Goal: Task Accomplishment & Management: Complete application form

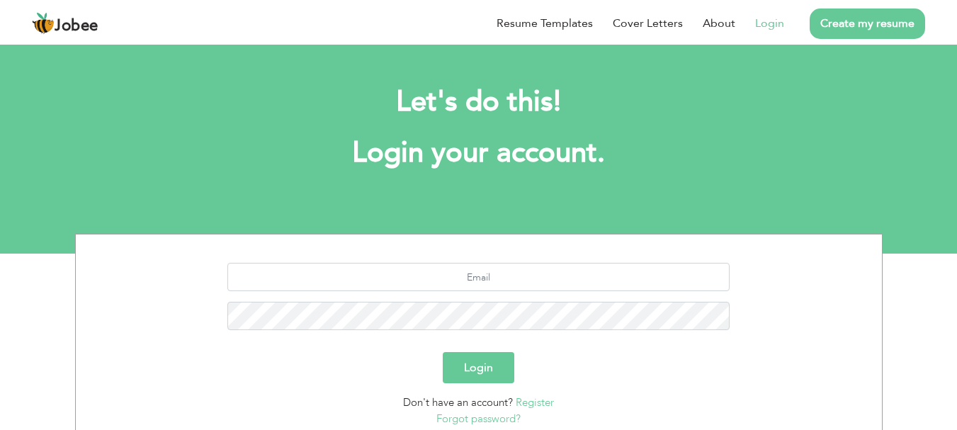
click at [769, 33] on li "Login" at bounding box center [759, 23] width 49 height 37
click at [771, 25] on link "Login" at bounding box center [769, 23] width 29 height 17
click at [770, 20] on link "Login" at bounding box center [769, 23] width 29 height 17
click at [776, 27] on link "Login" at bounding box center [769, 23] width 29 height 17
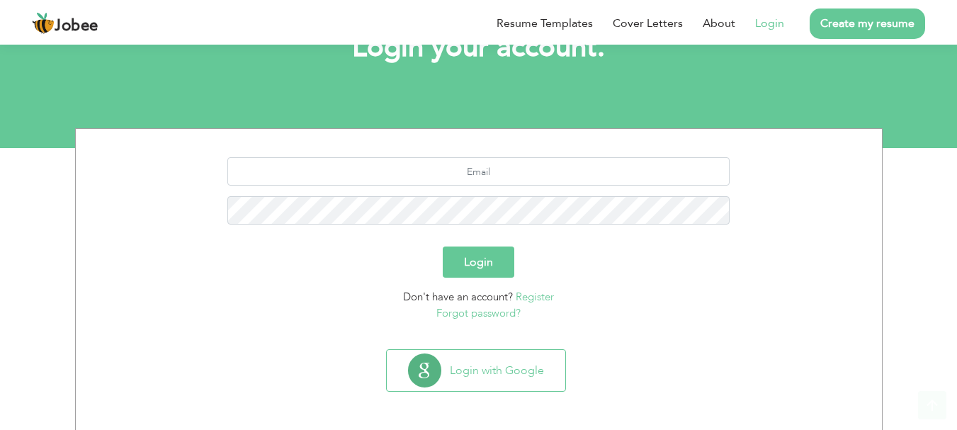
scroll to position [108, 0]
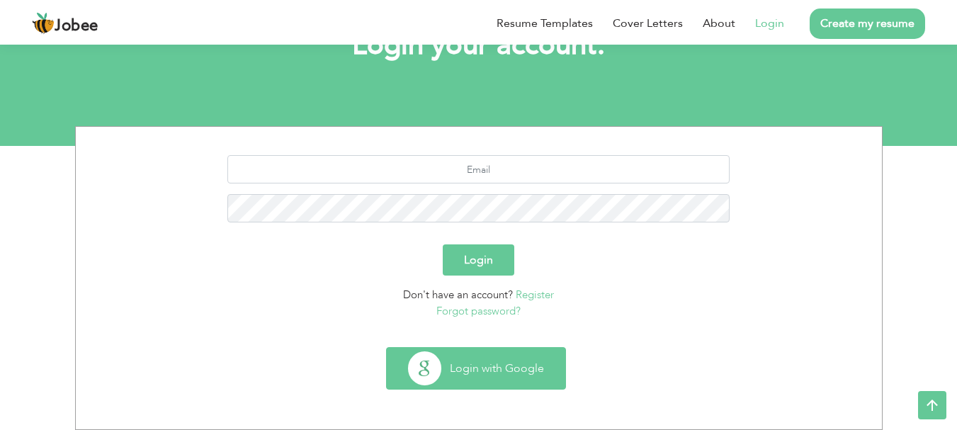
click at [526, 370] on button "Login with Google" at bounding box center [476, 368] width 179 height 41
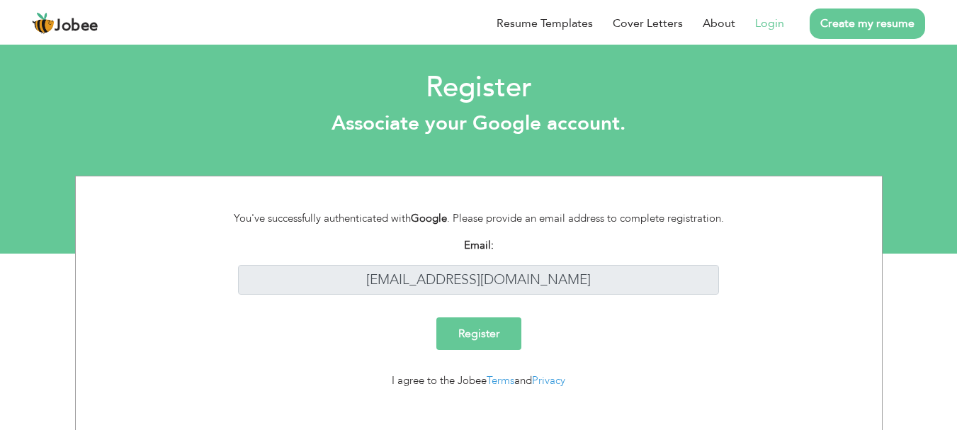
click at [477, 326] on input "Register" at bounding box center [478, 333] width 85 height 33
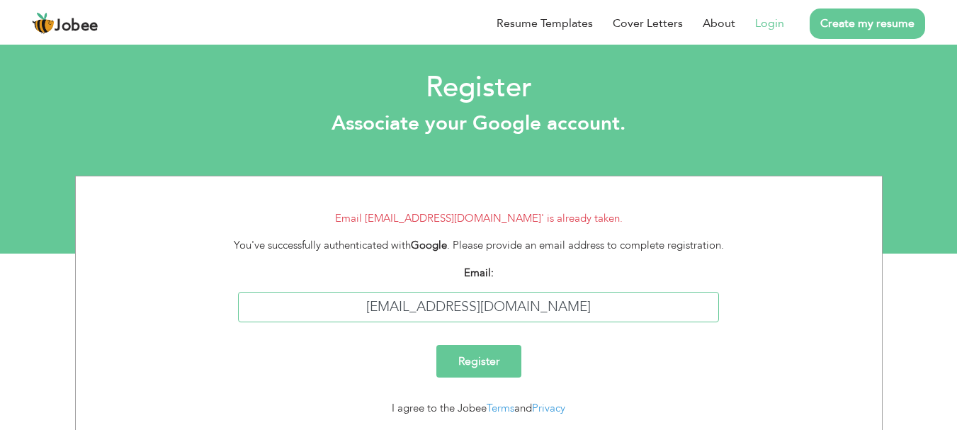
click at [553, 303] on input "[EMAIL_ADDRESS][DOMAIN_NAME]" at bounding box center [478, 307] width 481 height 30
click at [769, 18] on link "Login" at bounding box center [769, 23] width 29 height 17
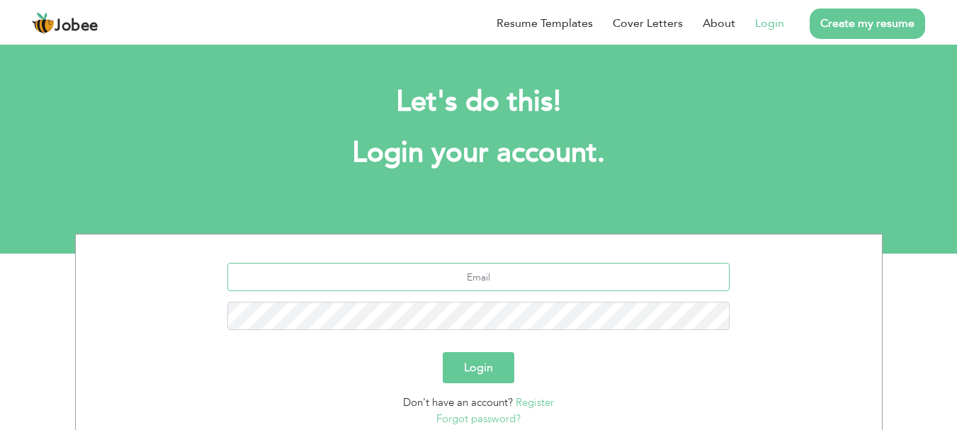
click at [490, 273] on input "text" at bounding box center [478, 277] width 502 height 28
type input "[EMAIL_ADDRESS][DOMAIN_NAME]"
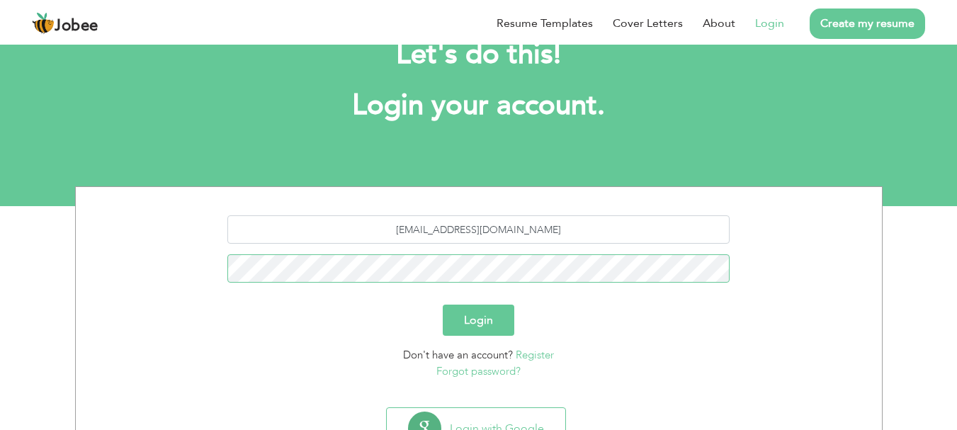
scroll to position [71, 0]
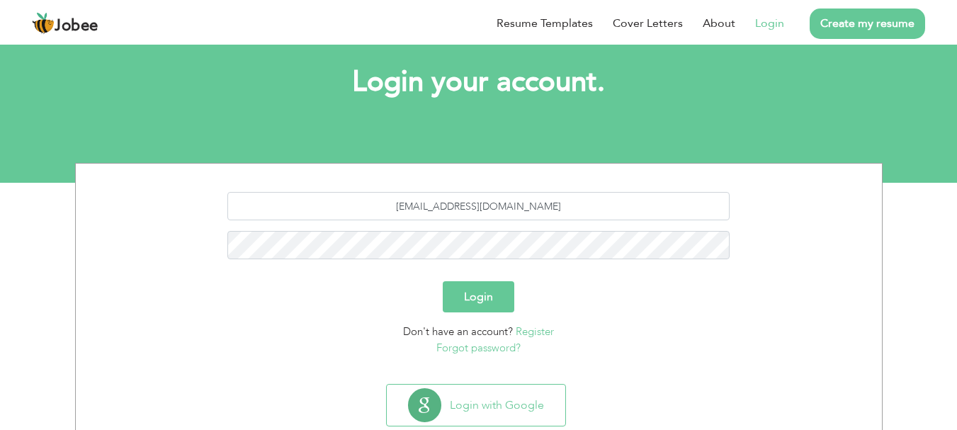
click at [477, 293] on button "Login" at bounding box center [479, 296] width 72 height 31
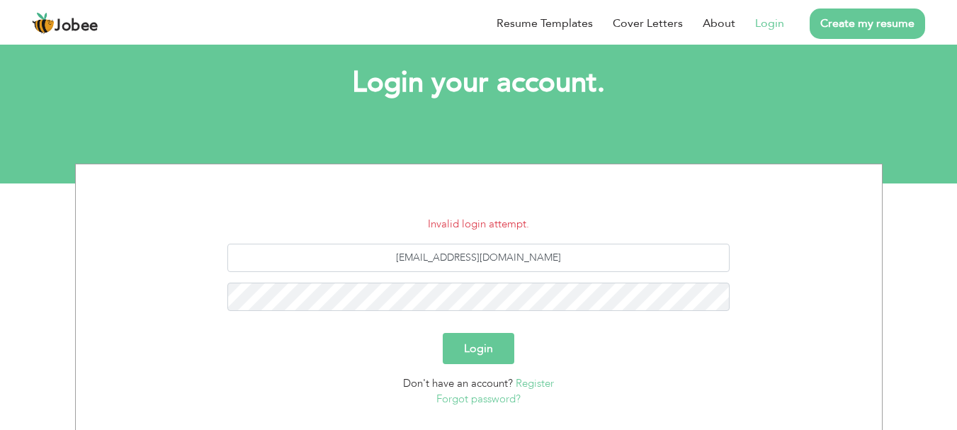
scroll to position [71, 0]
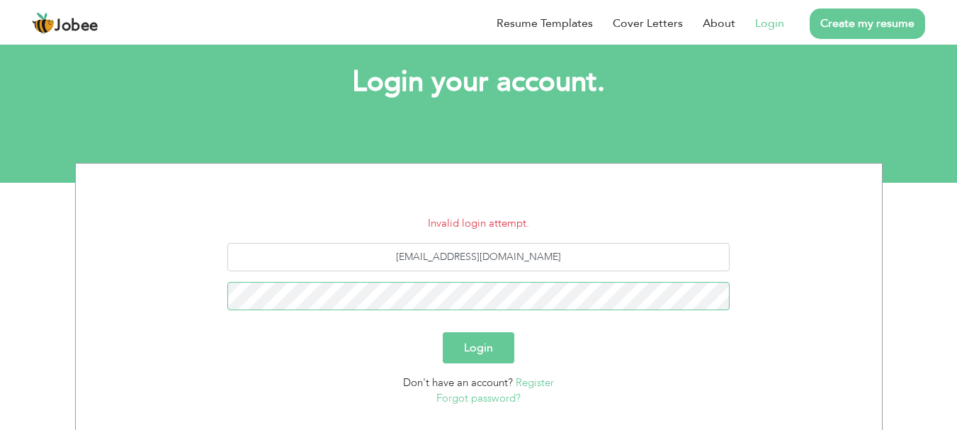
click at [443, 332] on button "Login" at bounding box center [479, 347] width 72 height 31
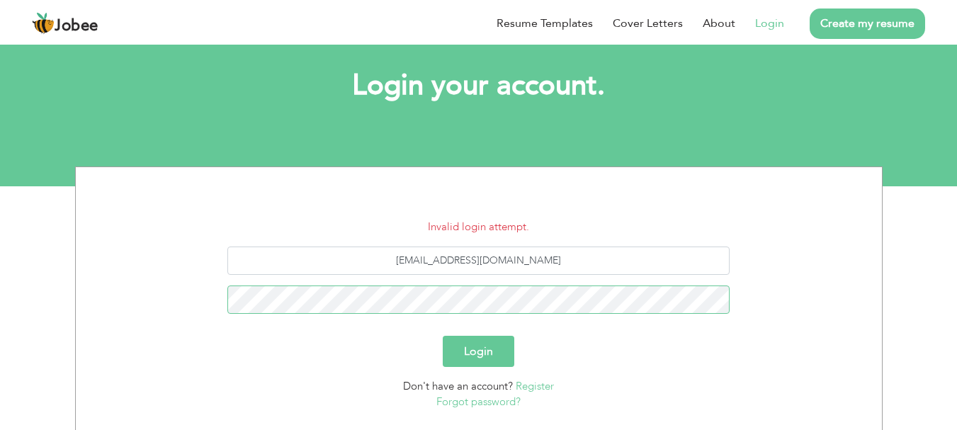
scroll to position [159, 0]
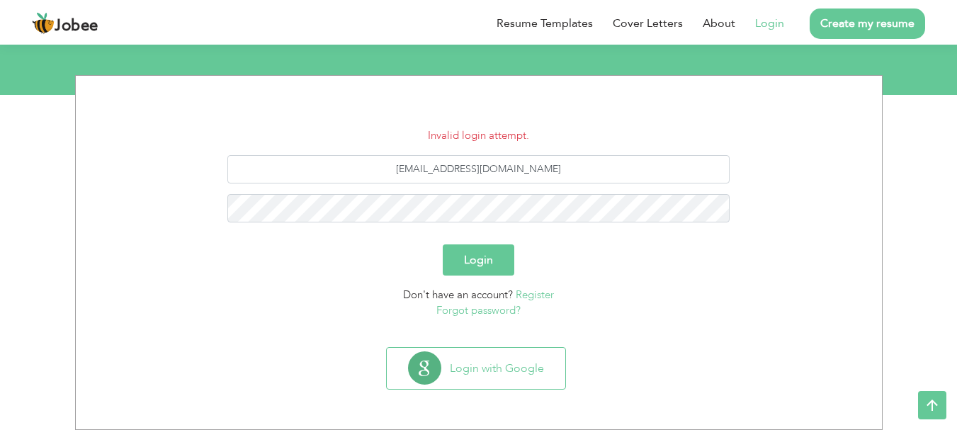
click at [471, 253] on button "Login" at bounding box center [479, 259] width 72 height 31
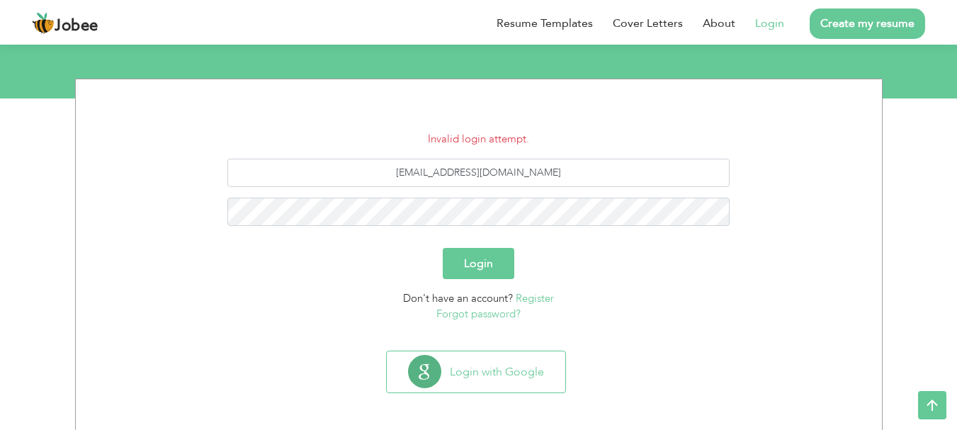
scroll to position [159, 0]
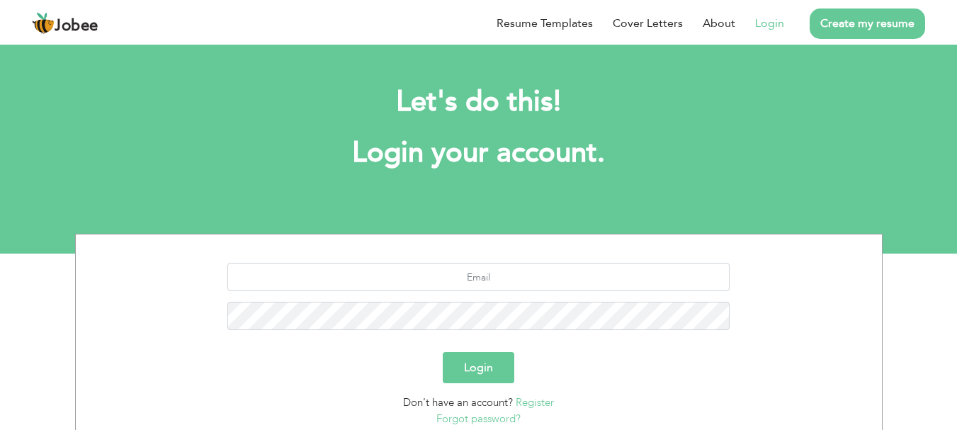
click at [769, 23] on link "Login" at bounding box center [769, 23] width 29 height 17
click at [493, 278] on input "text" at bounding box center [478, 277] width 502 height 28
type input "abdul6azeem@gmail.com"
click at [490, 361] on button "Login" at bounding box center [479, 367] width 72 height 31
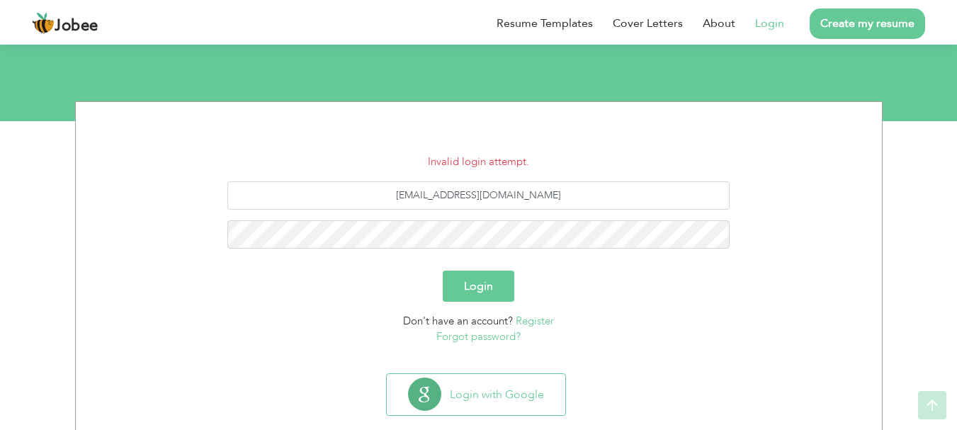
scroll to position [142, 0]
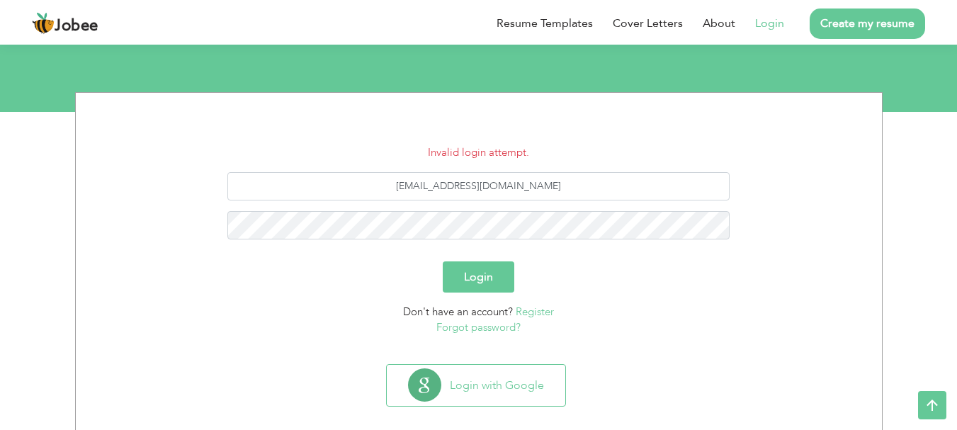
click at [515, 321] on link "Forgot password?" at bounding box center [478, 327] width 84 height 14
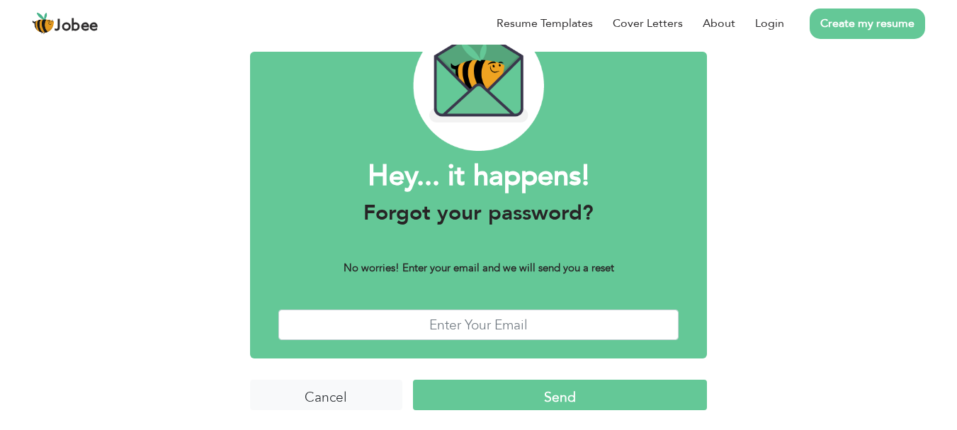
scroll to position [80, 0]
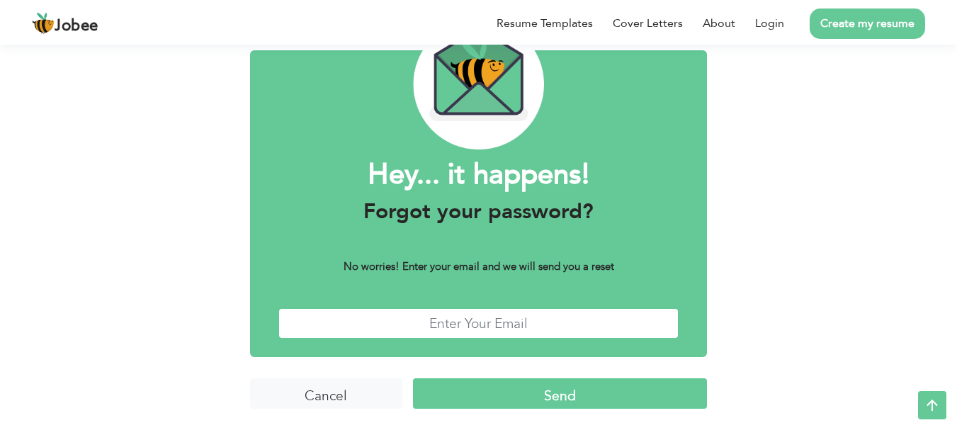
click at [487, 321] on input "text" at bounding box center [478, 323] width 401 height 30
type input "[EMAIL_ADDRESS][DOMAIN_NAME]"
click at [524, 390] on input "Send" at bounding box center [560, 393] width 294 height 30
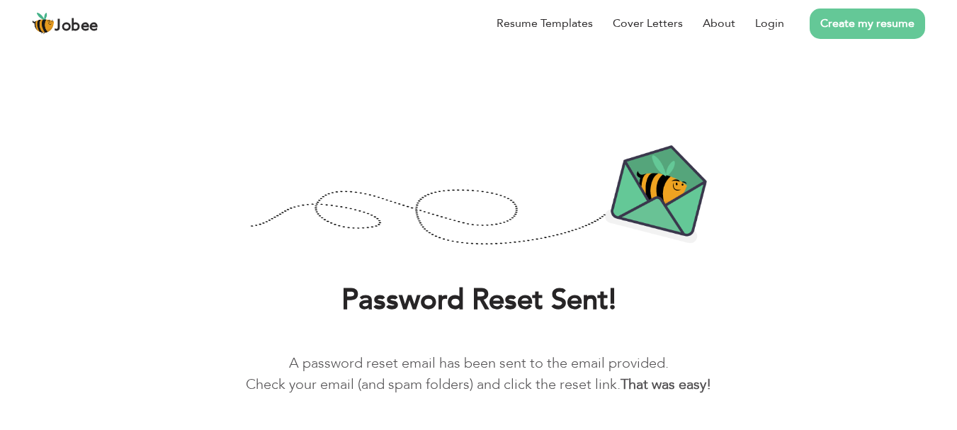
scroll to position [51, 0]
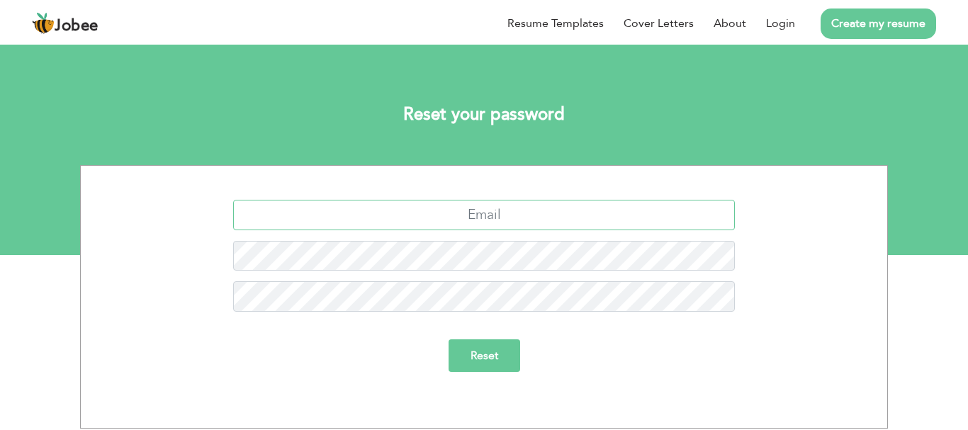
click at [501, 221] on input "text" at bounding box center [484, 215] width 502 height 30
type input "[EMAIL_ADDRESS][DOMAIN_NAME]"
click at [496, 361] on input "Reset" at bounding box center [484, 355] width 72 height 33
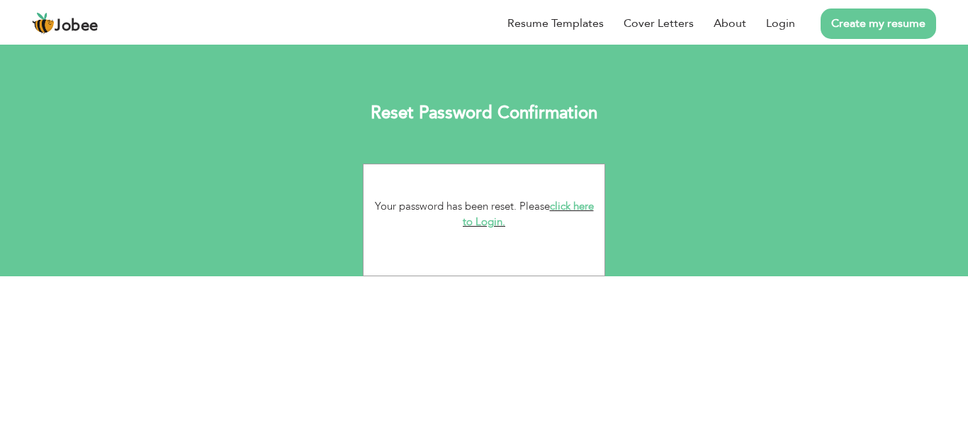
click at [499, 218] on link "click here to Login." at bounding box center [528, 214] width 131 height 30
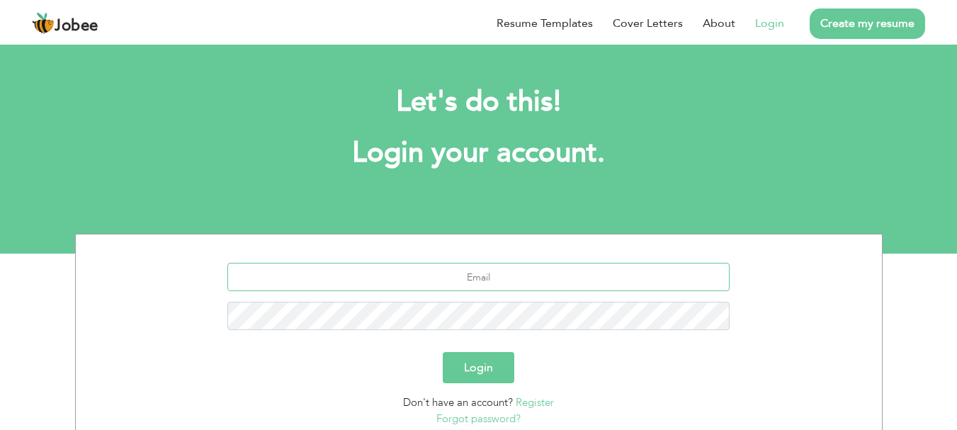
click at [486, 283] on input "text" at bounding box center [478, 277] width 502 height 28
type input "[EMAIL_ADDRESS][DOMAIN_NAME]"
click at [478, 361] on button "Login" at bounding box center [479, 367] width 72 height 31
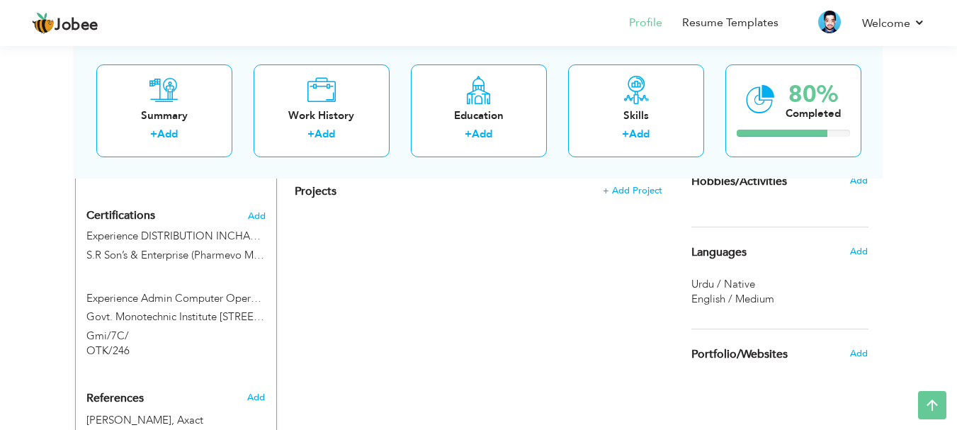
scroll to position [951, 0]
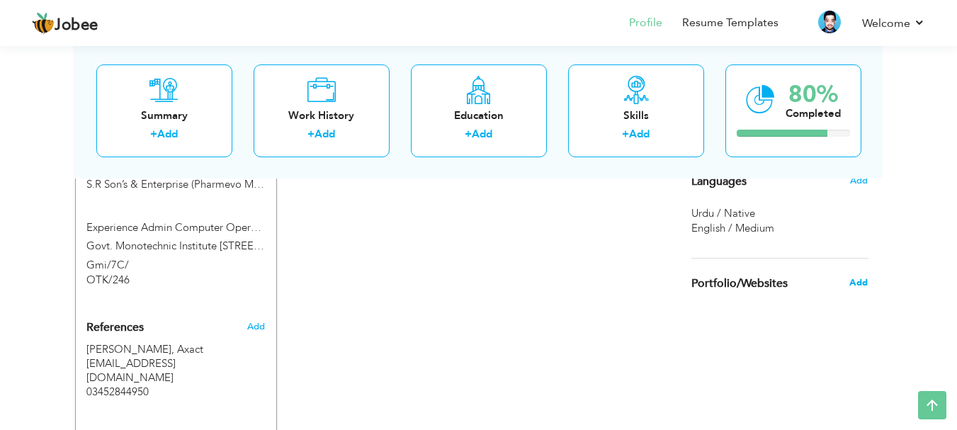
click at [861, 283] on span "Add" at bounding box center [858, 282] width 18 height 13
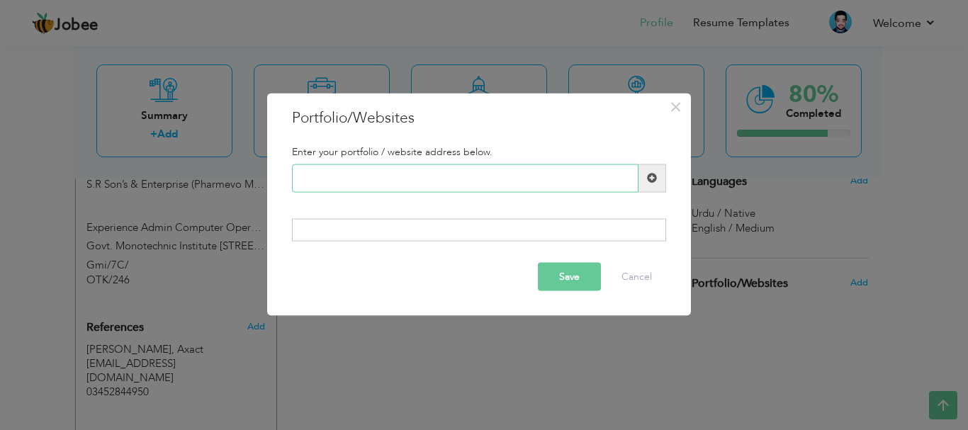
click at [419, 177] on input "text" at bounding box center [465, 178] width 346 height 28
paste input "[URL][DOMAIN_NAME]"
type input "[URL][DOMAIN_NAME]"
click at [548, 273] on button "Save" at bounding box center [569, 277] width 63 height 28
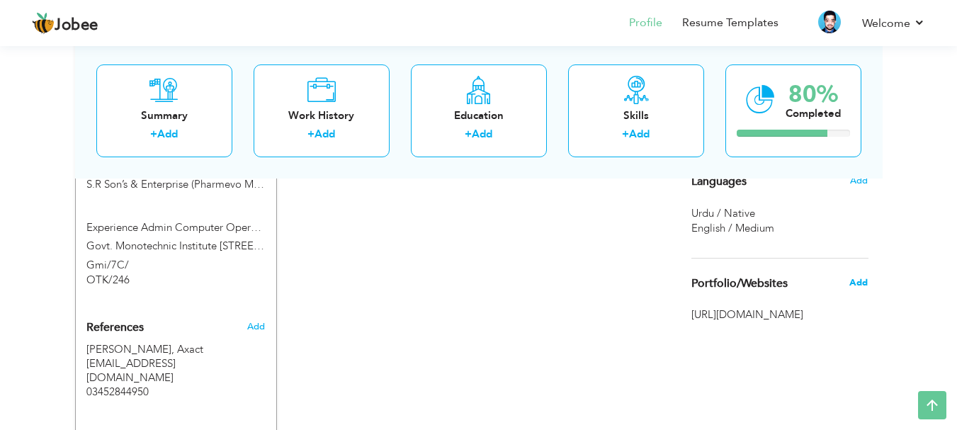
click at [856, 283] on span "Add" at bounding box center [858, 282] width 18 height 13
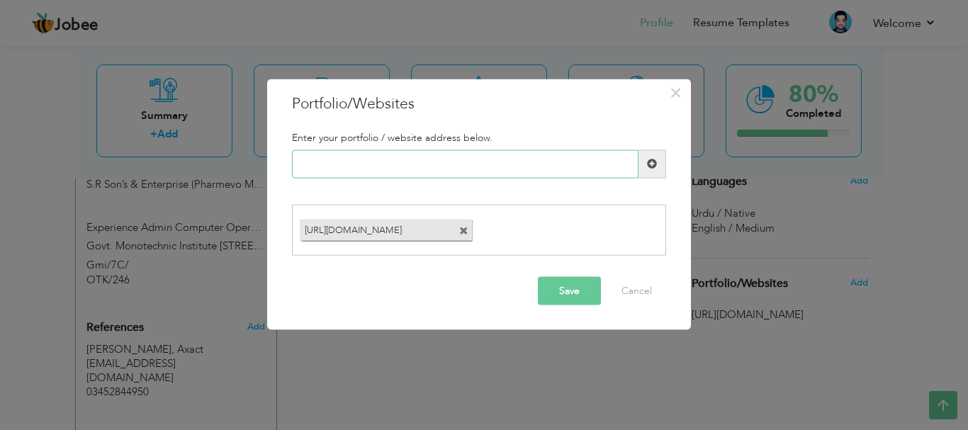
click at [448, 171] on input "text" at bounding box center [465, 163] width 346 height 28
click at [572, 166] on input "text" at bounding box center [465, 163] width 346 height 28
paste input "[URL][DOMAIN_NAME]"
type input "[URL][DOMAIN_NAME]"
click at [652, 166] on span at bounding box center [652, 164] width 10 height 10
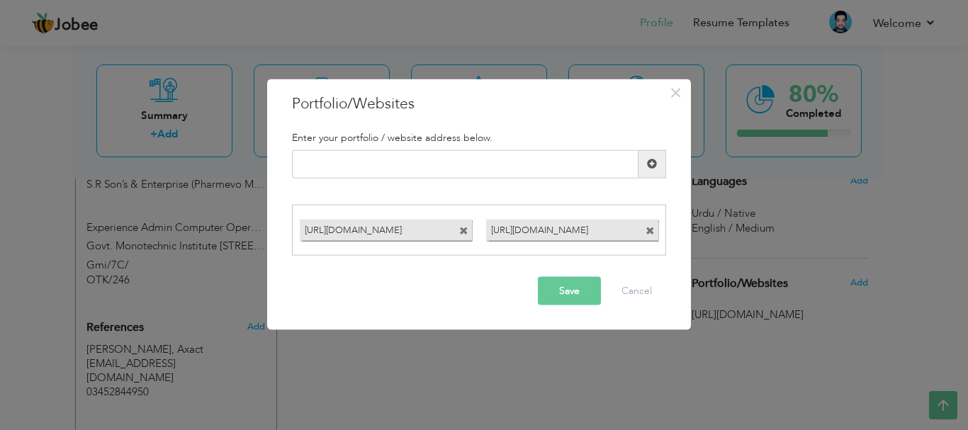
click at [555, 300] on button "Save" at bounding box center [569, 291] width 63 height 28
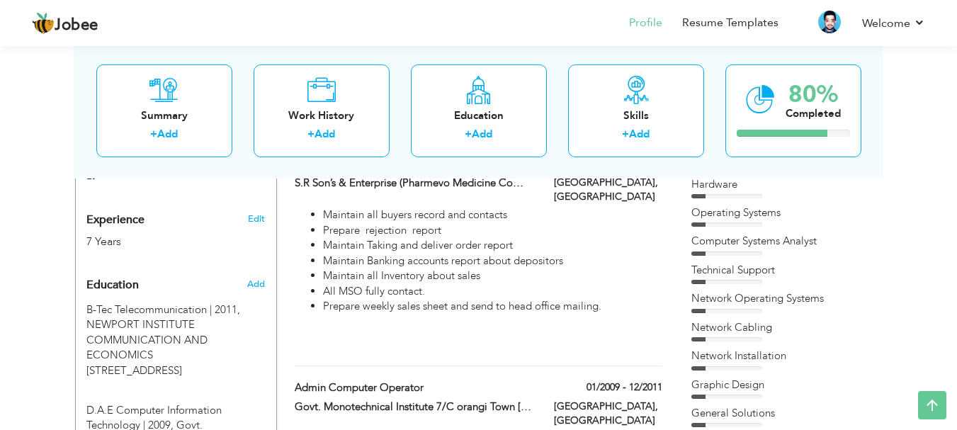
scroll to position [567, 0]
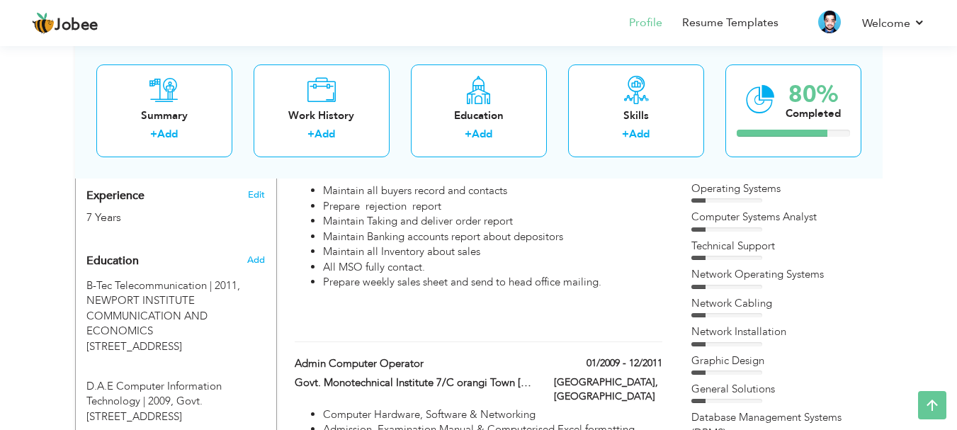
click at [822, 285] on div "Network Operating Systems" at bounding box center [779, 277] width 177 height 21
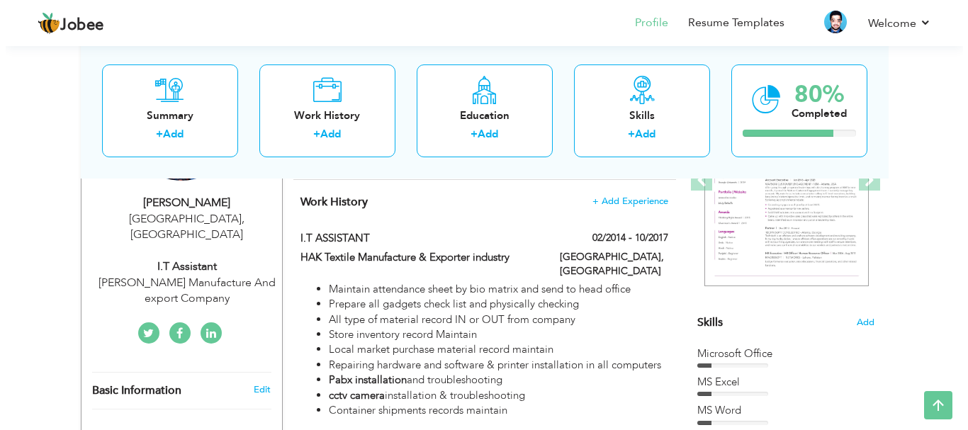
scroll to position [213, 0]
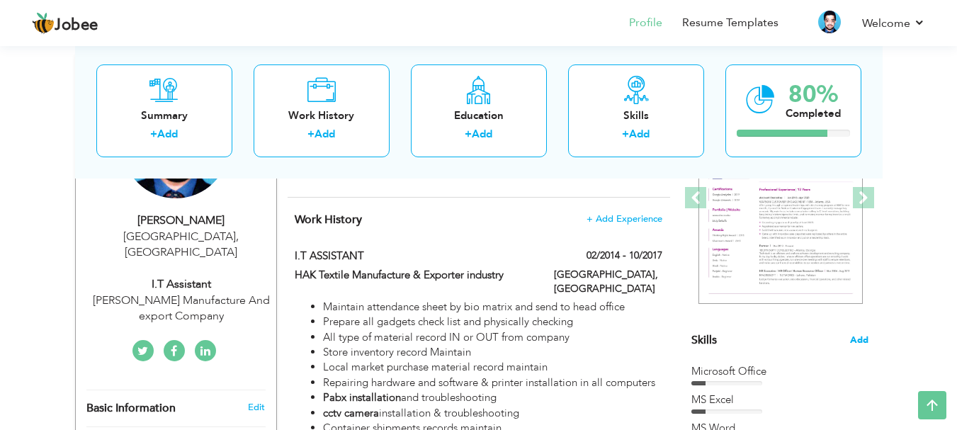
click at [861, 337] on span "Add" at bounding box center [859, 340] width 18 height 13
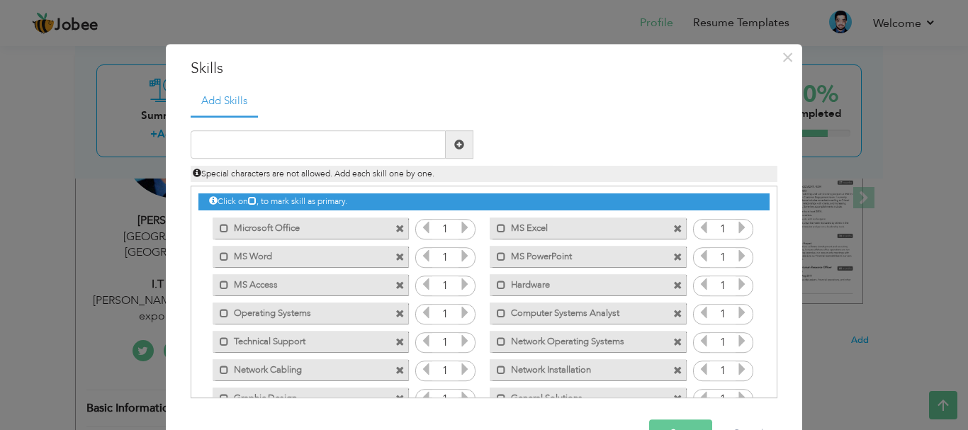
click at [673, 341] on span at bounding box center [677, 342] width 9 height 9
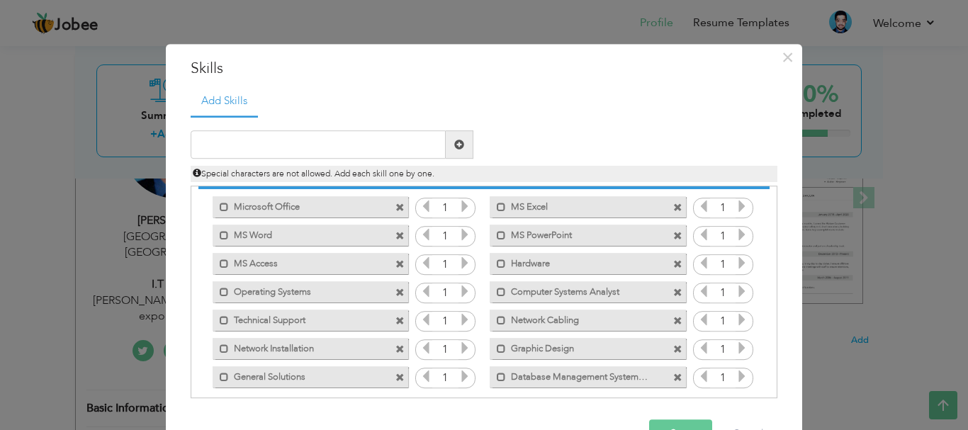
scroll to position [32, 0]
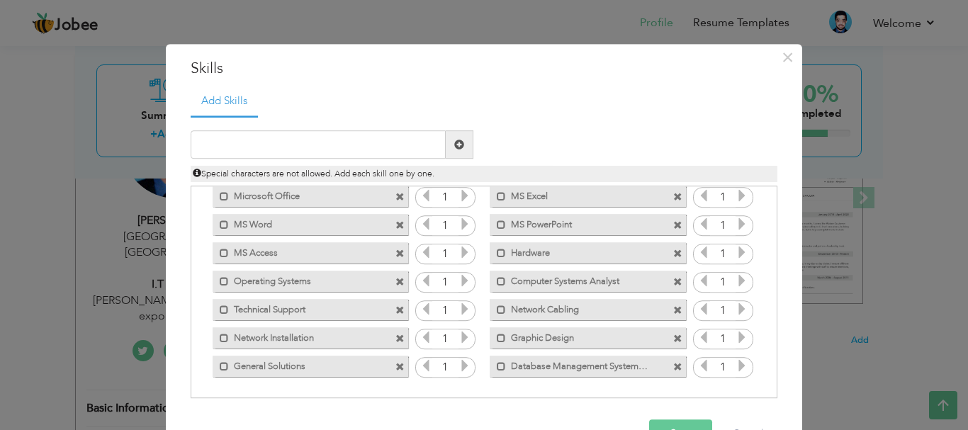
click at [395, 337] on span at bounding box center [399, 338] width 9 height 9
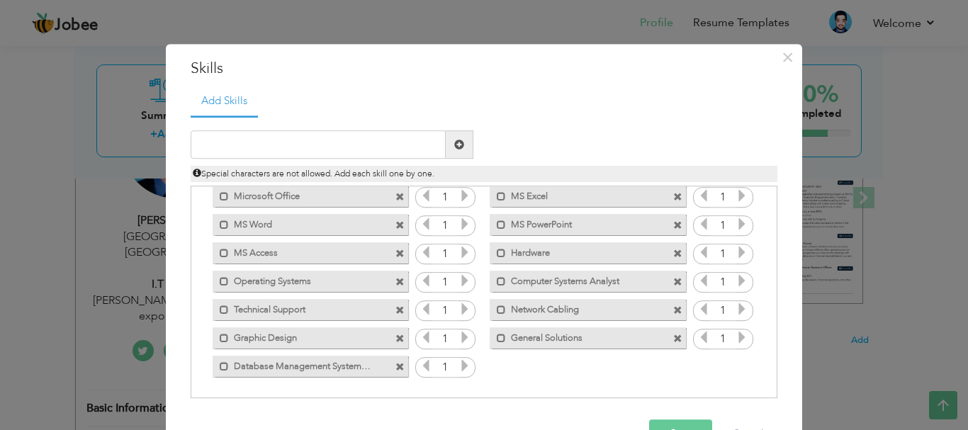
click at [395, 367] on span at bounding box center [399, 367] width 9 height 9
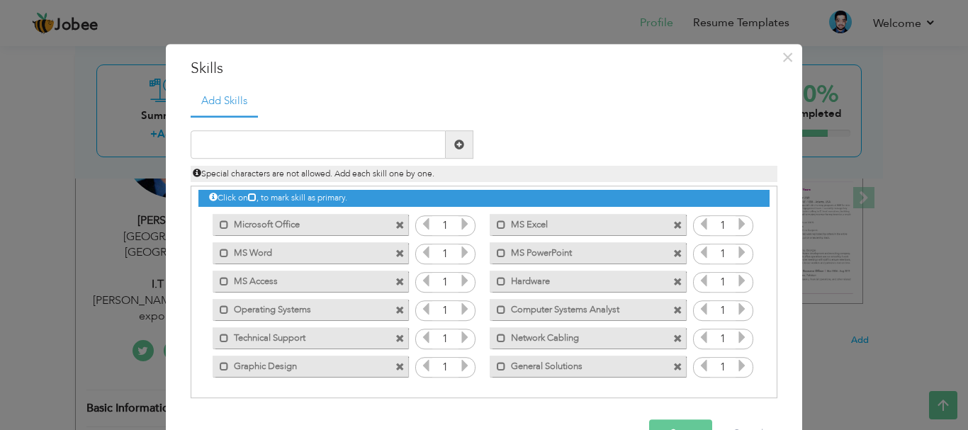
click at [673, 335] on span at bounding box center [677, 338] width 9 height 9
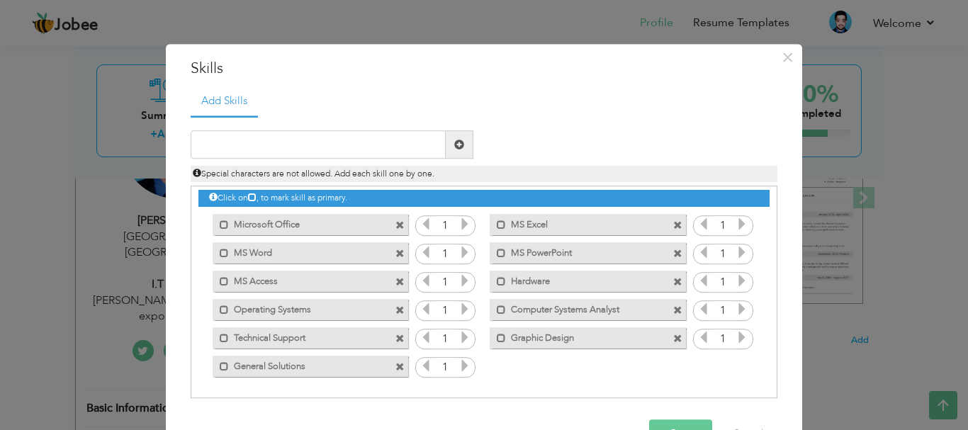
scroll to position [43, 0]
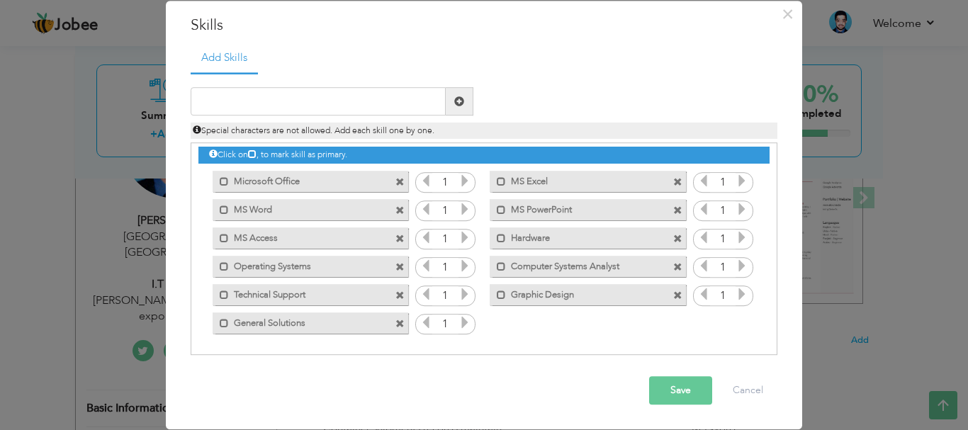
click at [634, 313] on div "Click on , to mark skill as primary. Mark as primary skill. Microsoft Office 1 …" at bounding box center [483, 238] width 571 height 197
click at [358, 108] on input "text" at bounding box center [318, 102] width 255 height 28
type input "Adobe illustrator"
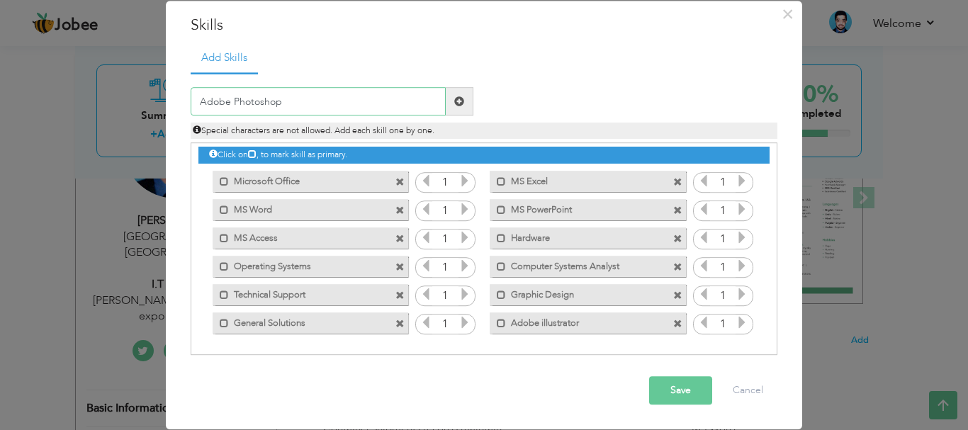
type input "Adobe Photoshope"
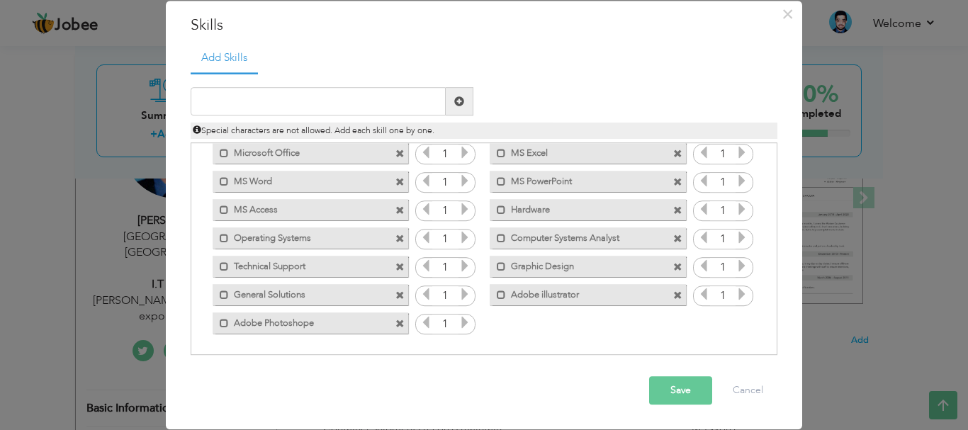
click at [669, 384] on button "Save" at bounding box center [680, 391] width 63 height 28
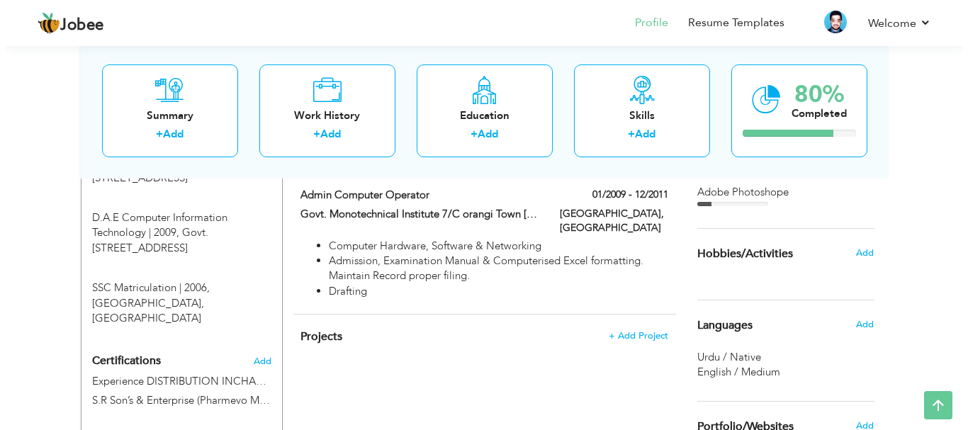
scroll to position [608, 0]
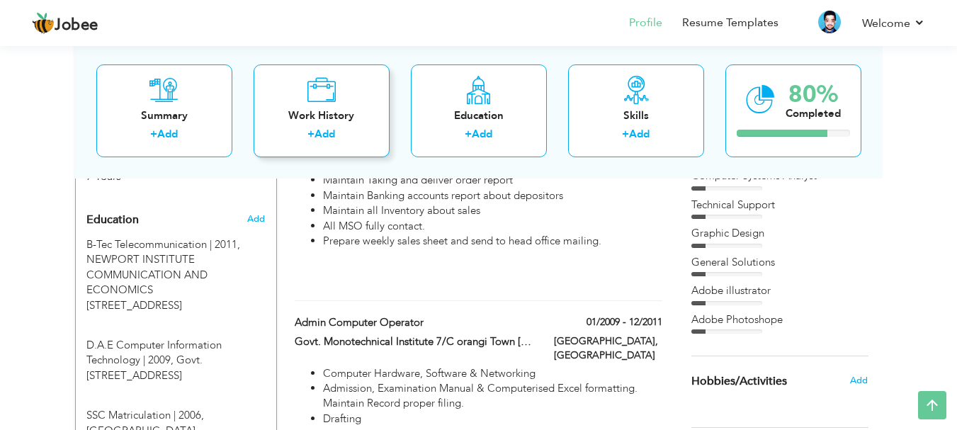
click at [327, 115] on div "Work History" at bounding box center [321, 115] width 113 height 15
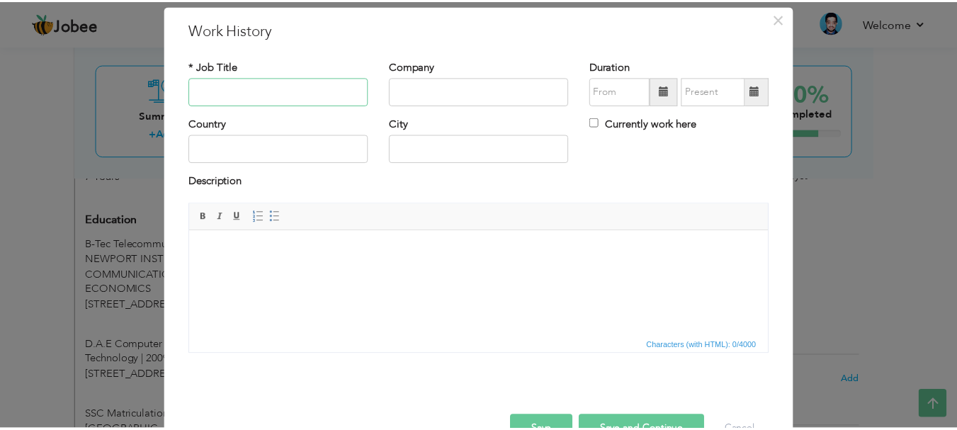
scroll to position [78, 0]
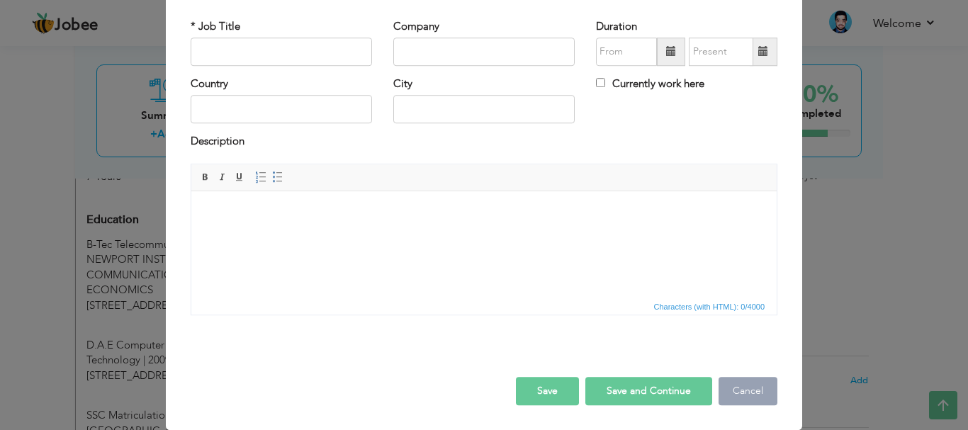
click at [740, 386] on button "Cancel" at bounding box center [747, 391] width 59 height 28
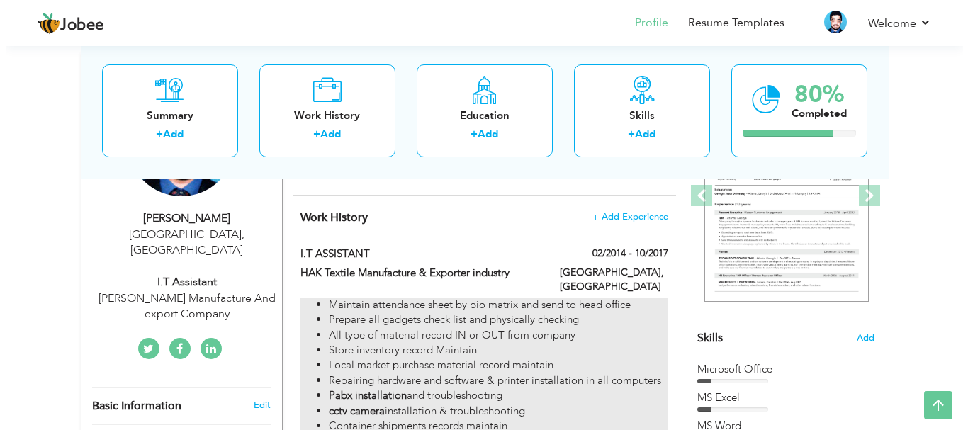
scroll to position [183, 0]
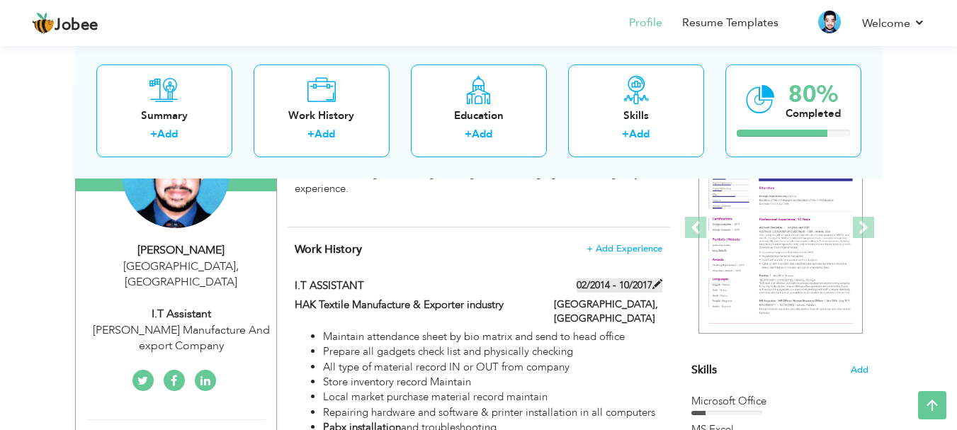
click at [652, 285] on span at bounding box center [657, 284] width 10 height 10
type input "I.T ASSISTANT"
type input "HAK Textile Manufacture & Exporter industry"
type input "02/2014"
type input "10/2017"
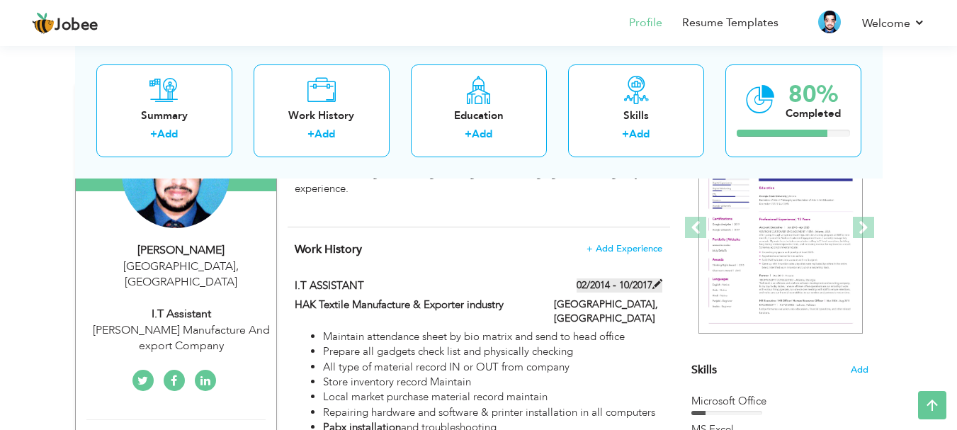
type input "[GEOGRAPHIC_DATA]"
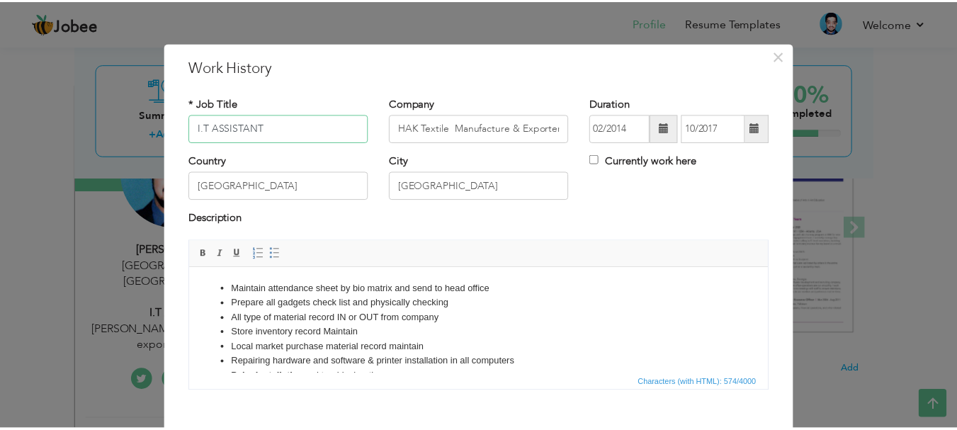
scroll to position [0, 0]
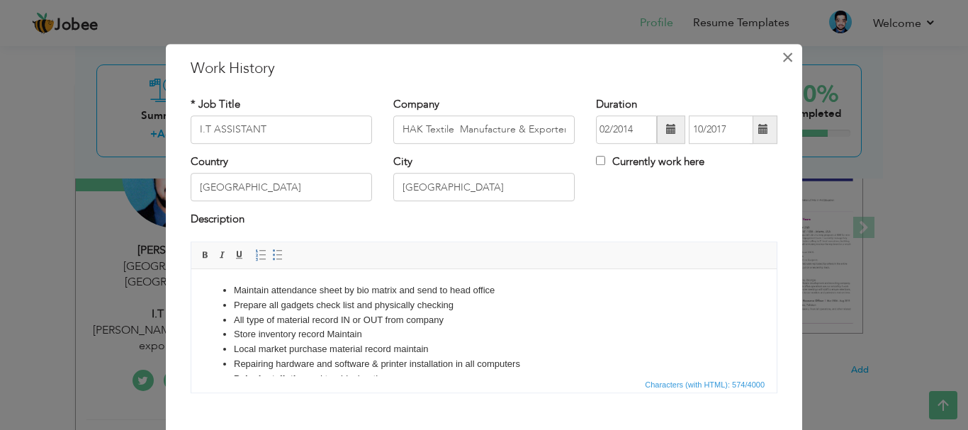
click at [781, 59] on span "×" at bounding box center [787, 58] width 12 height 26
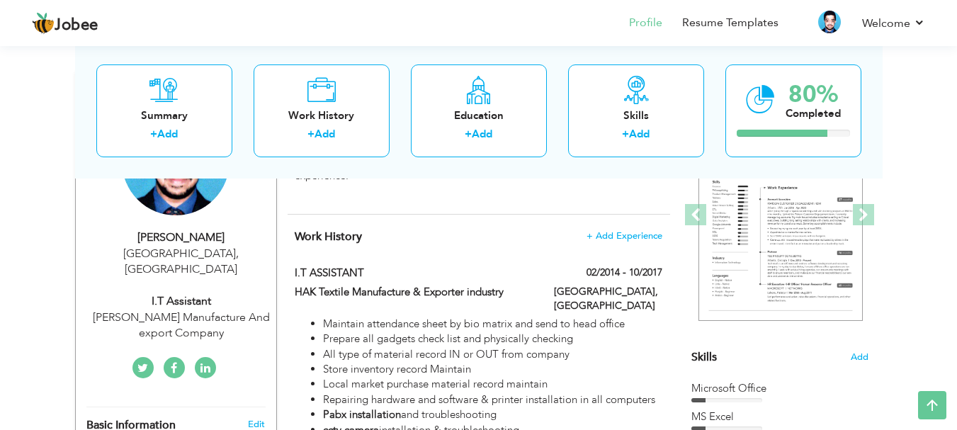
scroll to position [183, 0]
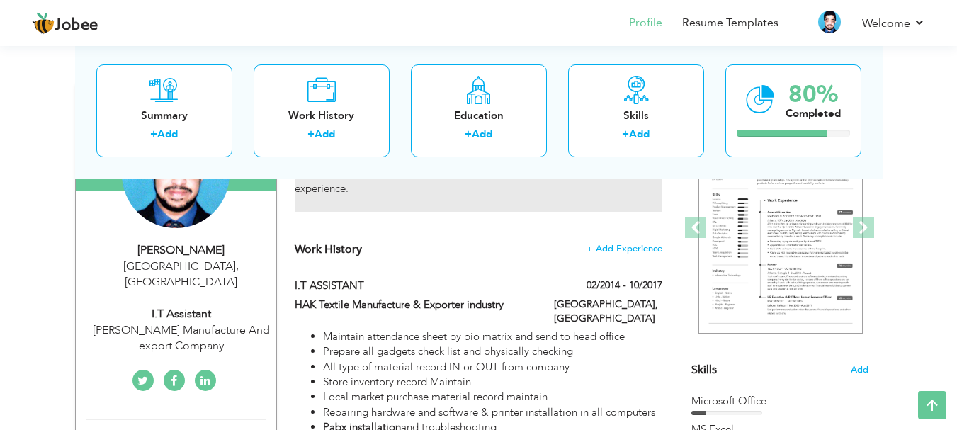
click at [304, 197] on div "Want to be integrally useful of the organization, to deliver pragmatic results …" at bounding box center [478, 165] width 367 height 91
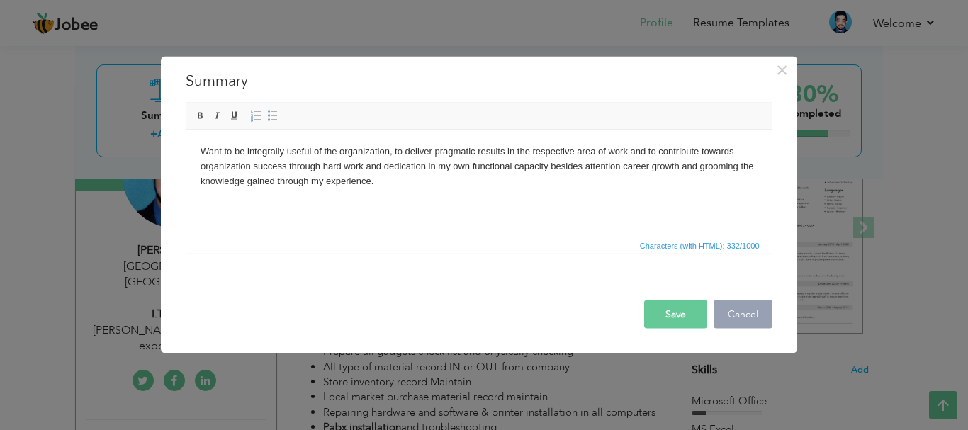
click at [727, 313] on button "Cancel" at bounding box center [742, 314] width 59 height 28
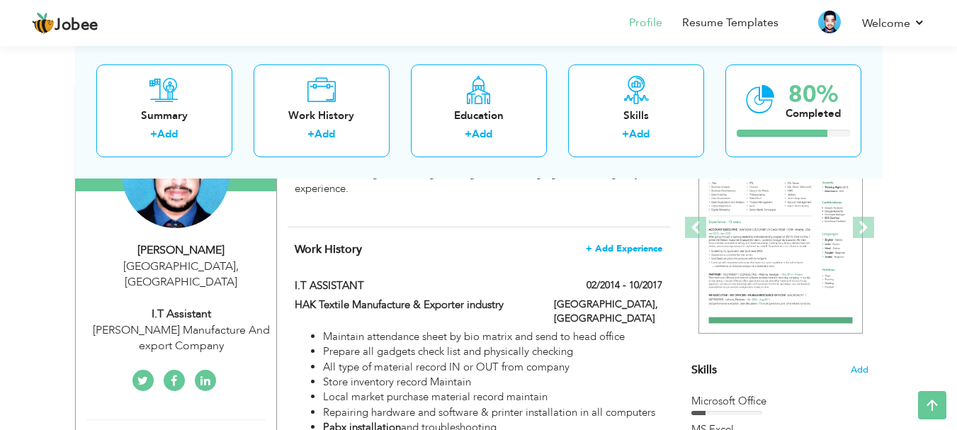
click at [650, 247] on span "+ Add Experience" at bounding box center [624, 249] width 77 height 10
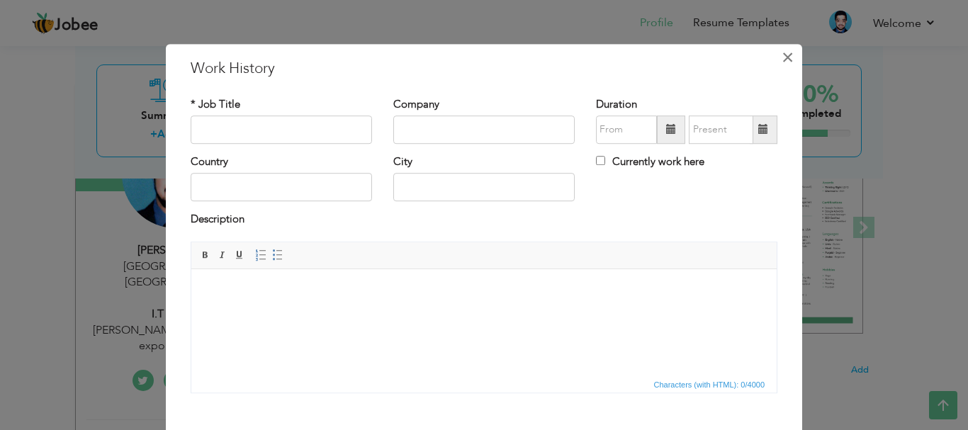
click at [781, 62] on span "×" at bounding box center [787, 58] width 12 height 26
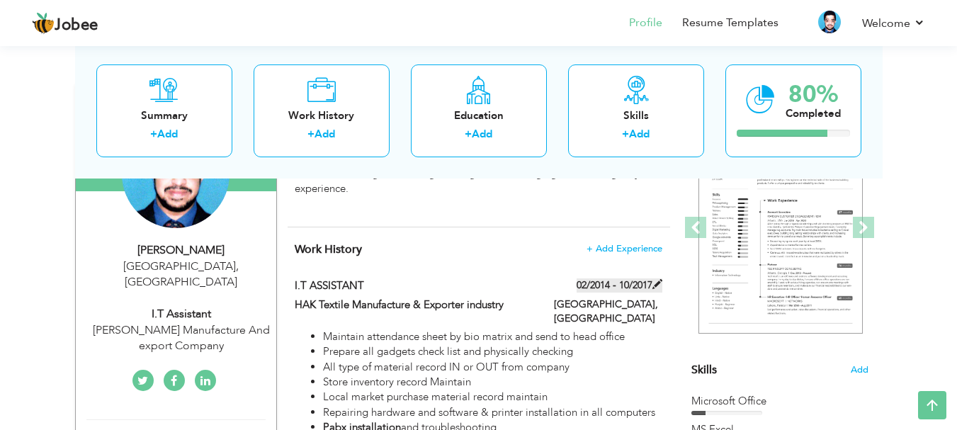
click at [660, 281] on span at bounding box center [657, 284] width 10 height 10
type input "I.T ASSISTANT"
type input "HAK Textile Manufacture & Exporter industry"
type input "02/2014"
type input "10/2017"
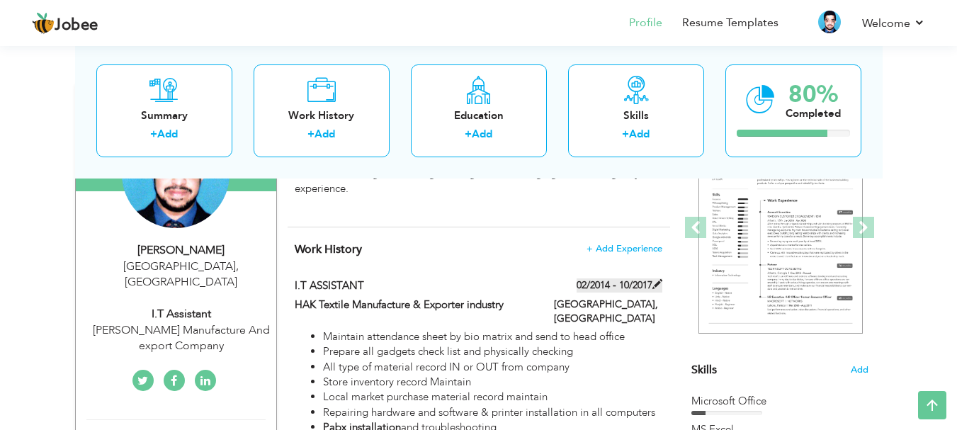
type input "[GEOGRAPHIC_DATA]"
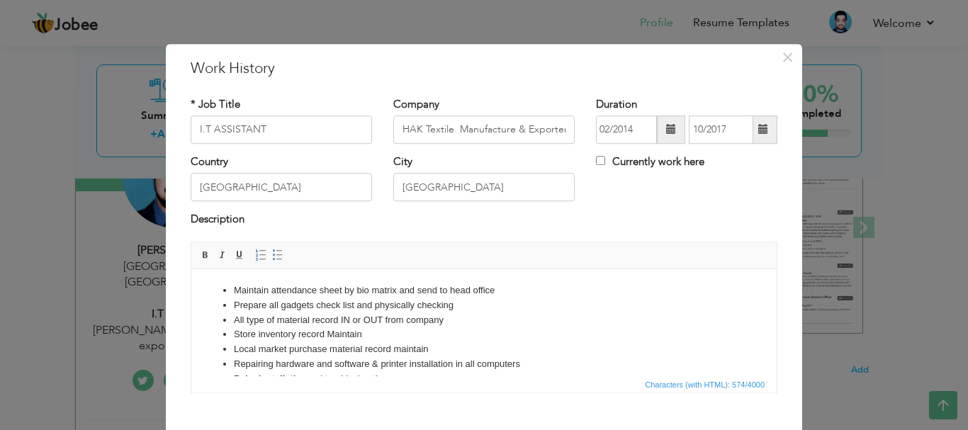
click at [760, 130] on span at bounding box center [763, 130] width 10 height 10
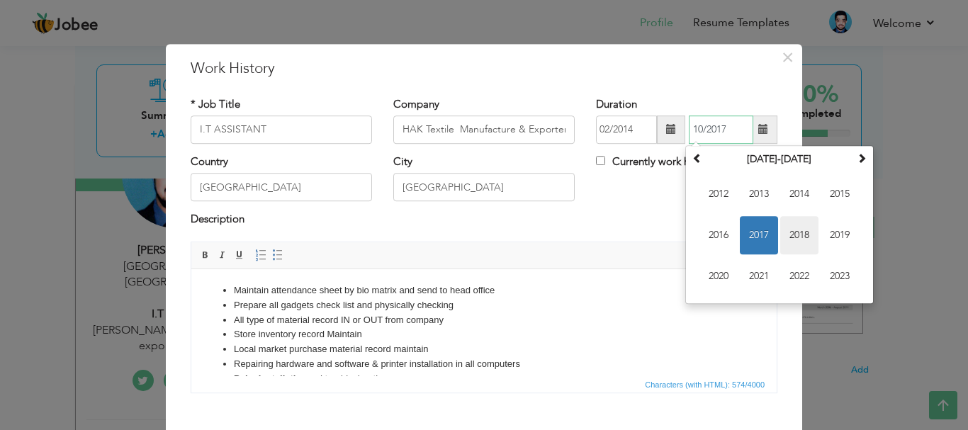
click at [803, 233] on span "2018" at bounding box center [799, 235] width 38 height 38
click at [786, 234] on span "Jul" at bounding box center [799, 235] width 38 height 38
type input "07/2018"
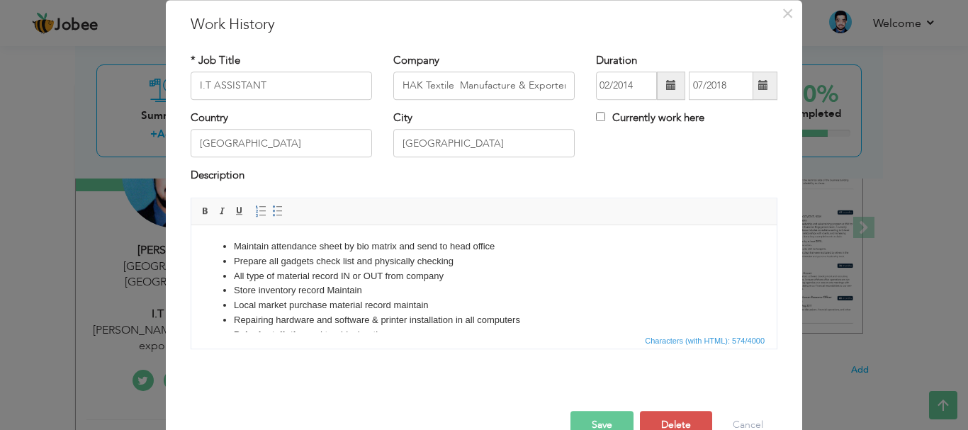
scroll to position [78, 0]
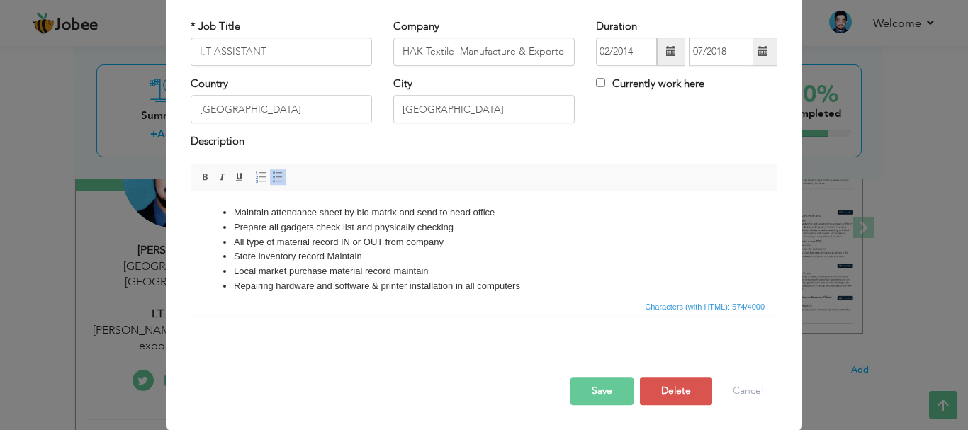
click at [346, 225] on li "Prepare all gadgets check list and physically checking" at bounding box center [484, 227] width 500 height 15
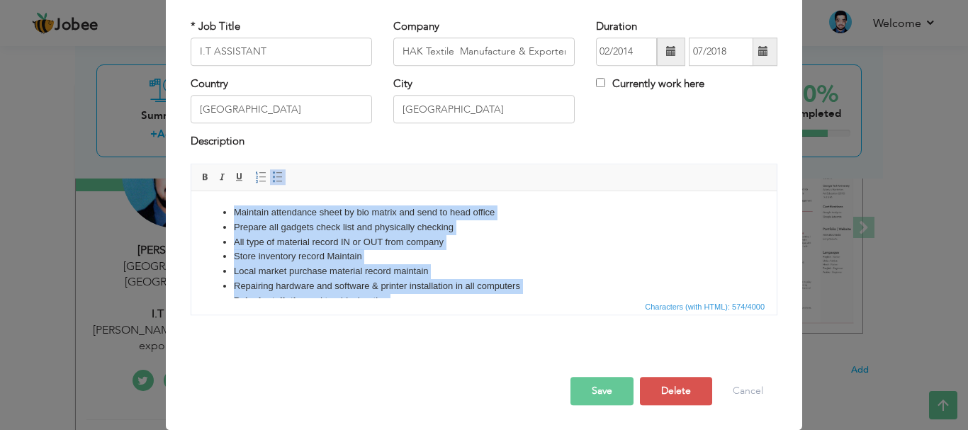
scroll to position [55, 0]
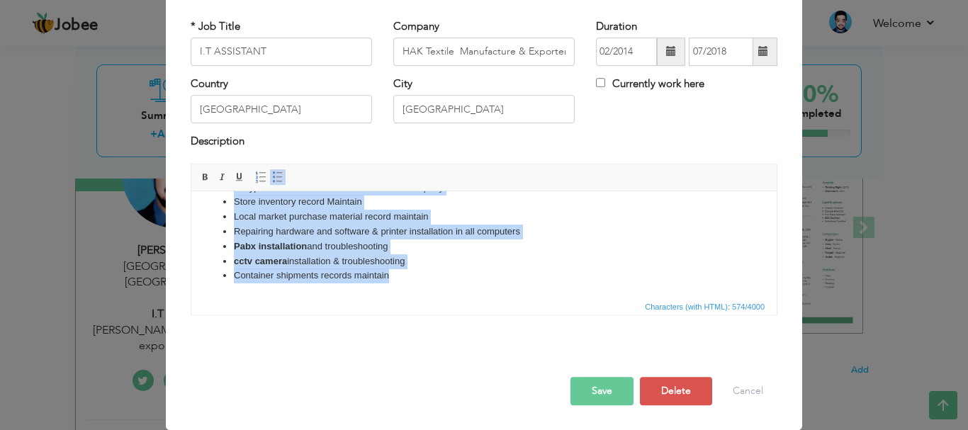
click at [397, 249] on li "Pabx installation and troubleshooting" at bounding box center [484, 246] width 500 height 15
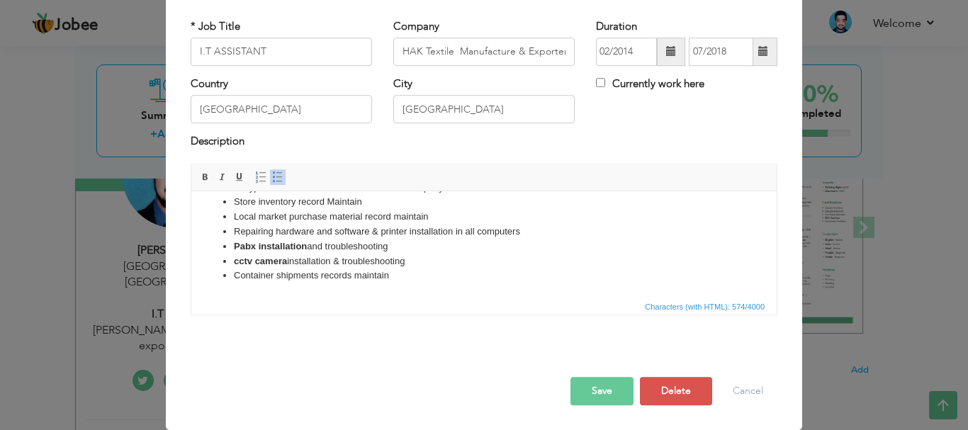
click at [397, 249] on li "Pabx installation and troubleshooting" at bounding box center [484, 246] width 500 height 15
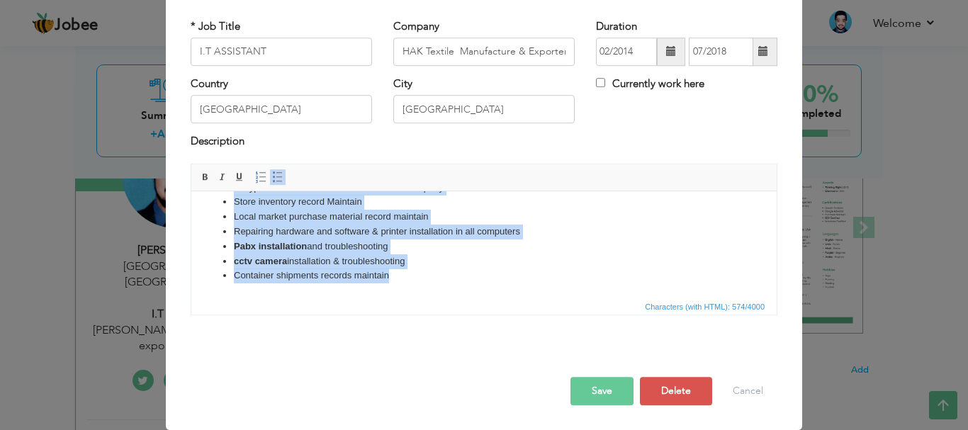
click at [425, 237] on li "Repairing hardware and software & printer installation in all computers" at bounding box center [484, 231] width 500 height 15
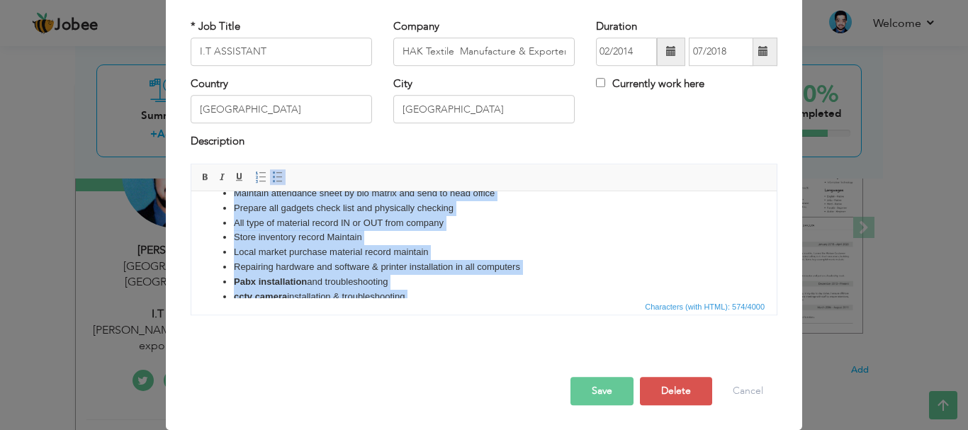
scroll to position [0, 0]
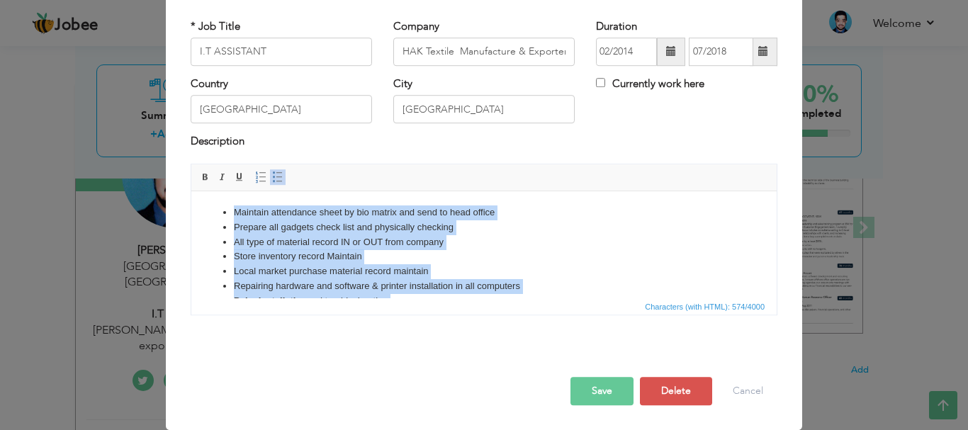
paste body
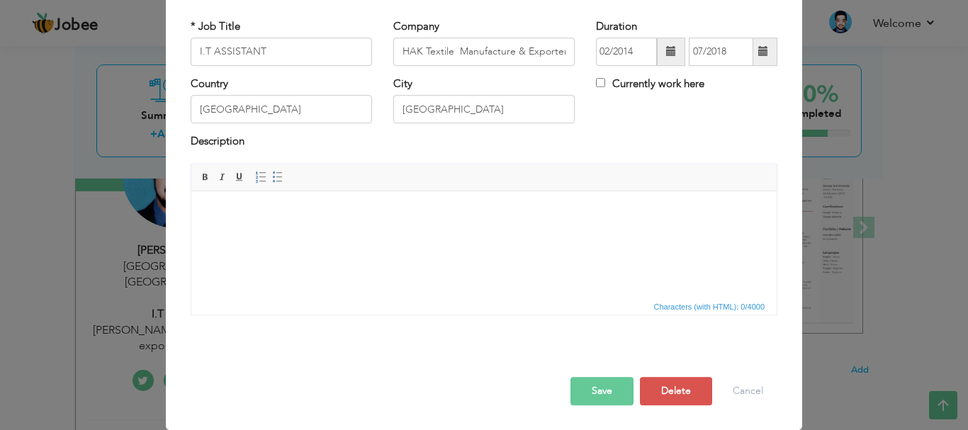
click at [321, 209] on body at bounding box center [483, 212] width 557 height 15
click at [312, 230] on html at bounding box center [483, 212] width 585 height 43
click at [293, 213] on body at bounding box center [483, 212] width 557 height 15
click at [294, 234] on html at bounding box center [483, 212] width 585 height 43
click at [315, 234] on html at bounding box center [483, 212] width 585 height 43
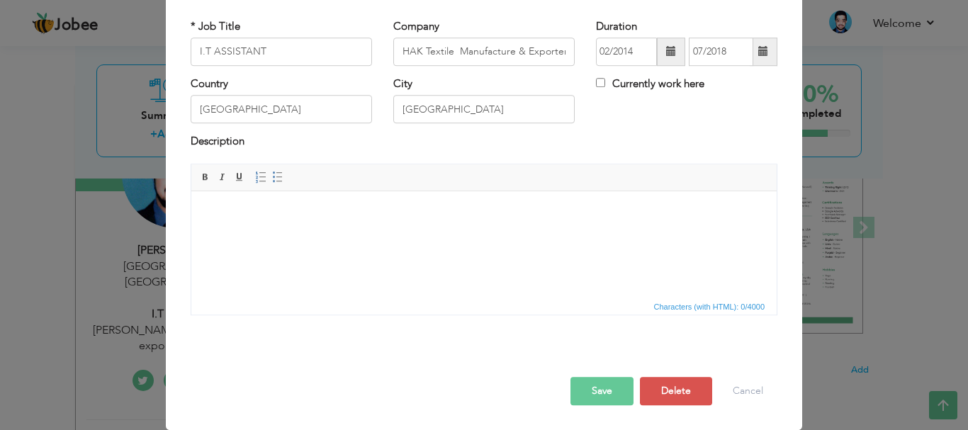
click at [349, 205] on body at bounding box center [483, 212] width 557 height 15
drag, startPoint x: 341, startPoint y: 224, endPoint x: 627, endPoint y: 242, distance: 286.1
click at [627, 234] on html at bounding box center [483, 212] width 585 height 43
click at [480, 234] on html at bounding box center [483, 212] width 585 height 43
click at [360, 217] on body at bounding box center [483, 212] width 557 height 15
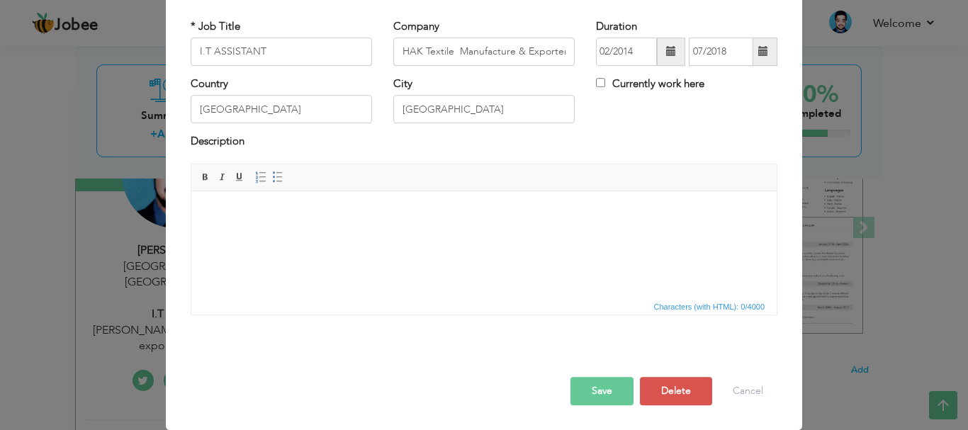
click at [360, 217] on body at bounding box center [483, 212] width 557 height 15
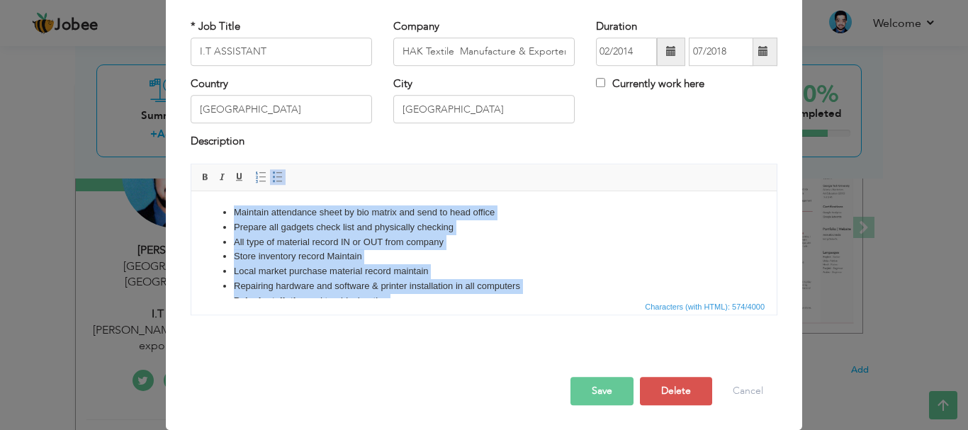
click at [548, 242] on li "All type of material record IN or OUT from company" at bounding box center [484, 241] width 500 height 15
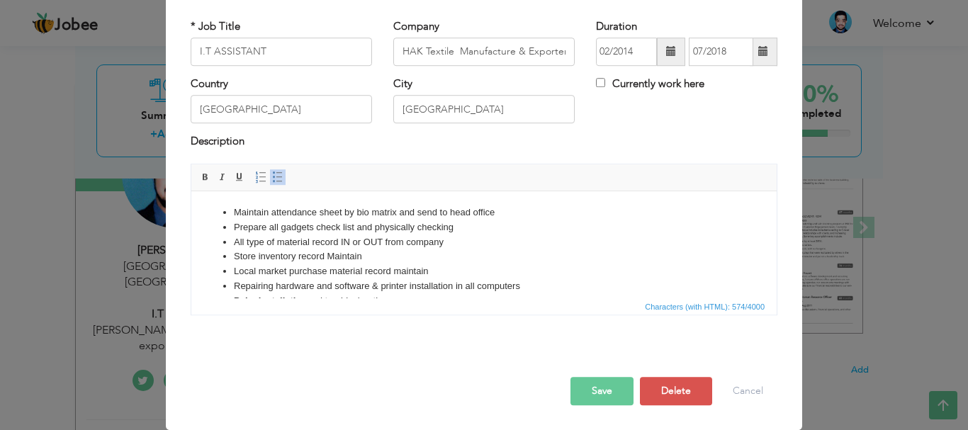
click at [365, 216] on li "Maintain attendance sheet by bio matrix and send to head office" at bounding box center [484, 212] width 500 height 15
click at [502, 212] on li "Maintain attendance sheet by bio matrix and send to head office" at bounding box center [484, 212] width 500 height 15
click at [436, 225] on li "Prepare all gadgets check list and physically checking" at bounding box center [484, 227] width 500 height 15
click at [545, 225] on li "Prepare all gadgets check list and physically checking" at bounding box center [484, 227] width 500 height 15
click at [310, 243] on li "All type of material record IN or OUT from company" at bounding box center [484, 241] width 500 height 15
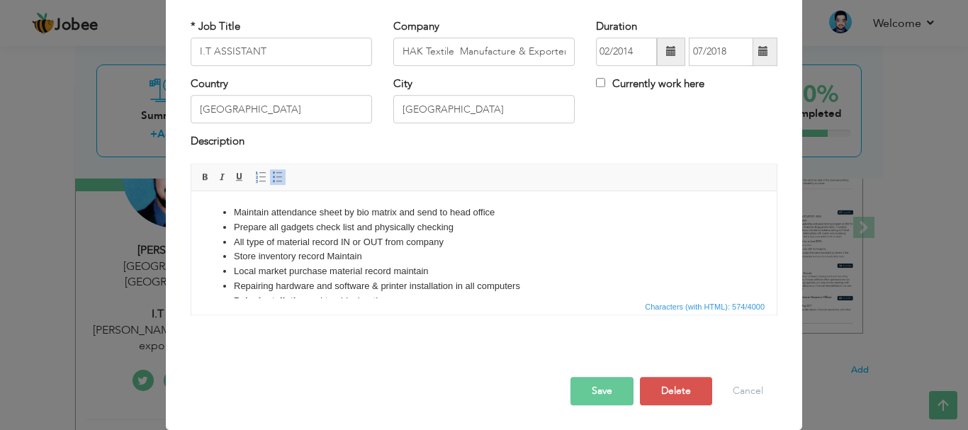
click at [310, 239] on li "All type of material record IN or OUT from company" at bounding box center [484, 241] width 500 height 15
drag, startPoint x: 453, startPoint y: 177, endPoint x: 451, endPoint y: 186, distance: 8.6
click at [451, 186] on span "Editor toolbars Basic Styles Bold Italic Underline Paragraph Insert/Remove Numb…" at bounding box center [483, 177] width 585 height 27
click at [251, 258] on li at bounding box center [484, 256] width 500 height 15
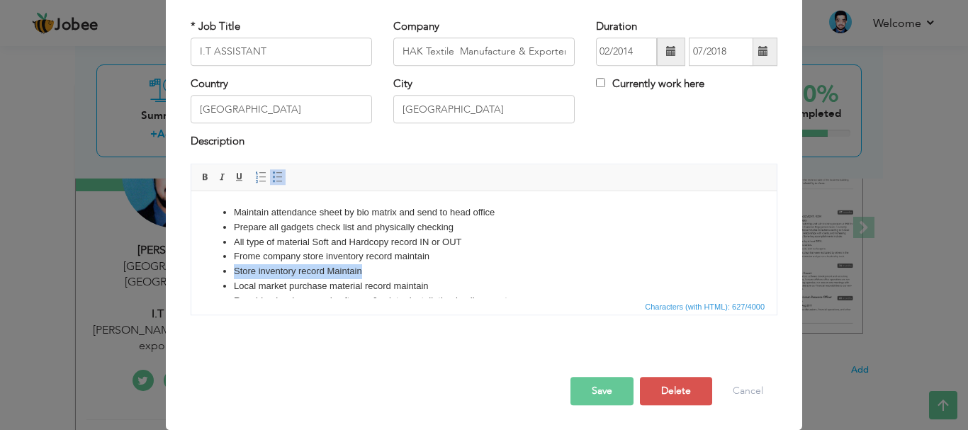
drag, startPoint x: 366, startPoint y: 268, endPoint x: 236, endPoint y: 271, distance: 129.7
click at [236, 271] on li "Store inventory record Maintain" at bounding box center [484, 271] width 500 height 15
click at [257, 273] on li at bounding box center [484, 271] width 500 height 15
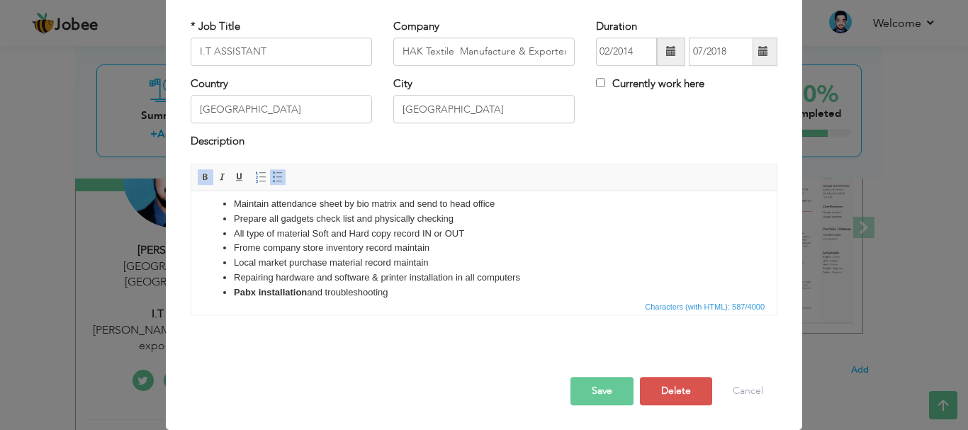
click at [299, 265] on li "Local market purchase material record maintain" at bounding box center [484, 262] width 500 height 15
click at [431, 261] on li "Local market purchase material record maintain" at bounding box center [484, 262] width 500 height 15
click at [295, 277] on li "Repairing hardware and software & printer installation in all computers" at bounding box center [484, 277] width 500 height 15
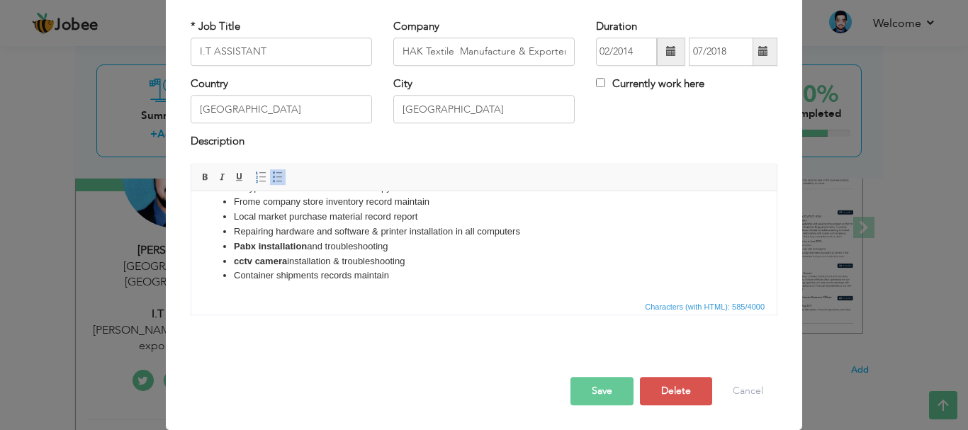
click at [237, 259] on strong "cctv camera" at bounding box center [260, 260] width 53 height 11
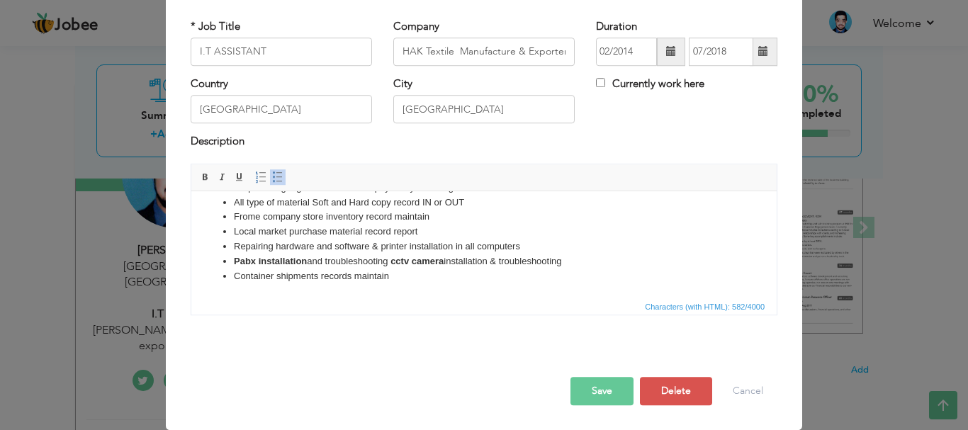
click at [300, 271] on li "Container shipments records maintain" at bounding box center [484, 275] width 500 height 15
click at [344, 279] on li "Container shipments records maintain" at bounding box center [484, 275] width 500 height 15
click at [409, 270] on li "Container shipments records maintain" at bounding box center [484, 275] width 500 height 15
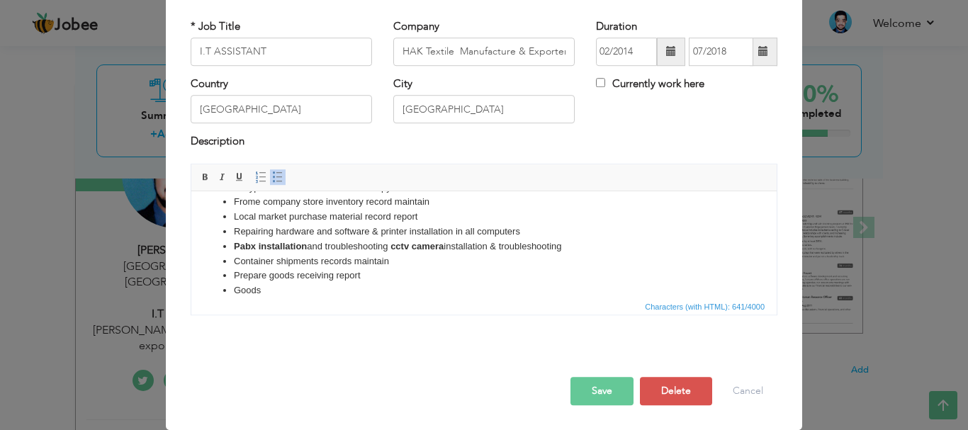
scroll to position [67, 0]
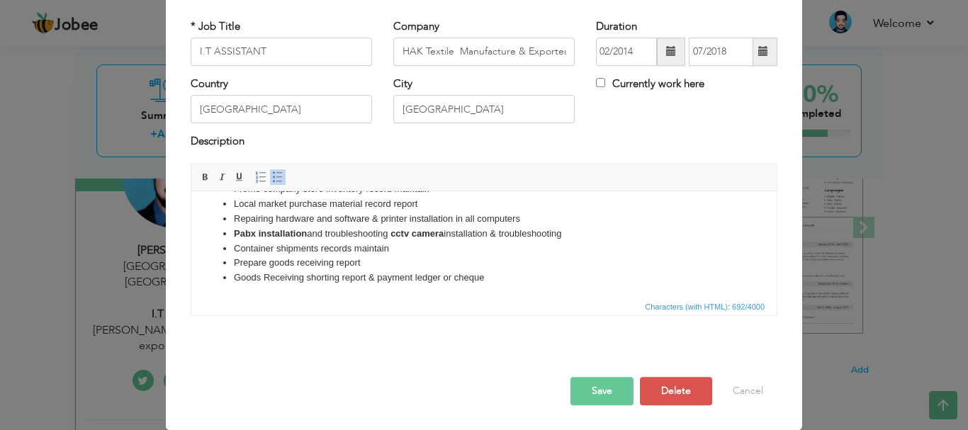
click at [593, 392] on button "Save" at bounding box center [601, 391] width 63 height 28
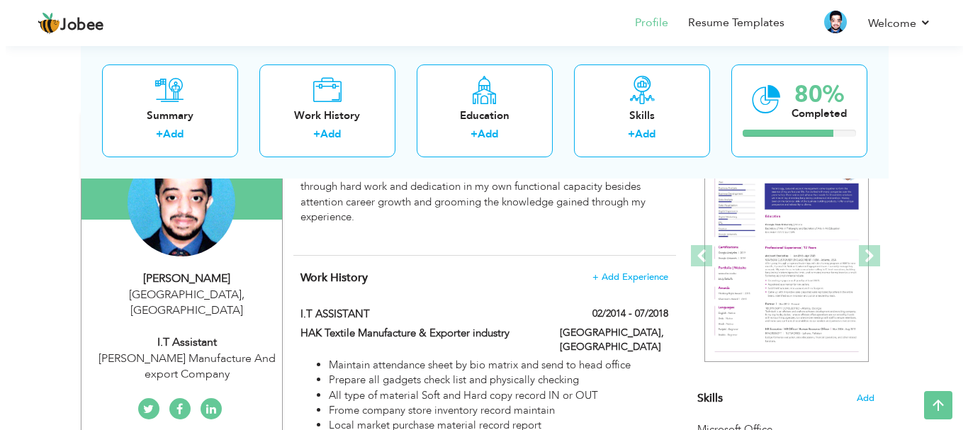
scroll to position [142, 0]
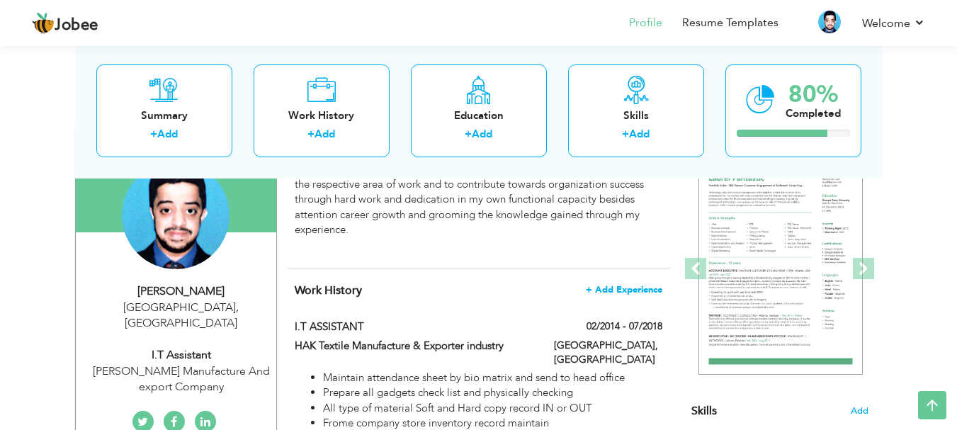
click at [636, 292] on span "+ Add Experience" at bounding box center [624, 290] width 77 height 10
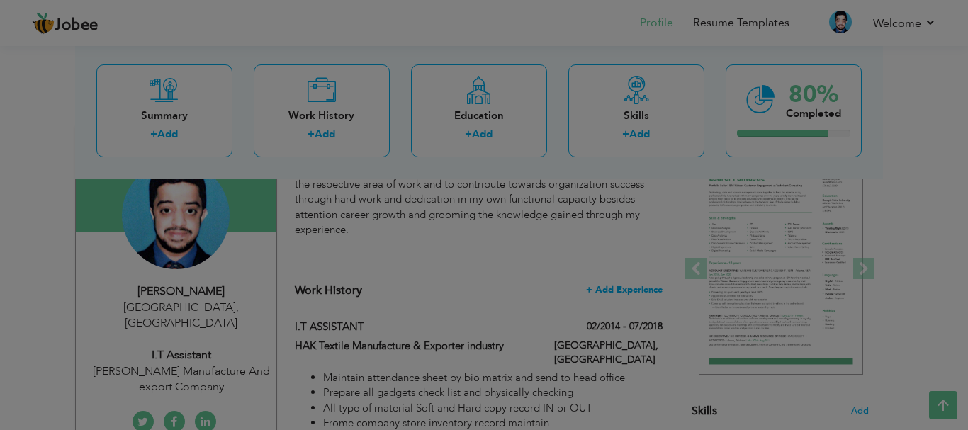
scroll to position [0, 0]
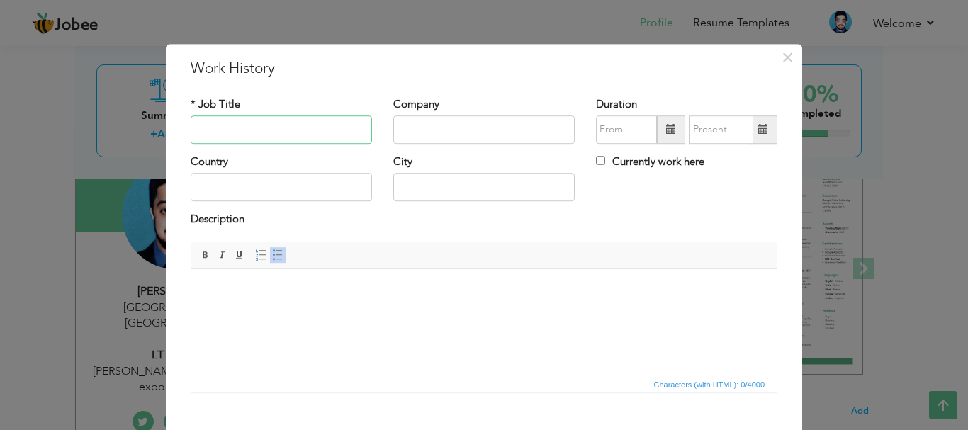
click at [341, 132] on input "text" at bounding box center [281, 129] width 181 height 28
click at [274, 128] on input "text" at bounding box center [281, 129] width 181 height 28
paste input "ASSISTANT ACCOUNTANT"
type input "ASSISTANT ACCOUNTANT"
click at [453, 126] on input "text" at bounding box center [483, 129] width 181 height 28
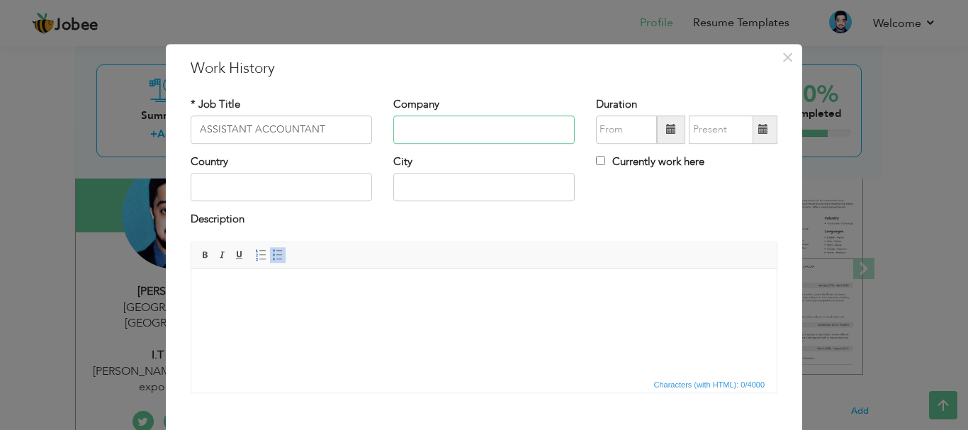
click at [418, 128] on input "text" at bounding box center [483, 129] width 181 height 28
paste input "Govt. Monotechnic Institute [STREET_ADDRESS]"
type input "Govt. Monotechnic Institute [STREET_ADDRESS]"
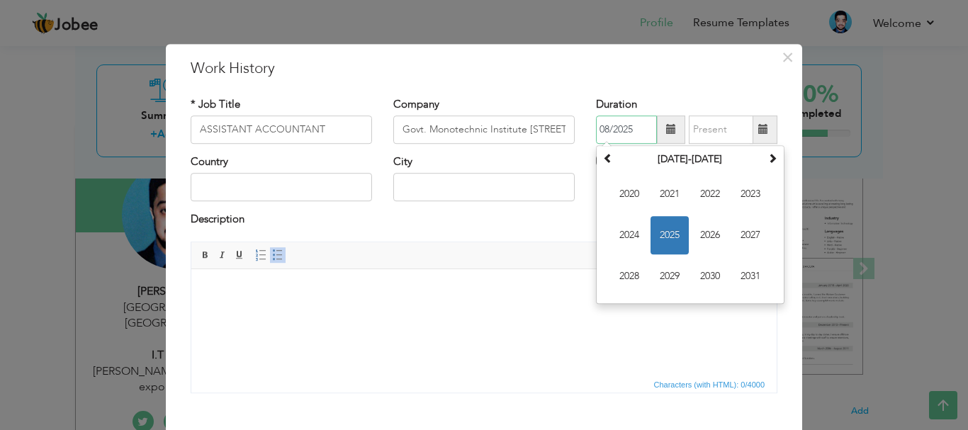
click at [628, 125] on input "08/2025" at bounding box center [626, 129] width 61 height 28
click at [720, 195] on span "2022" at bounding box center [710, 194] width 38 height 38
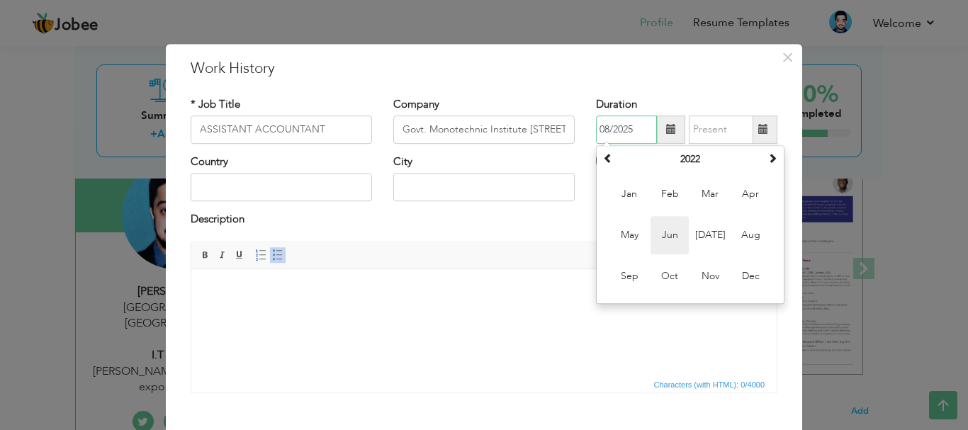
click at [663, 241] on span "Jun" at bounding box center [669, 235] width 38 height 38
type input "06/2022"
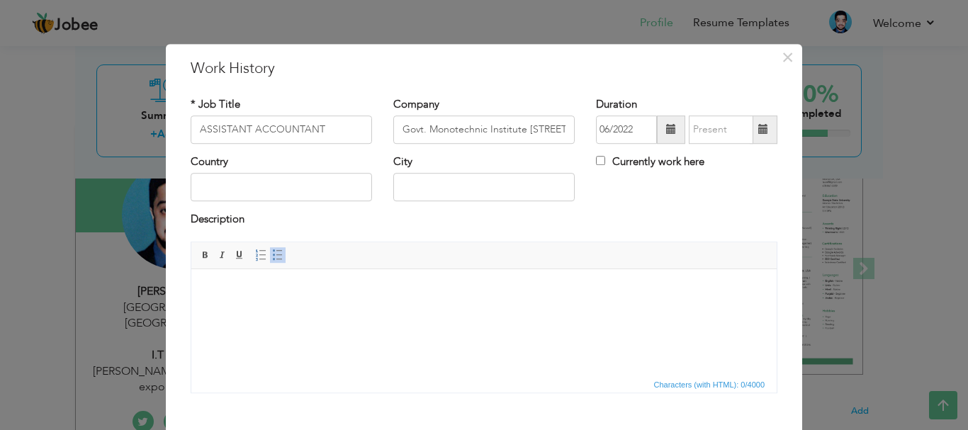
click at [758, 131] on span at bounding box center [763, 130] width 10 height 10
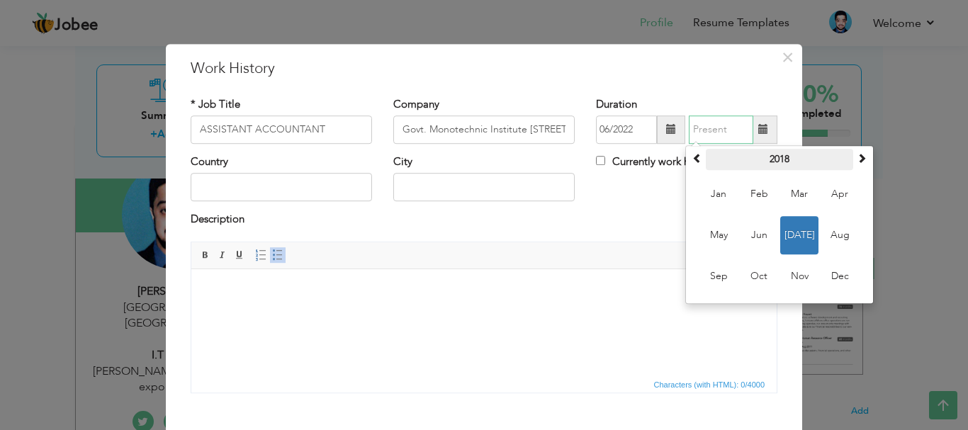
click at [771, 161] on th "2018" at bounding box center [779, 159] width 147 height 21
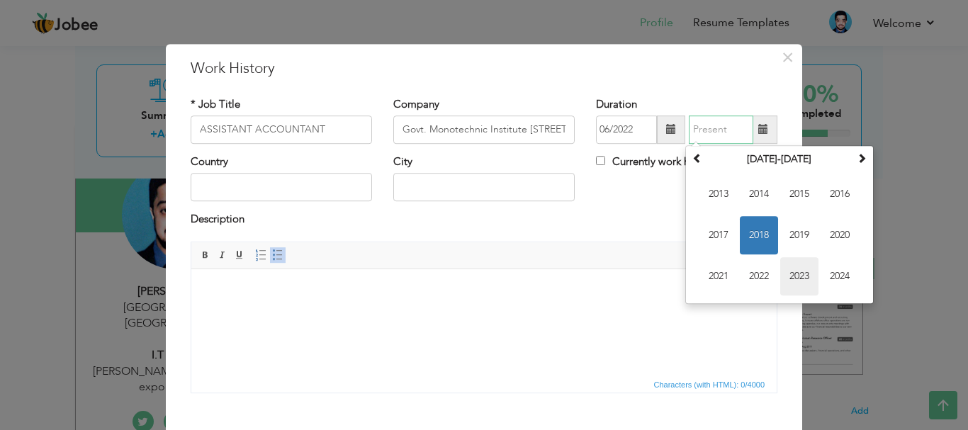
click at [800, 270] on span "2023" at bounding box center [799, 276] width 38 height 38
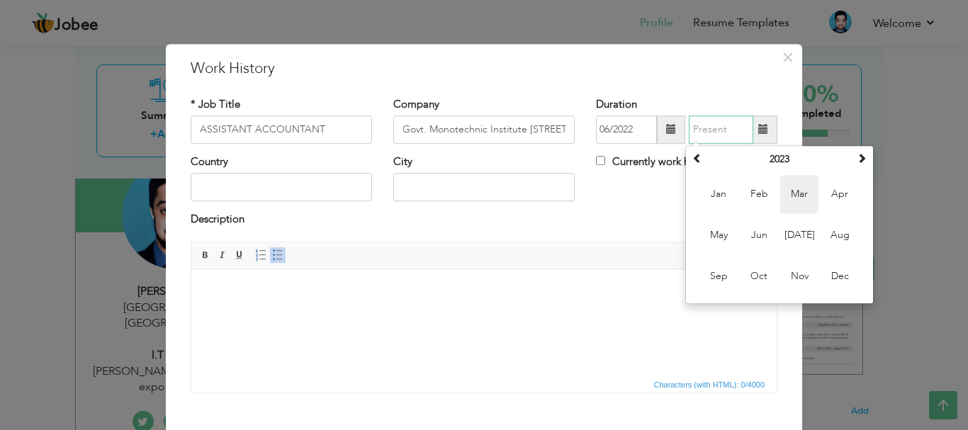
click at [797, 197] on span "Mar" at bounding box center [799, 194] width 38 height 38
type input "03/2023"
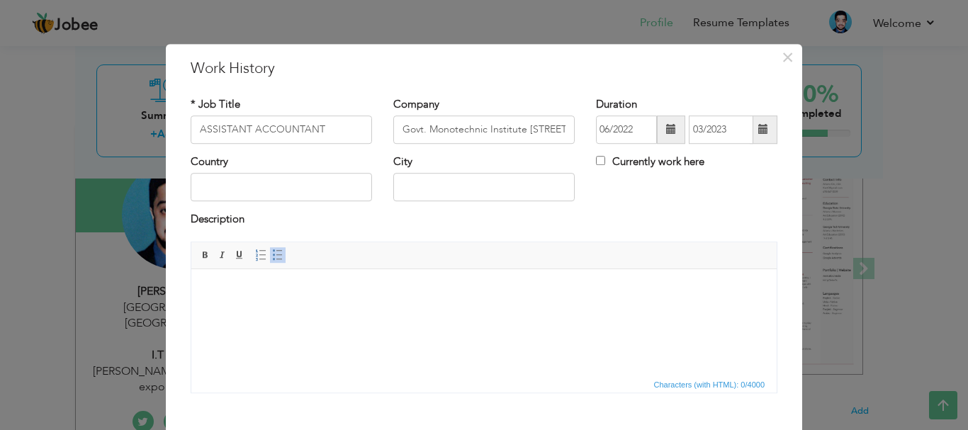
click at [764, 126] on span at bounding box center [763, 129] width 28 height 28
click at [666, 132] on span at bounding box center [671, 130] width 10 height 10
click at [657, 131] on span at bounding box center [671, 129] width 28 height 28
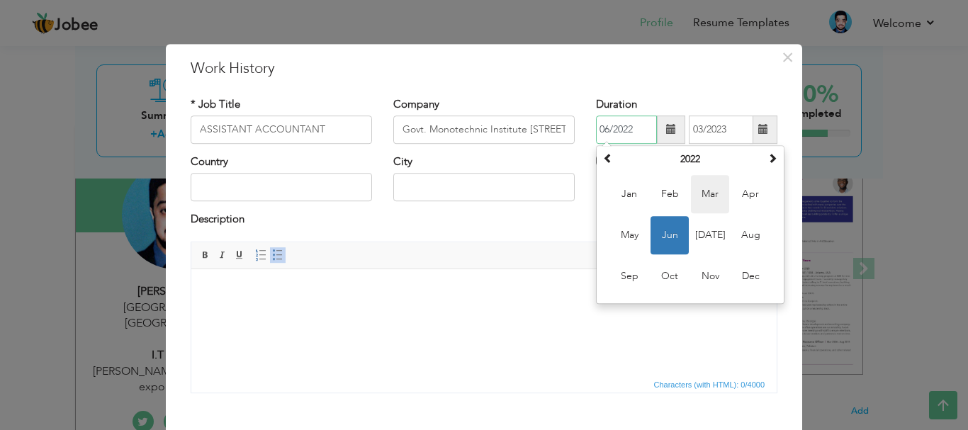
click at [706, 197] on span "Mar" at bounding box center [710, 194] width 38 height 38
type input "03/2022"
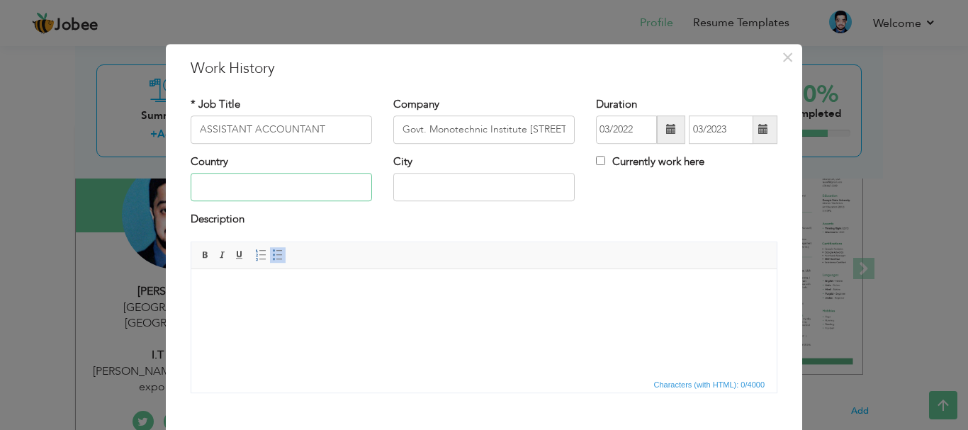
click at [246, 186] on input "text" at bounding box center [281, 188] width 181 height 28
type input "[GEOGRAPHIC_DATA]"
click at [387, 302] on html at bounding box center [483, 289] width 585 height 43
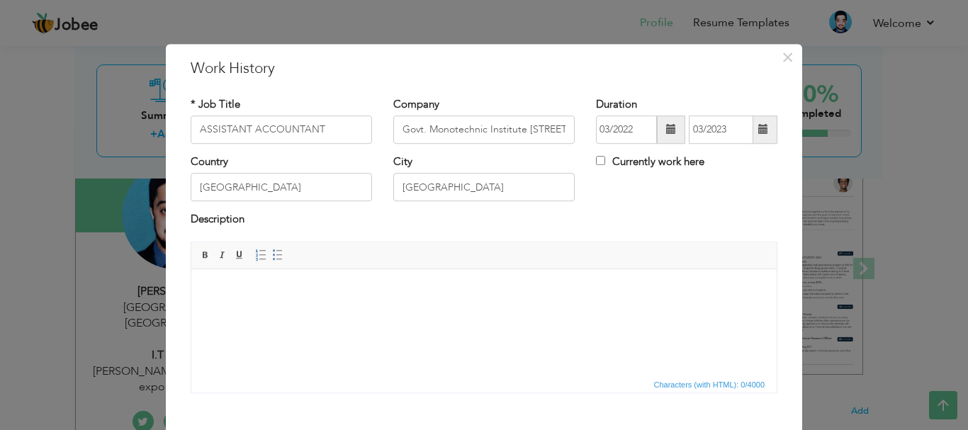
click at [254, 285] on body at bounding box center [483, 290] width 557 height 15
click at [460, 183] on input "[GEOGRAPHIC_DATA]" at bounding box center [483, 188] width 181 height 28
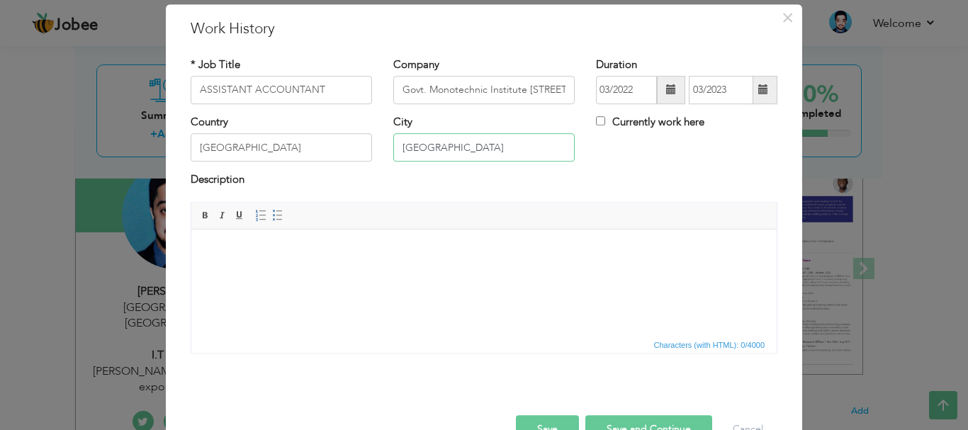
scroll to position [78, 0]
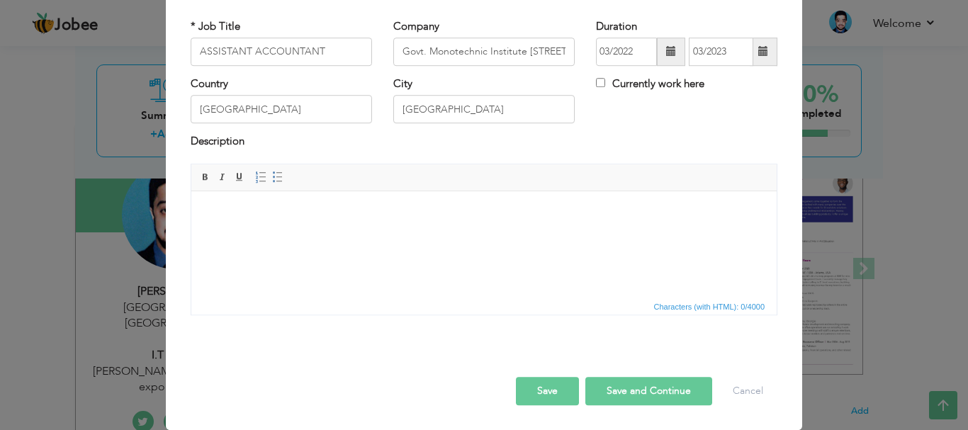
click at [254, 211] on body at bounding box center [483, 212] width 557 height 15
click at [714, 306] on span "Characters (with HTML): 0/4000" at bounding box center [709, 306] width 117 height 13
click at [477, 234] on html at bounding box center [483, 212] width 585 height 43
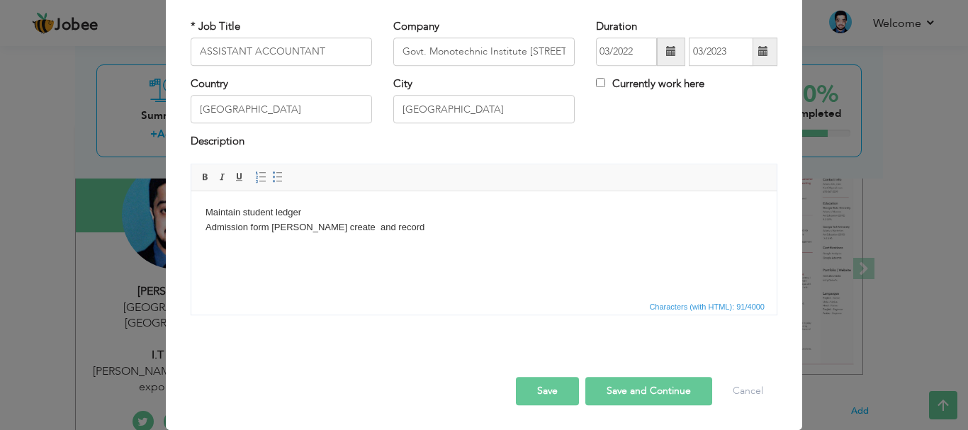
click at [276, 242] on body "Maintain student ledger Admission form ledger dara create and record" at bounding box center [483, 227] width 557 height 44
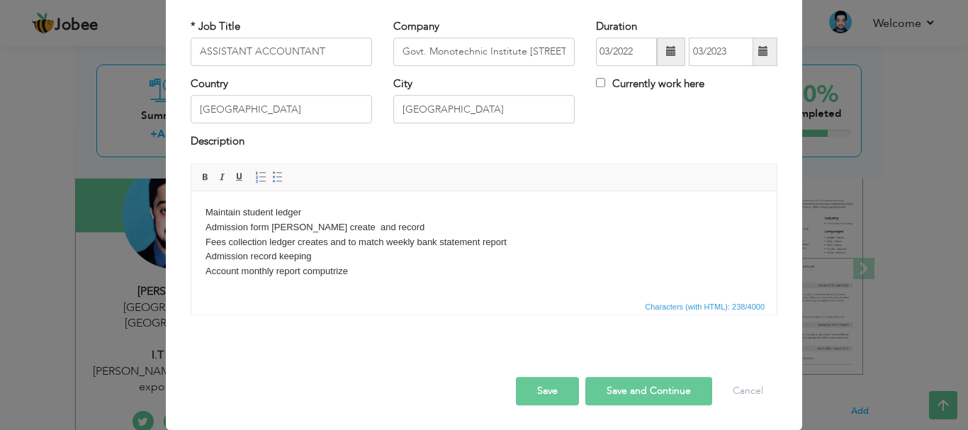
click at [375, 280] on body "Maintain student ledger Admission form ledger dara create and record Fees colle…" at bounding box center [483, 249] width 557 height 89
click at [377, 272] on body "Maintain student ledger Admission form ledger dara create and record Fees colle…" at bounding box center [483, 249] width 557 height 89
click at [268, 281] on body "Maintain student ledger Admission form ledger dara create and record Fees colle…" at bounding box center [483, 249] width 557 height 89
click at [334, 272] on body "Maintain student ledger Admission form ledger dara create and record Fees colle…" at bounding box center [483, 249] width 557 height 89
click at [538, 390] on button "Save" at bounding box center [547, 391] width 63 height 28
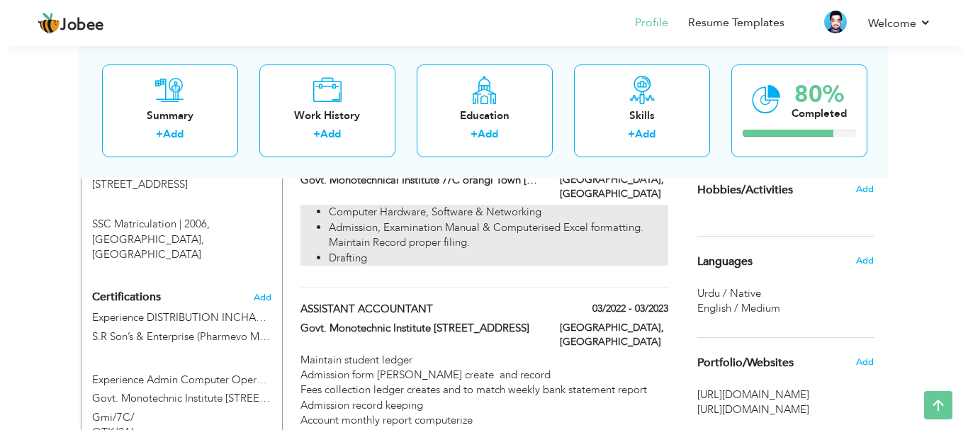
scroll to position [779, 0]
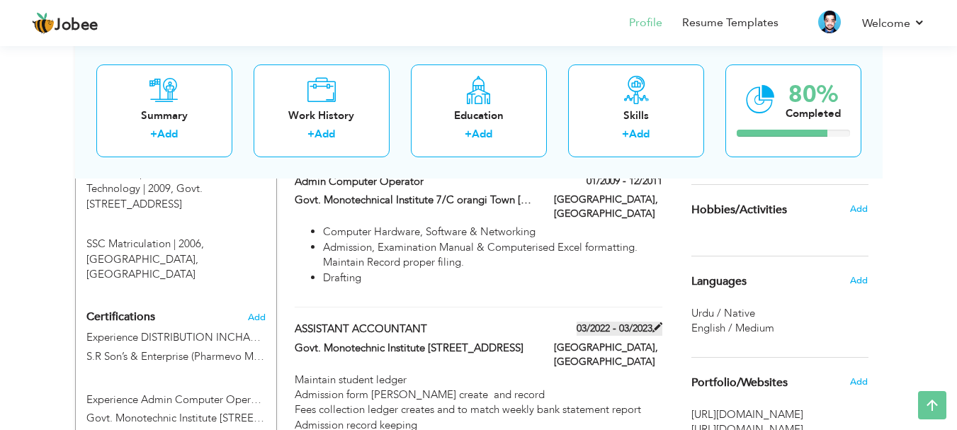
click at [653, 322] on span at bounding box center [657, 327] width 10 height 10
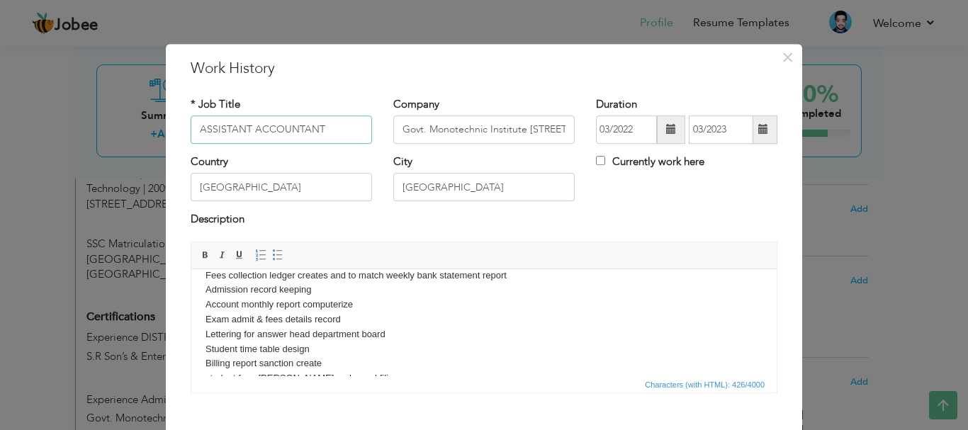
scroll to position [69, 0]
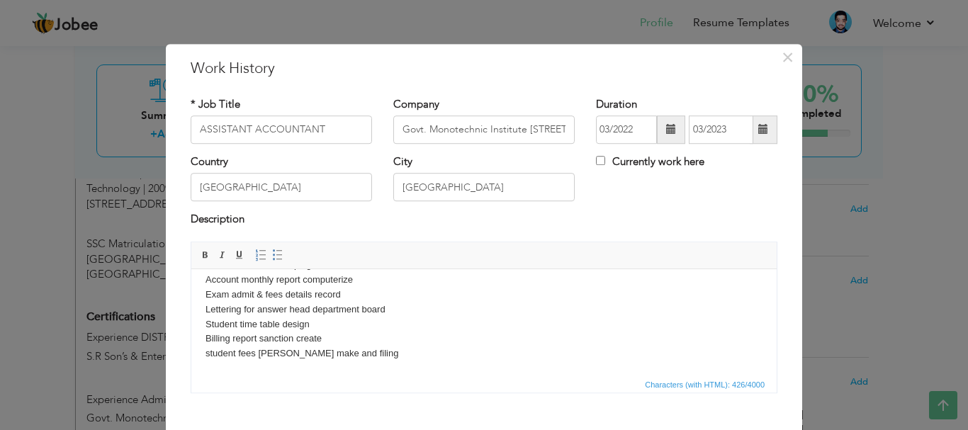
click at [239, 290] on body "Maintain student ledger Admission form ledger dara create and record Fees colle…" at bounding box center [483, 286] width 557 height 147
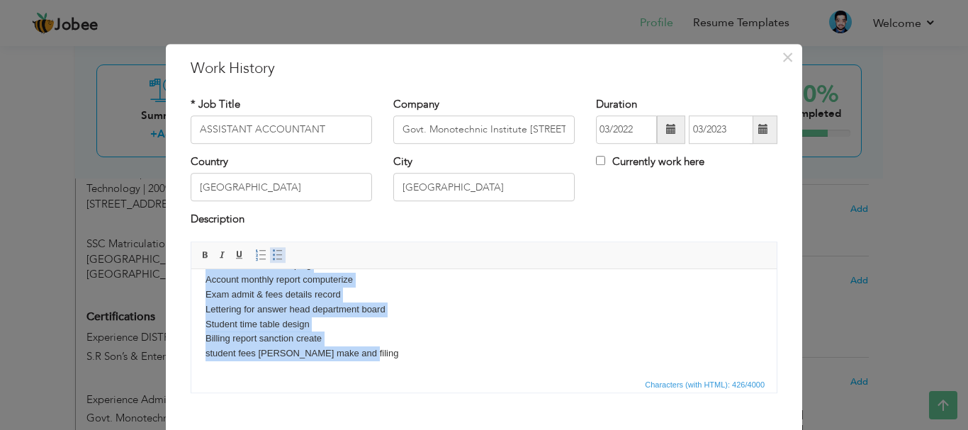
click at [272, 251] on span at bounding box center [277, 254] width 11 height 11
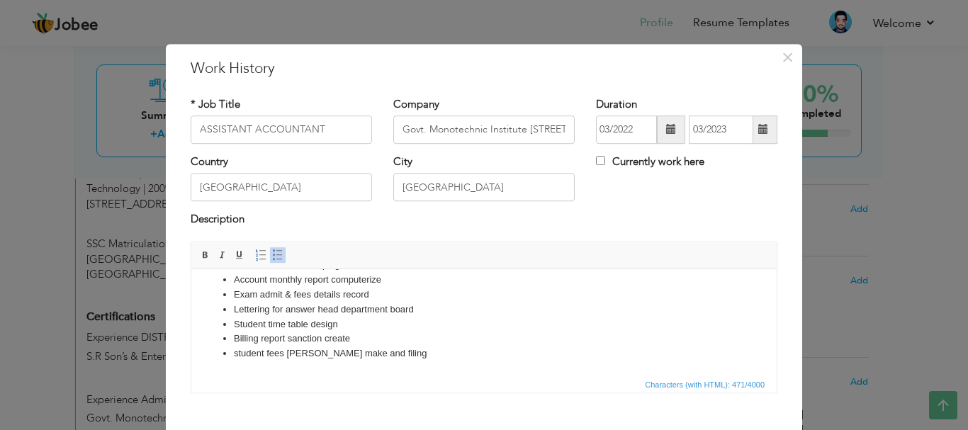
click at [422, 294] on li "Exam admit & fees details record" at bounding box center [484, 294] width 500 height 15
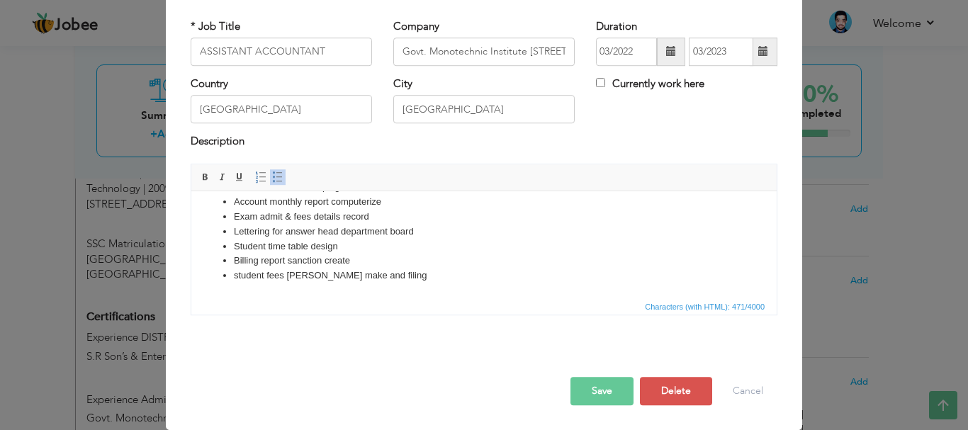
click at [592, 392] on button "Save" at bounding box center [601, 391] width 63 height 28
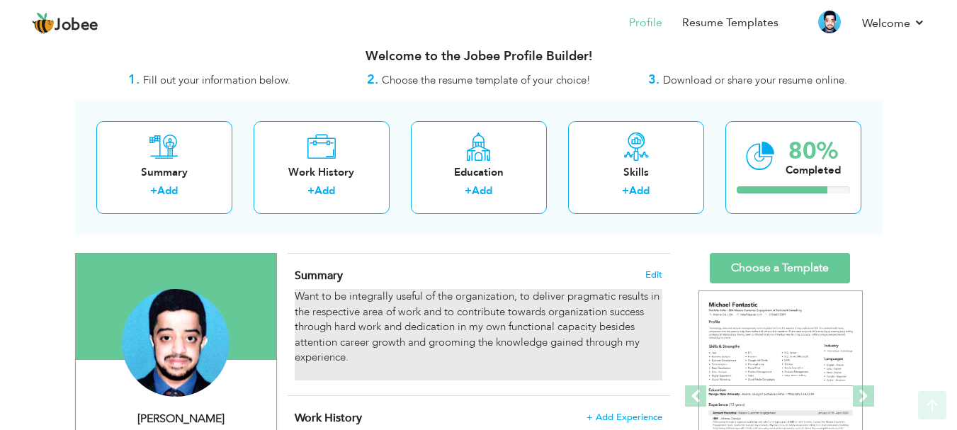
scroll to position [0, 0]
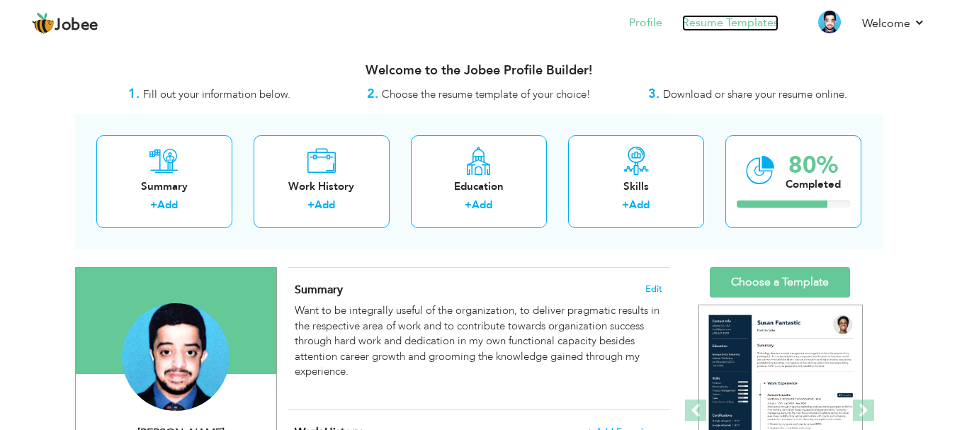
click at [696, 23] on link "Resume Templates" at bounding box center [730, 23] width 96 height 16
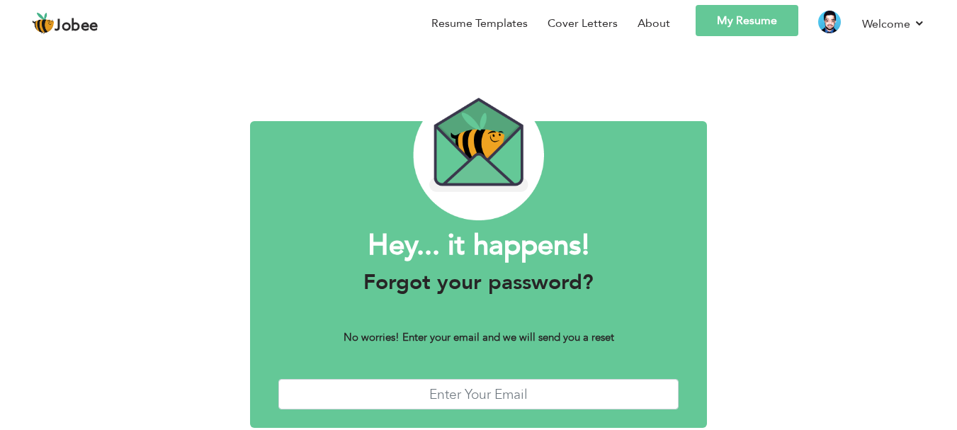
scroll to position [80, 0]
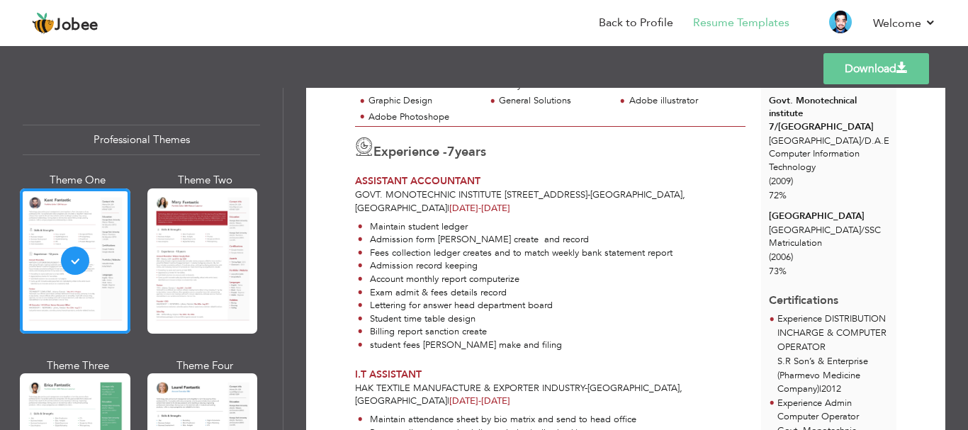
scroll to position [354, 0]
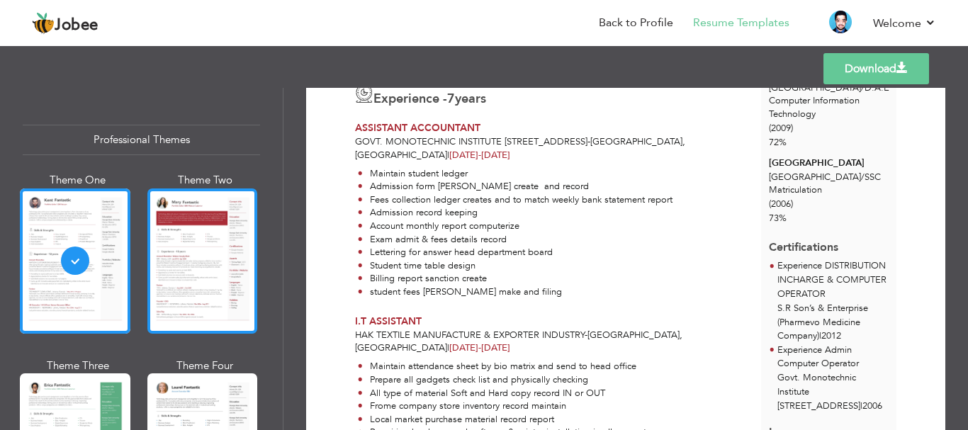
click at [220, 266] on div at bounding box center [202, 260] width 111 height 145
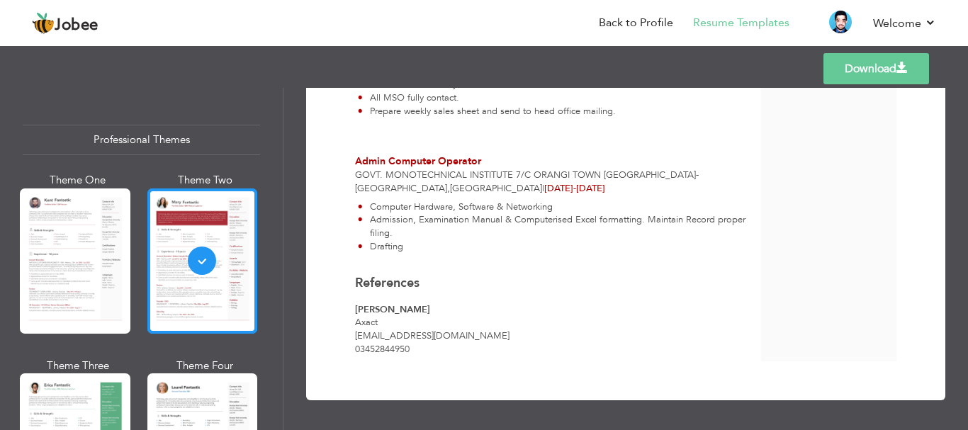
scroll to position [142, 0]
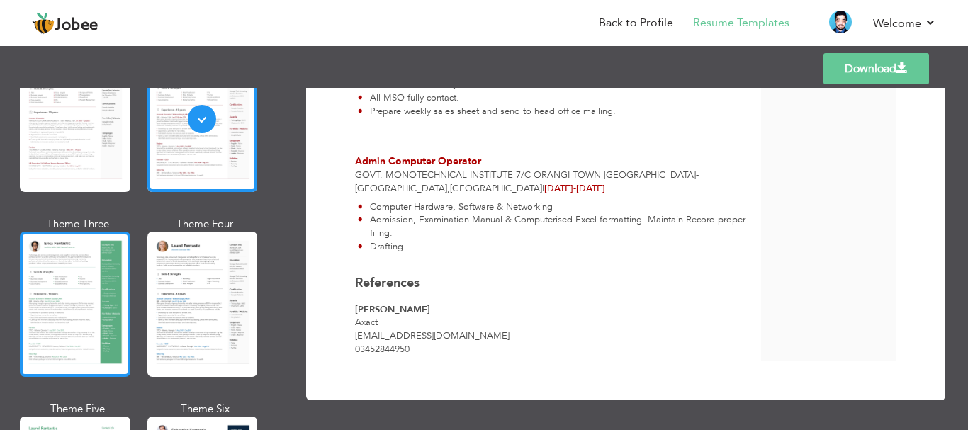
click at [89, 328] on div at bounding box center [75, 304] width 111 height 145
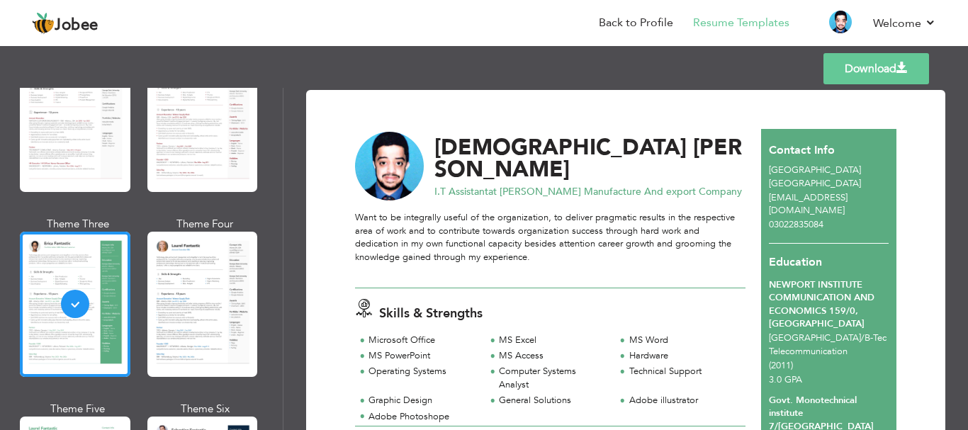
scroll to position [0, 0]
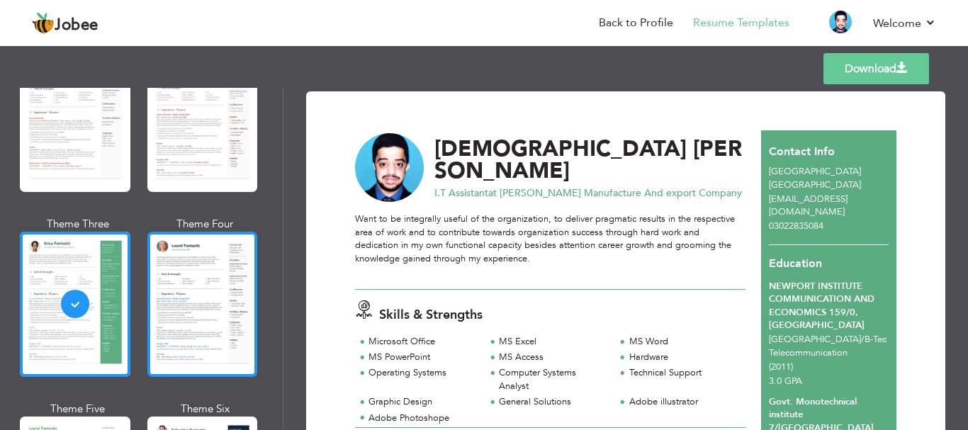
click at [208, 305] on div at bounding box center [202, 304] width 111 height 145
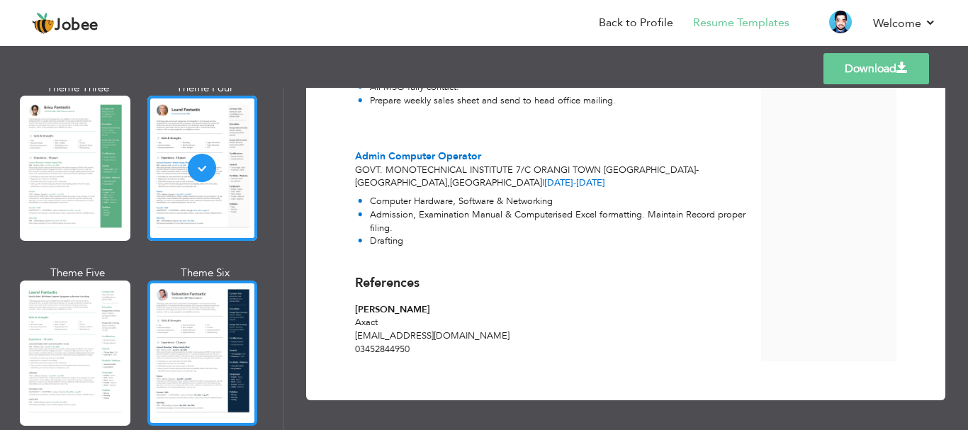
scroll to position [283, 0]
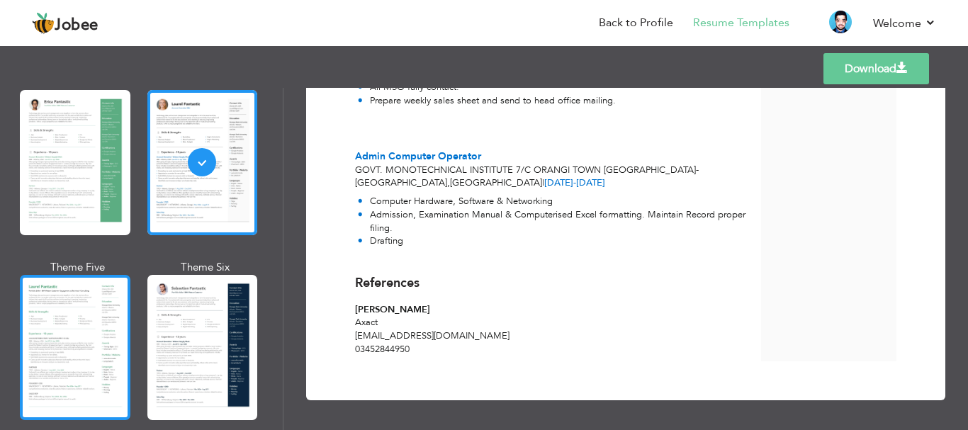
click at [84, 322] on div at bounding box center [75, 347] width 111 height 145
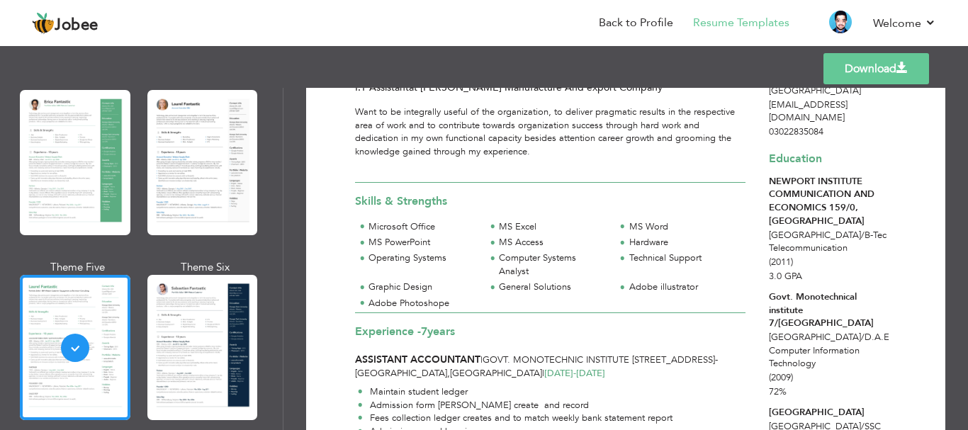
scroll to position [0, 0]
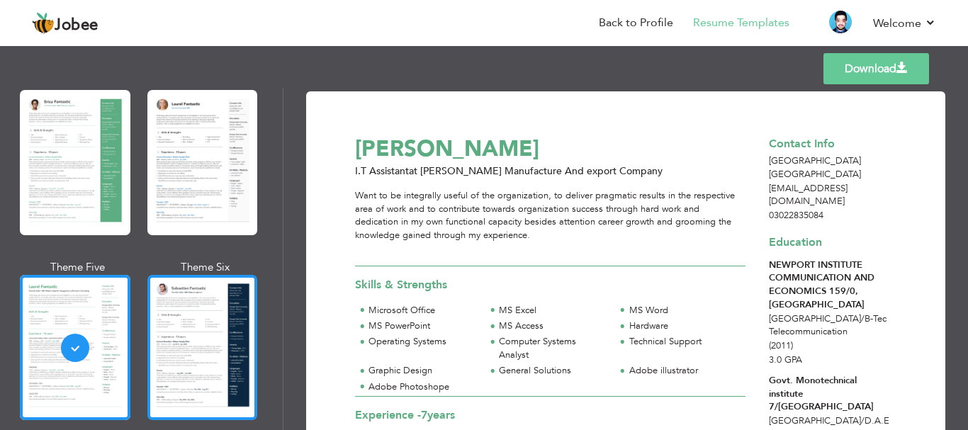
click at [173, 317] on div at bounding box center [202, 347] width 111 height 145
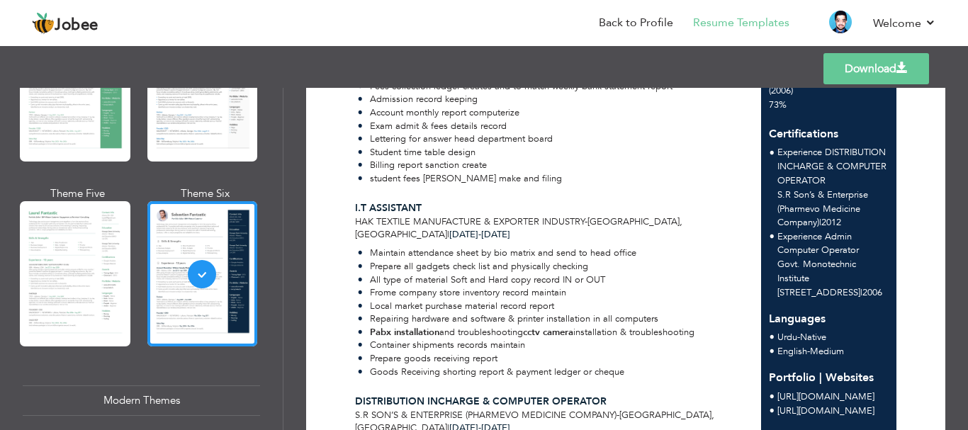
scroll to position [567, 0]
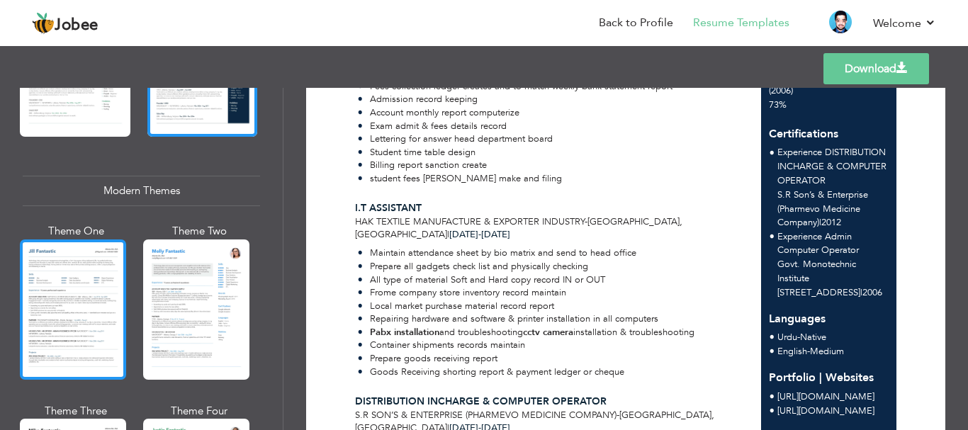
click at [71, 304] on div at bounding box center [73, 309] width 106 height 140
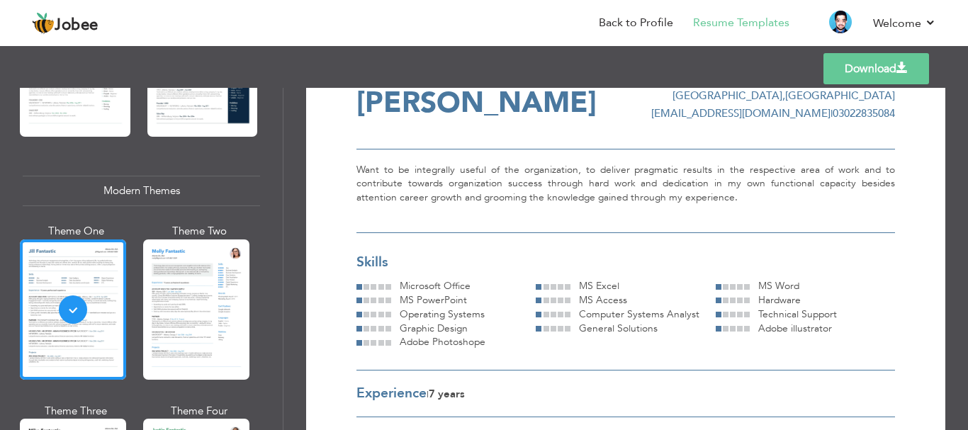
scroll to position [43, 0]
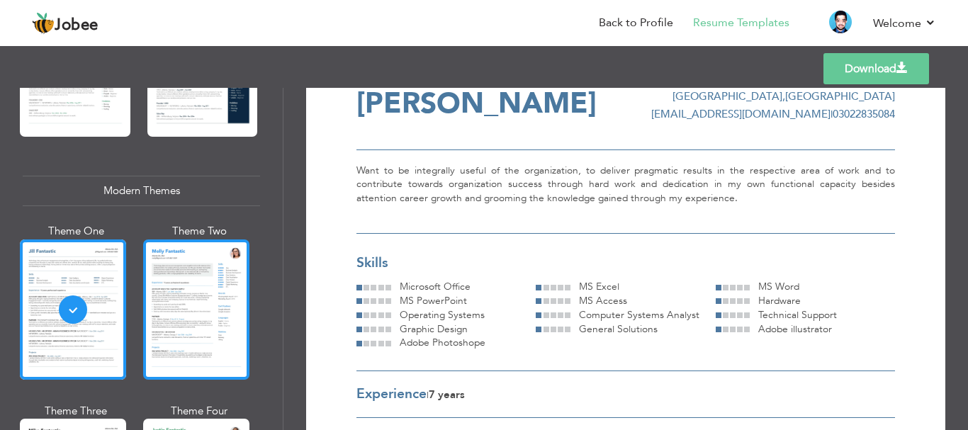
click at [240, 297] on div at bounding box center [196, 309] width 106 height 140
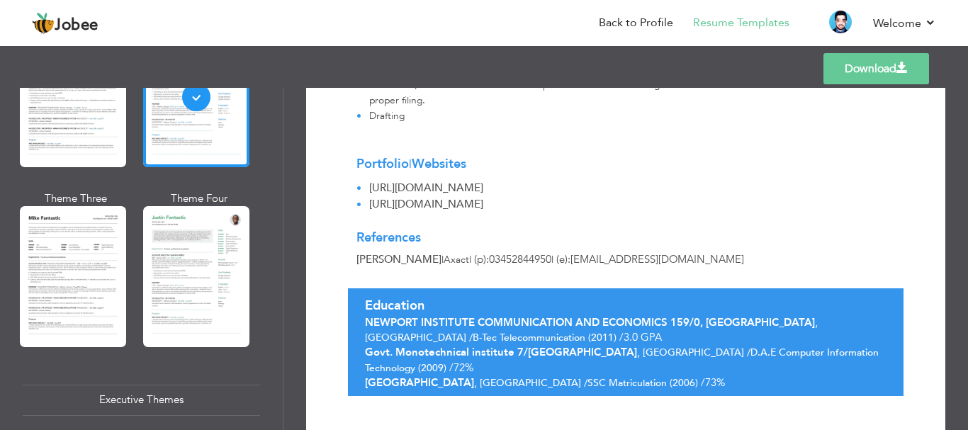
scroll to position [1072, 0]
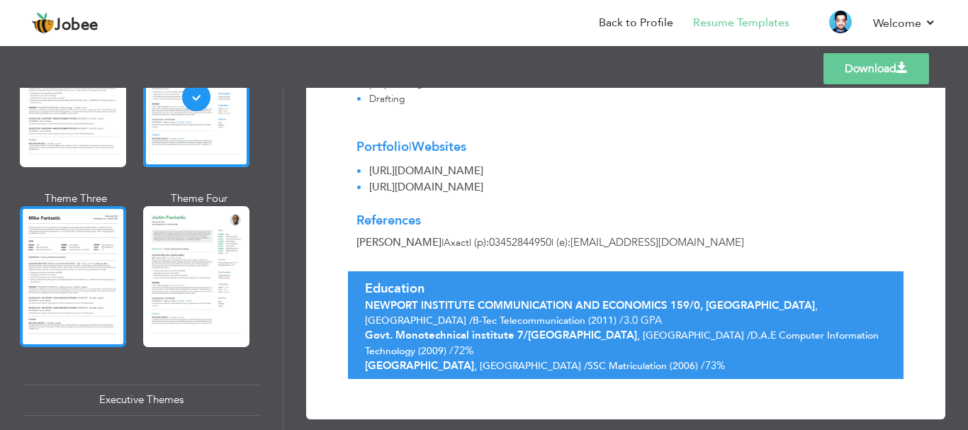
click at [76, 283] on div at bounding box center [73, 276] width 106 height 140
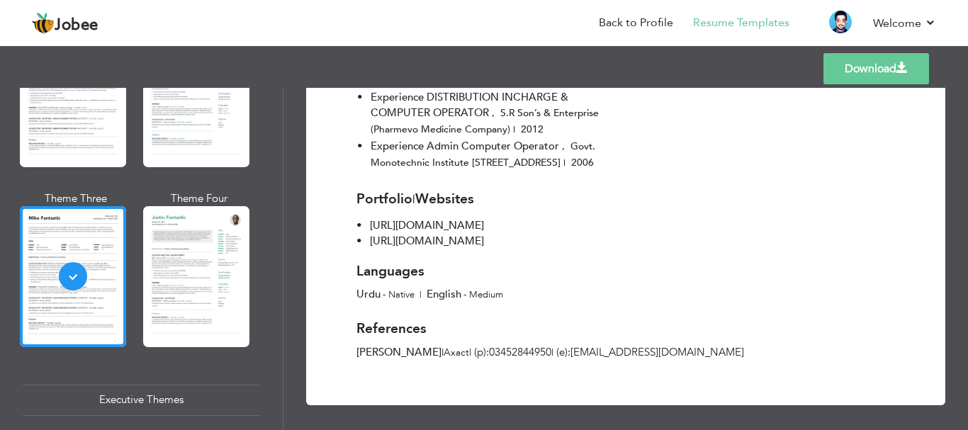
scroll to position [1318, 0]
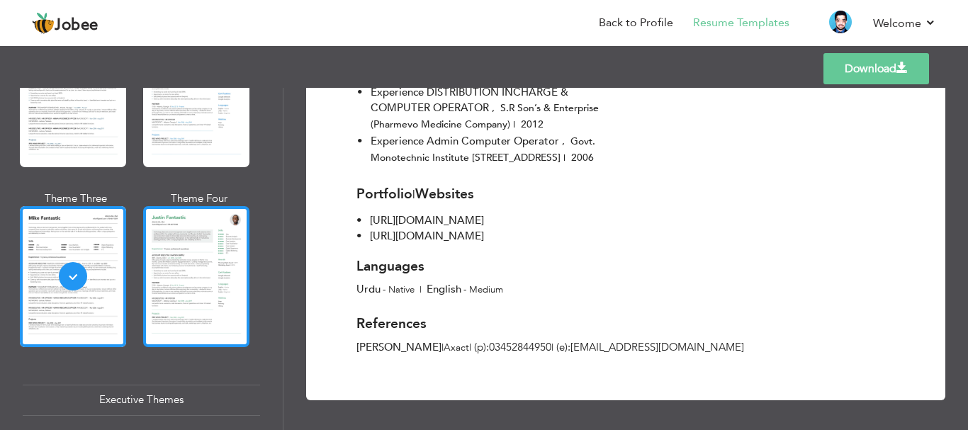
click at [208, 261] on div at bounding box center [196, 276] width 106 height 140
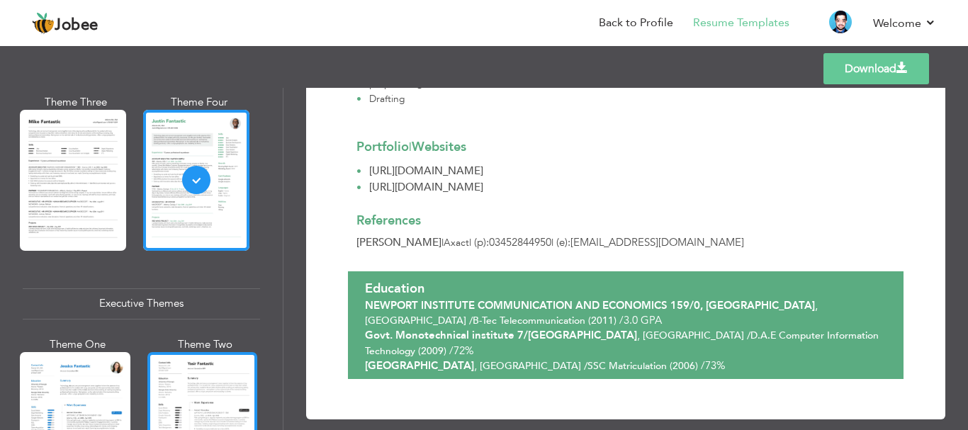
scroll to position [1063, 0]
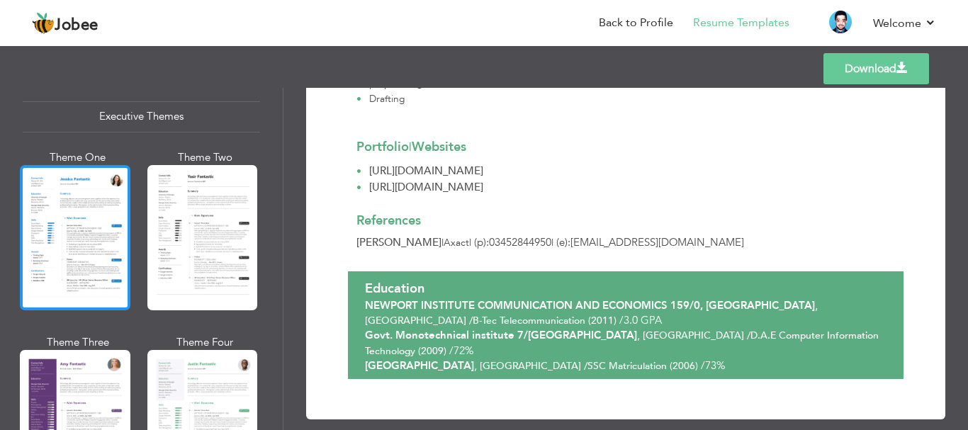
click at [74, 241] on div at bounding box center [75, 237] width 111 height 145
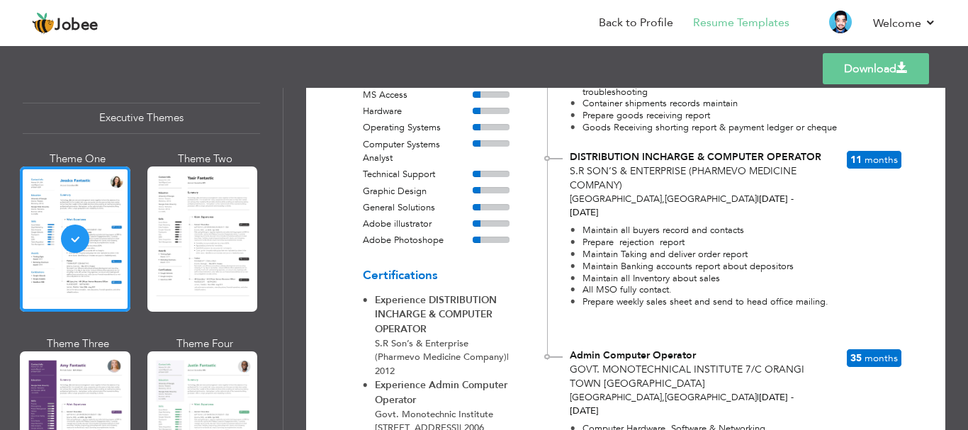
scroll to position [407, 0]
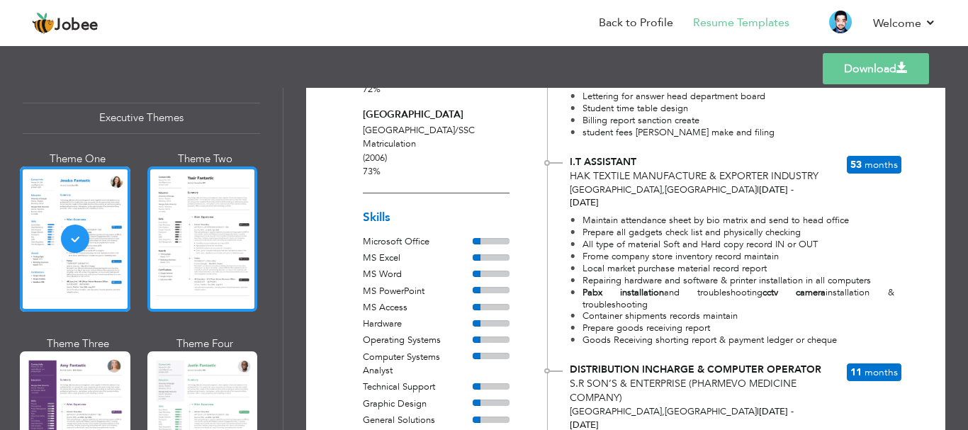
click at [194, 237] on div at bounding box center [202, 238] width 111 height 145
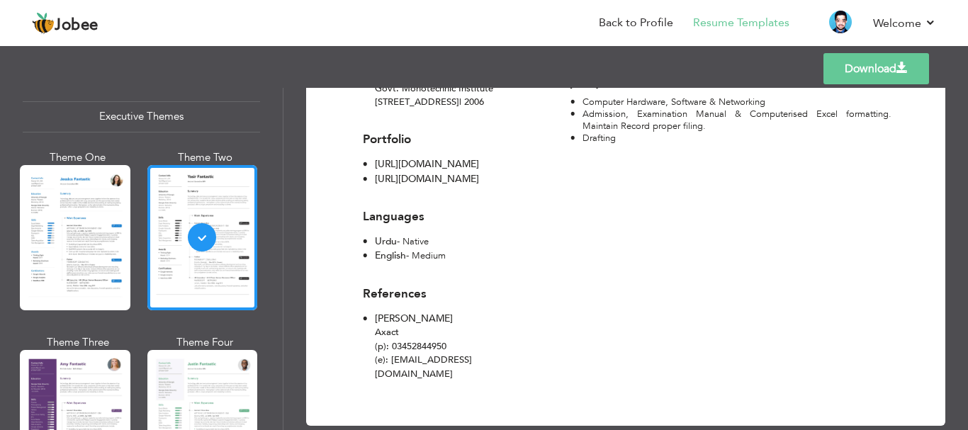
scroll to position [963, 0]
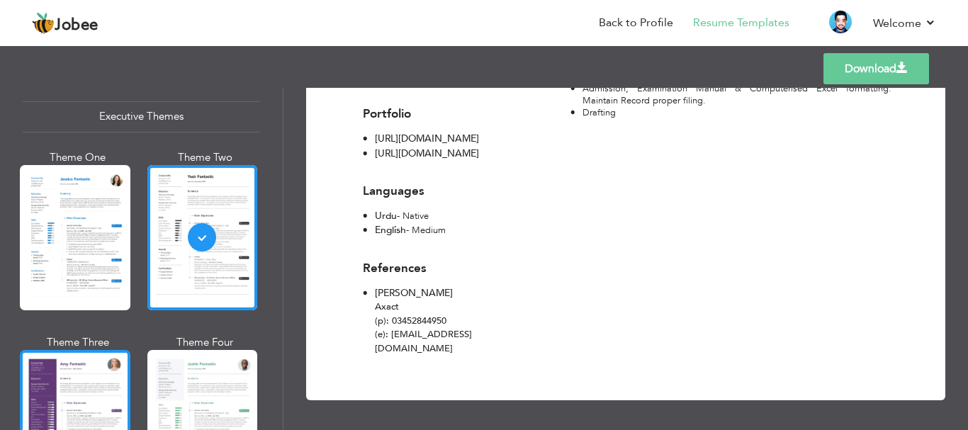
click at [73, 361] on div at bounding box center [75, 422] width 111 height 145
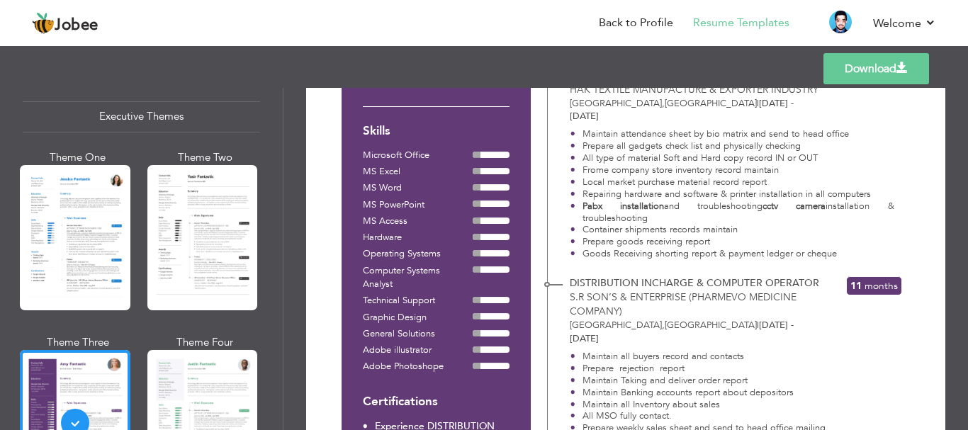
scroll to position [496, 0]
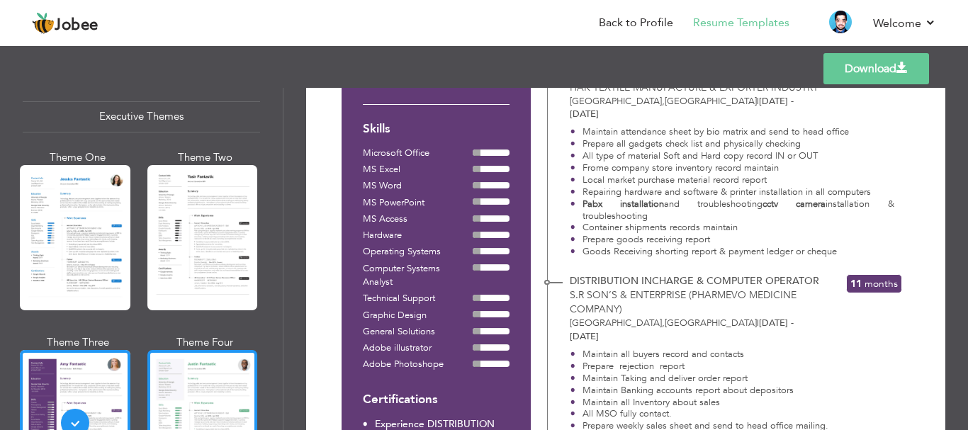
click at [208, 353] on div at bounding box center [202, 422] width 111 height 145
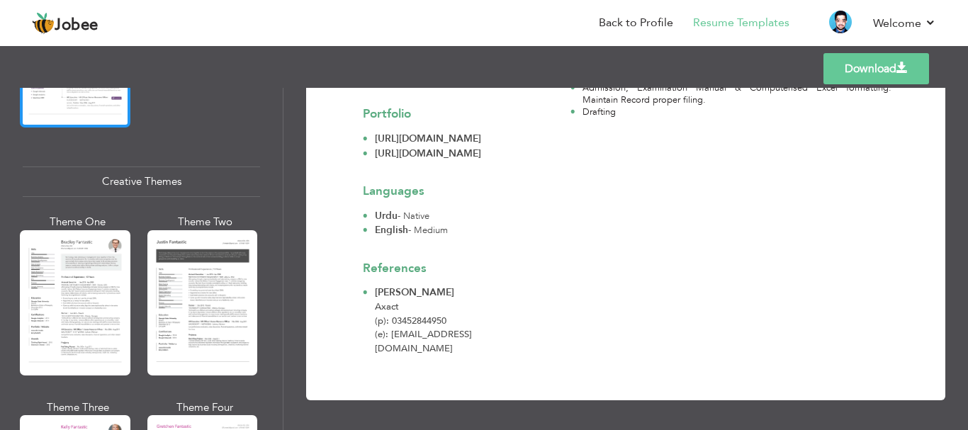
scroll to position [1629, 0]
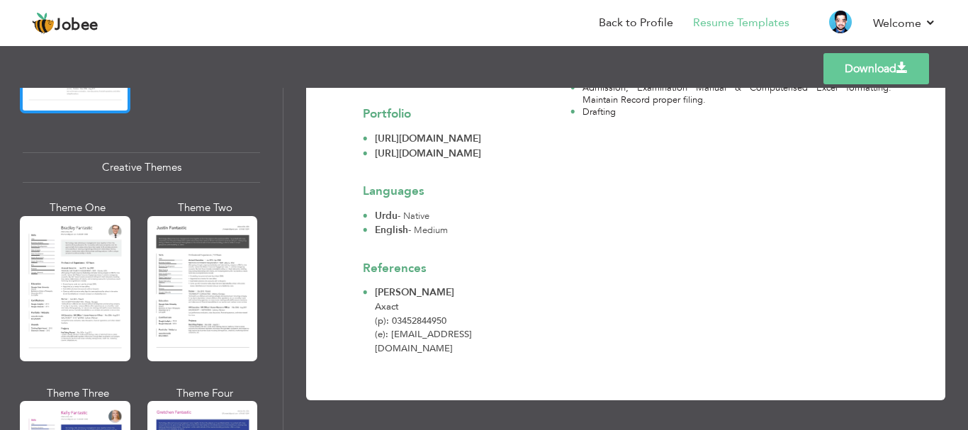
click at [98, 278] on div at bounding box center [75, 288] width 111 height 145
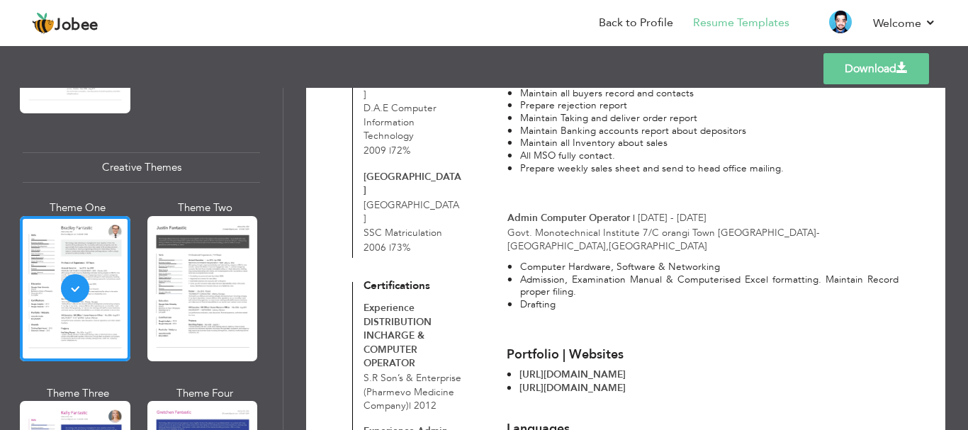
scroll to position [895, 0]
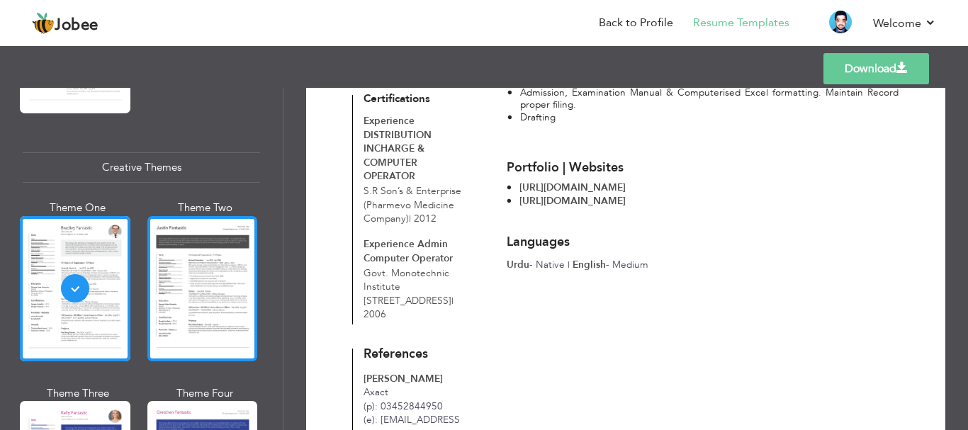
click at [187, 292] on div at bounding box center [202, 288] width 111 height 145
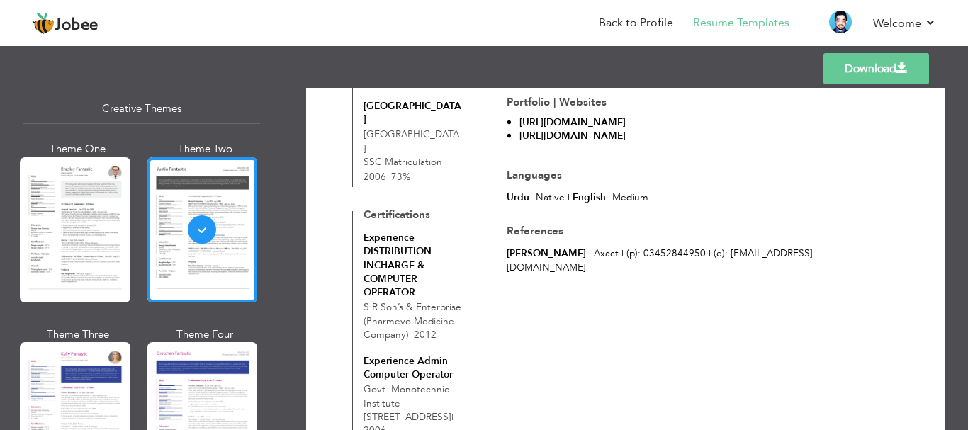
scroll to position [1771, 0]
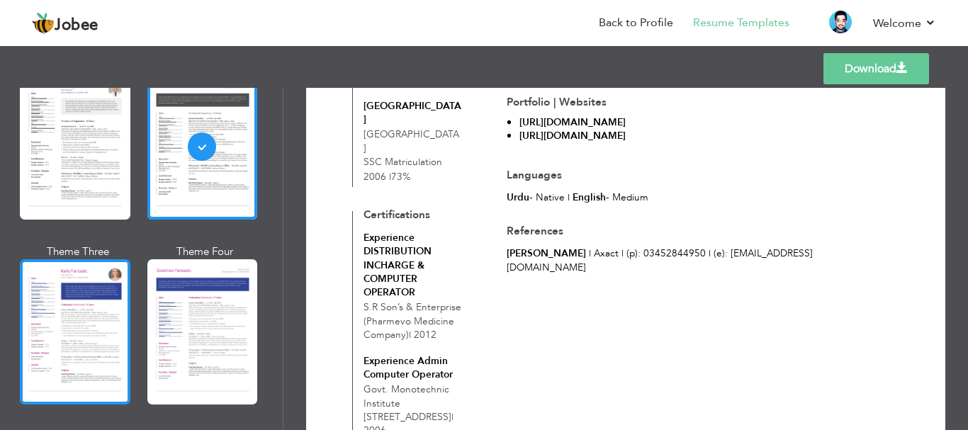
click at [100, 311] on div at bounding box center [75, 331] width 111 height 145
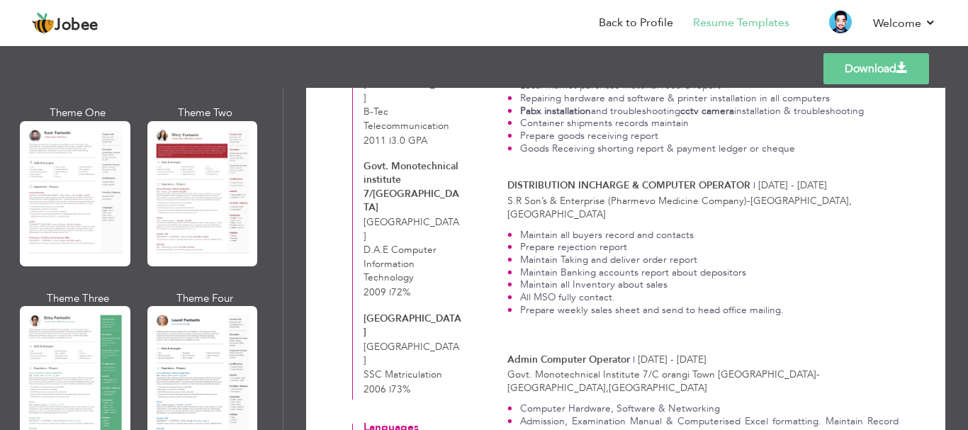
scroll to position [0, 0]
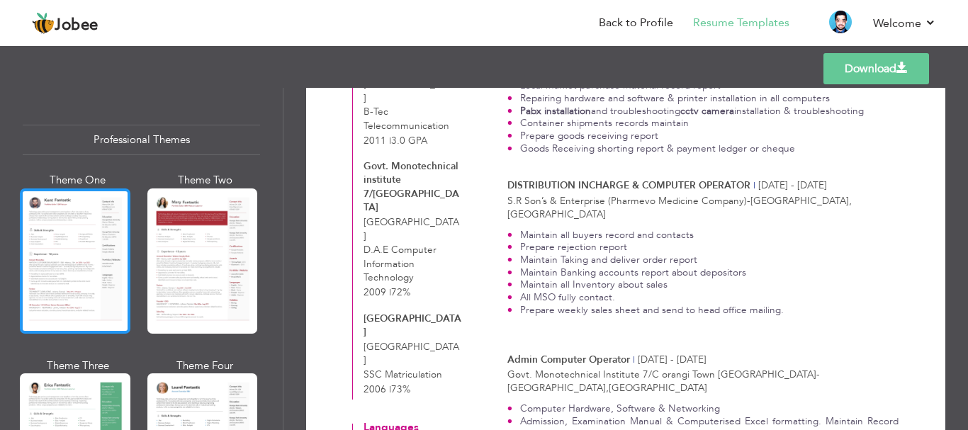
click at [88, 276] on div at bounding box center [75, 260] width 111 height 145
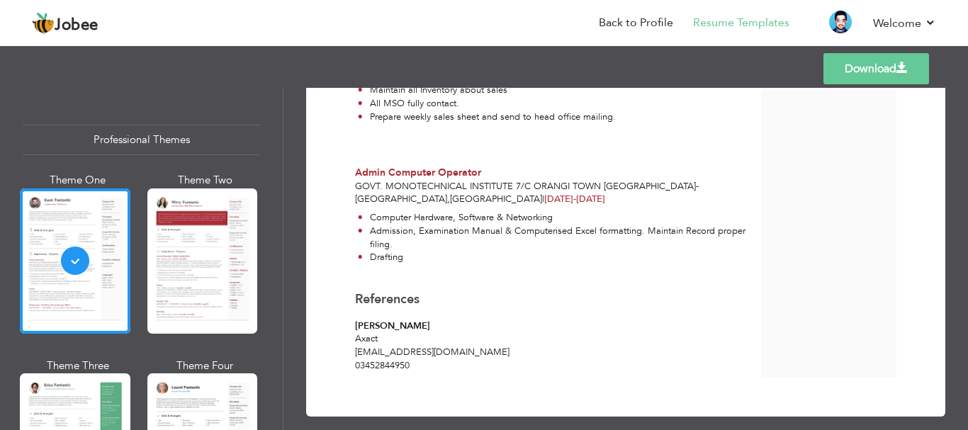
scroll to position [893, 0]
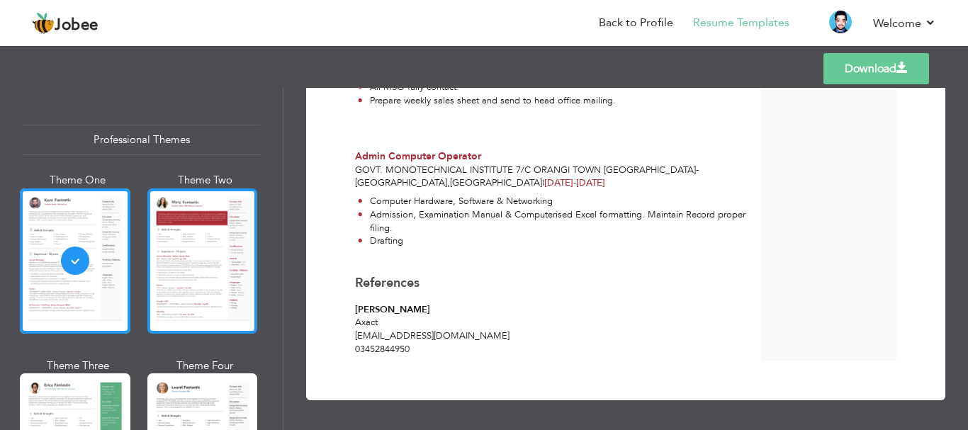
click at [159, 248] on div at bounding box center [202, 260] width 111 height 145
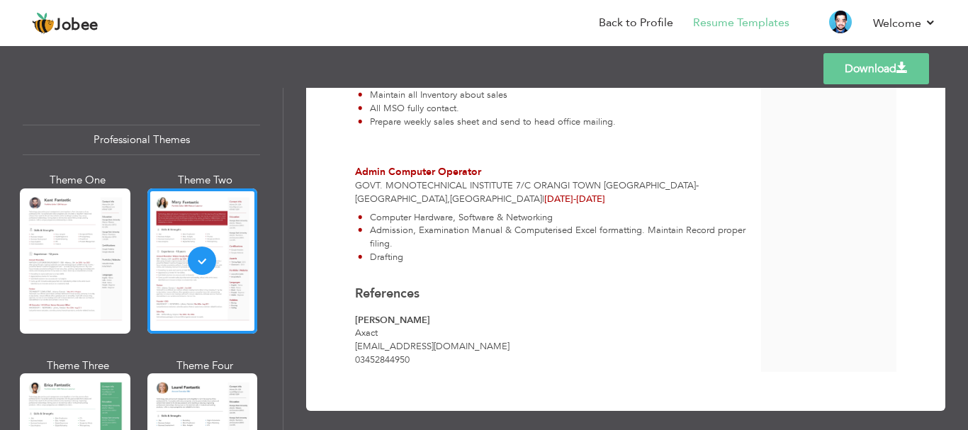
scroll to position [881, 0]
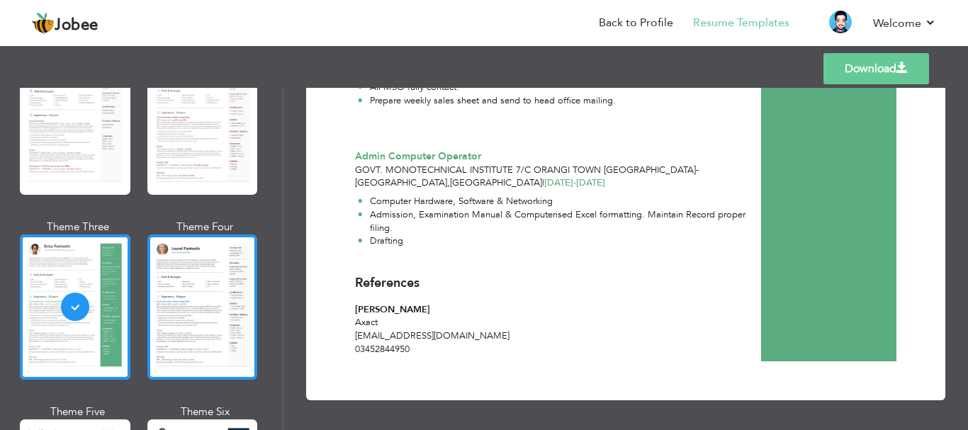
scroll to position [142, 0]
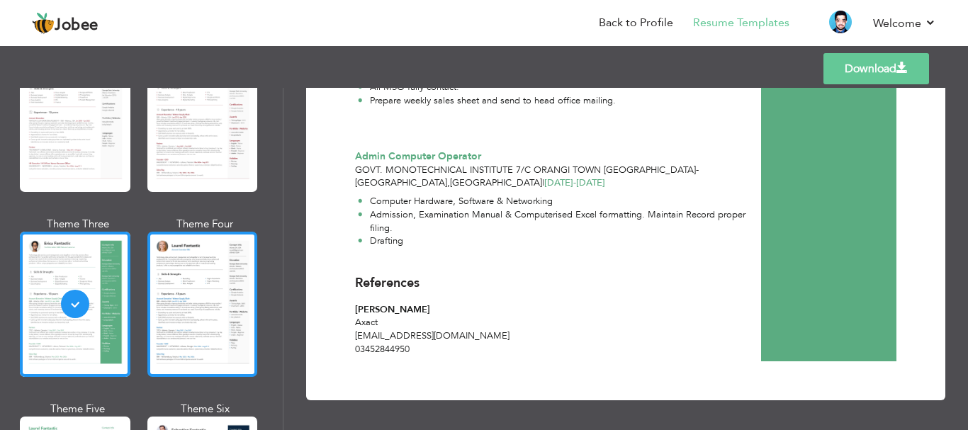
click at [208, 300] on div at bounding box center [202, 304] width 111 height 145
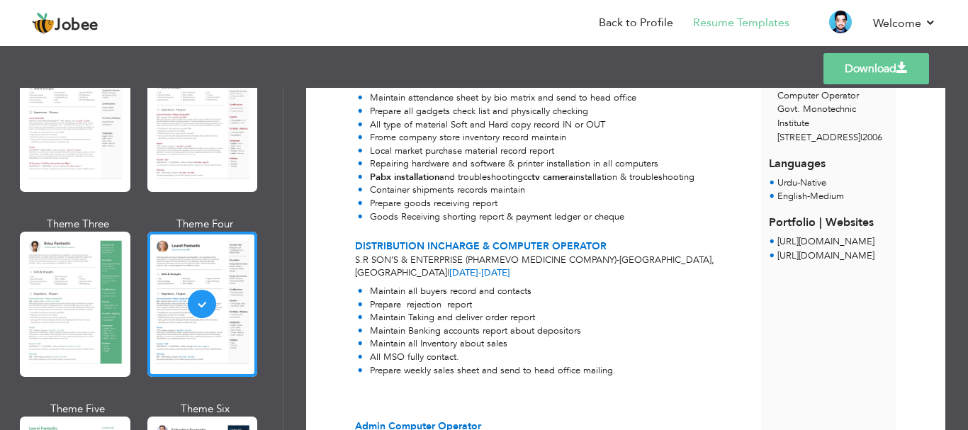
scroll to position [538, 0]
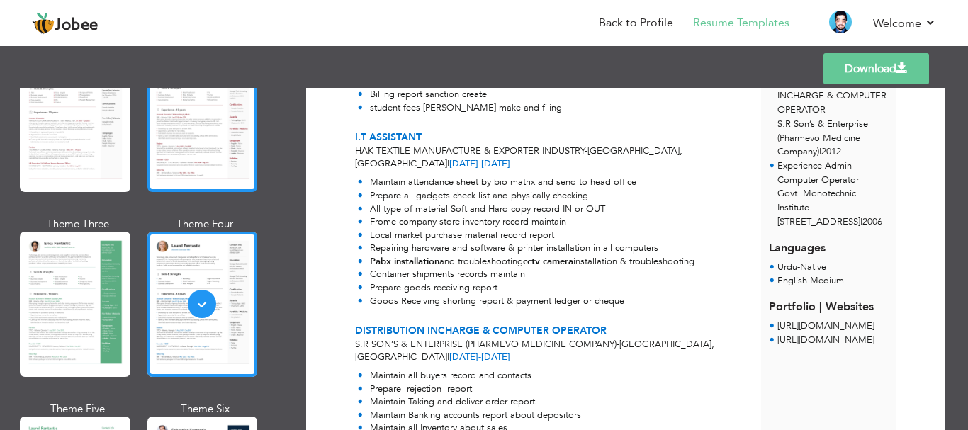
click at [211, 149] on div at bounding box center [202, 119] width 111 height 145
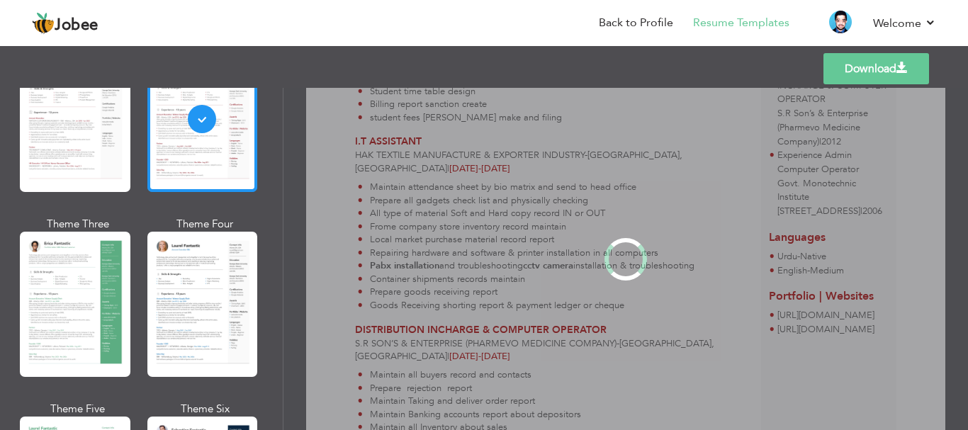
scroll to position [0, 0]
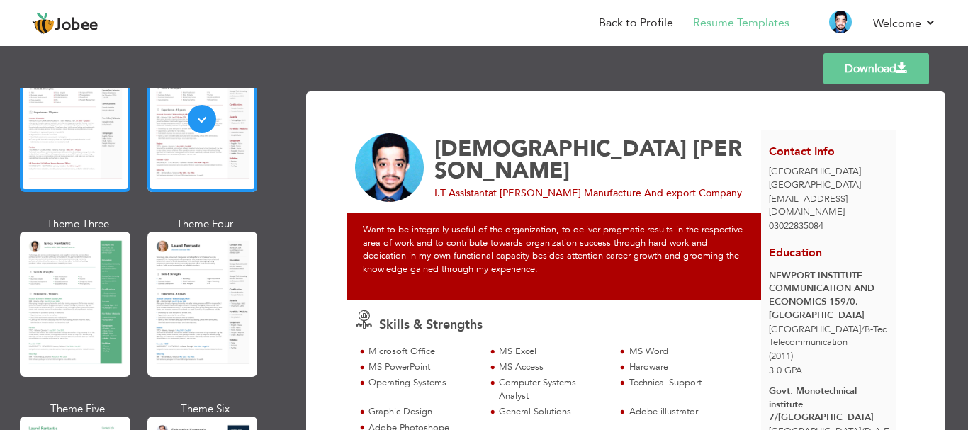
click at [103, 161] on div at bounding box center [75, 119] width 111 height 145
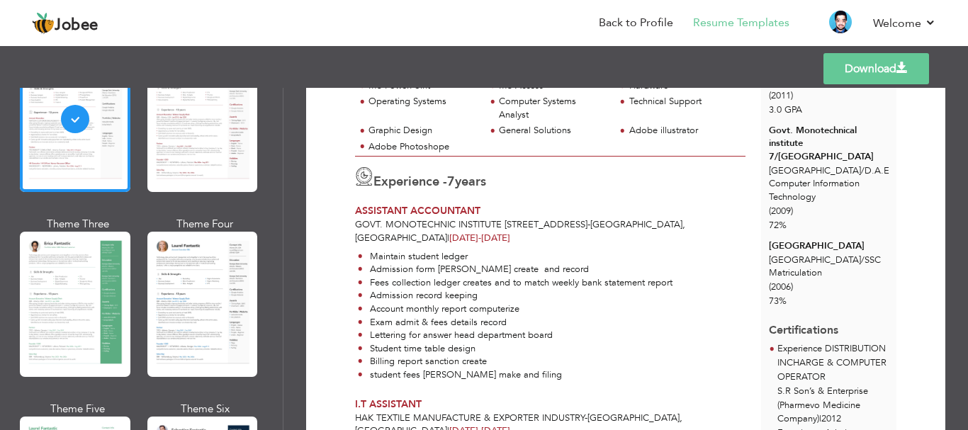
scroll to position [255, 0]
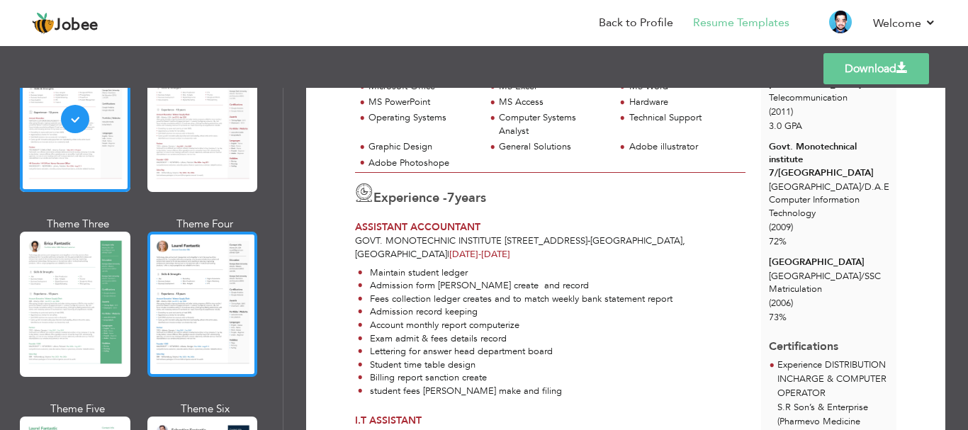
click at [227, 276] on div at bounding box center [202, 304] width 111 height 145
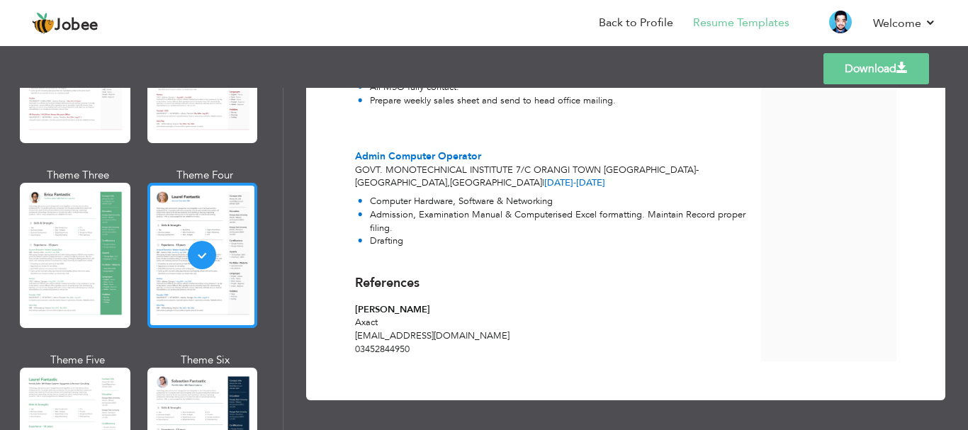
scroll to position [213, 0]
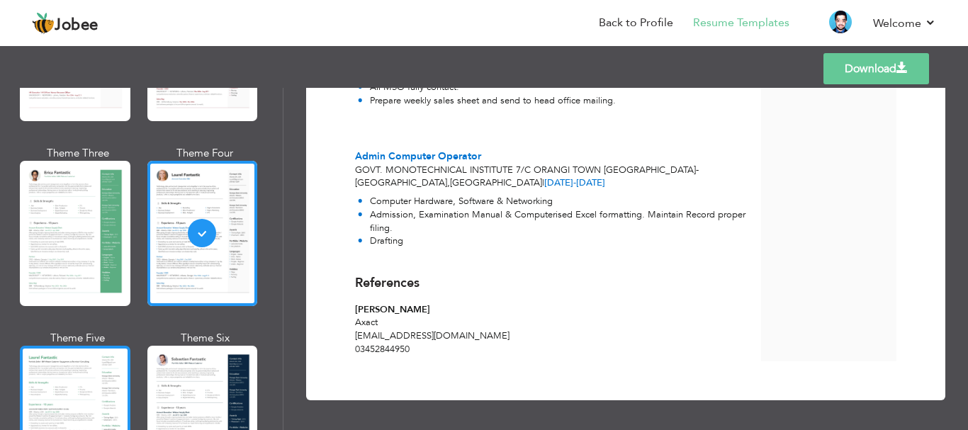
click at [81, 372] on div at bounding box center [75, 418] width 111 height 145
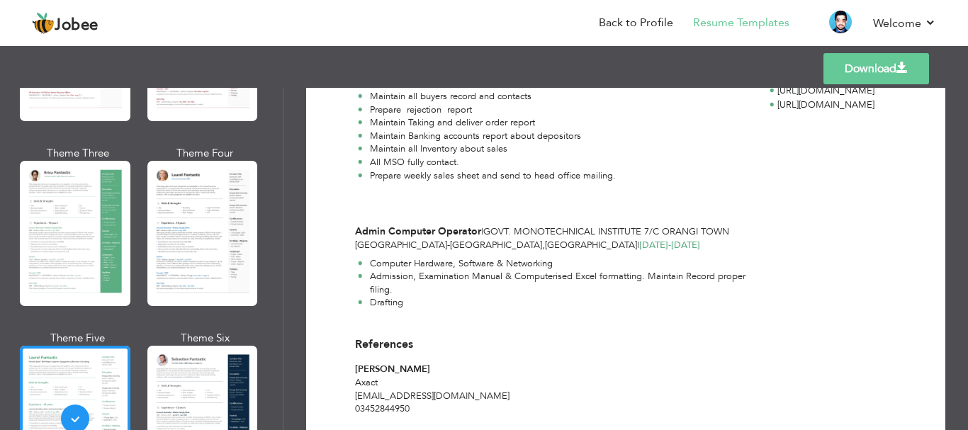
scroll to position [799, 0]
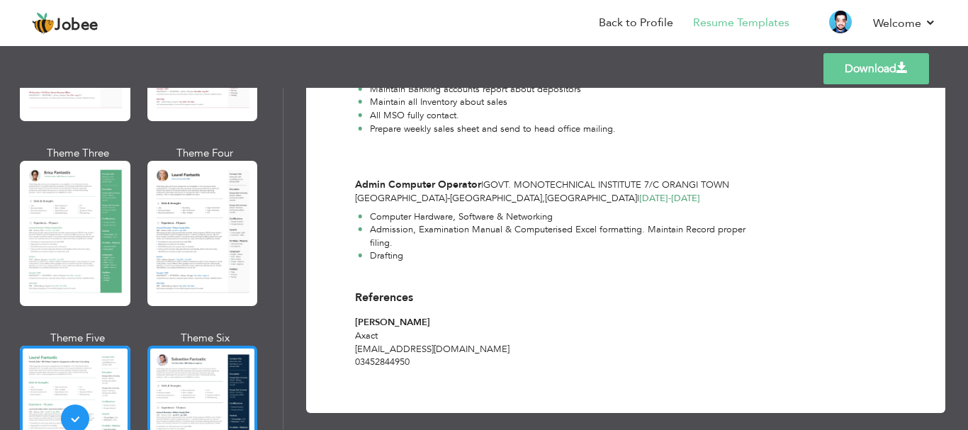
click at [213, 376] on div at bounding box center [202, 418] width 111 height 145
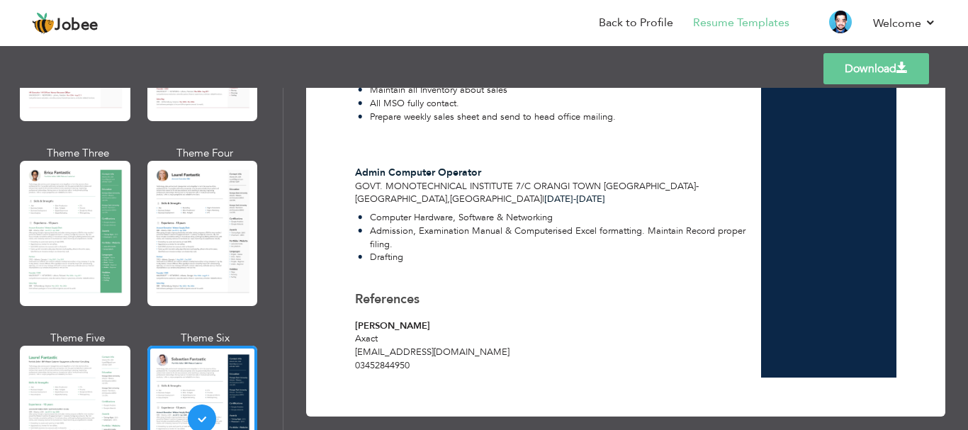
scroll to position [893, 0]
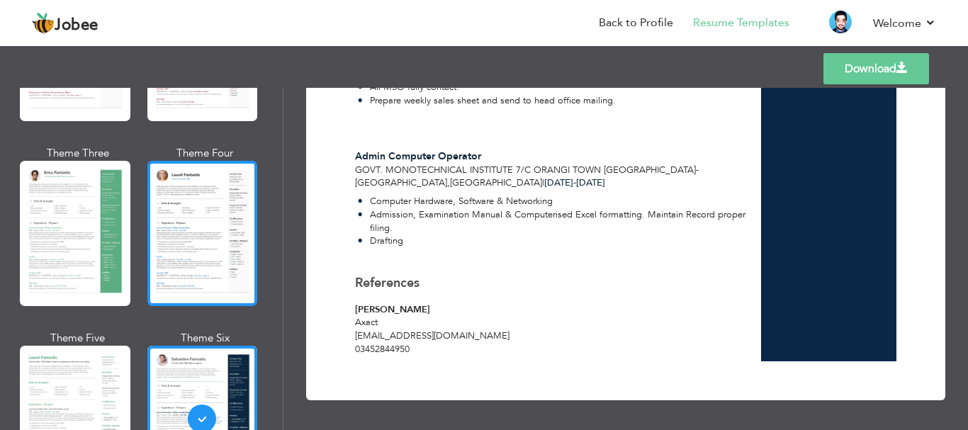
click at [224, 214] on div at bounding box center [202, 233] width 111 height 145
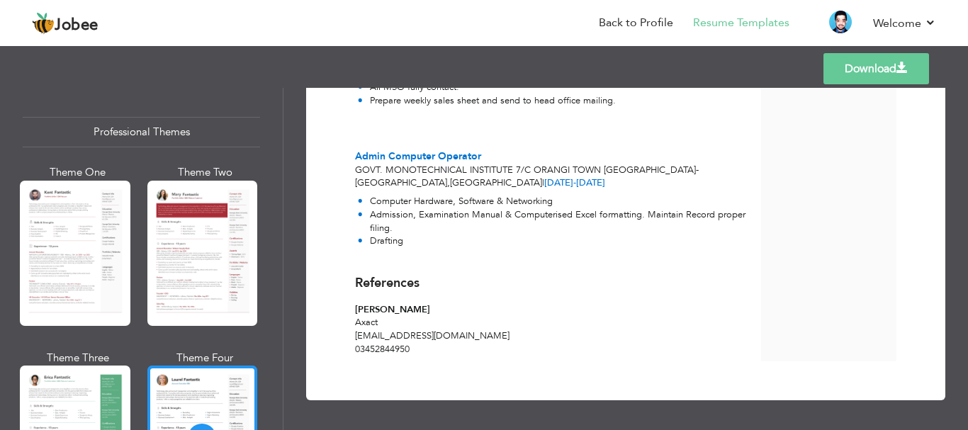
scroll to position [0, 0]
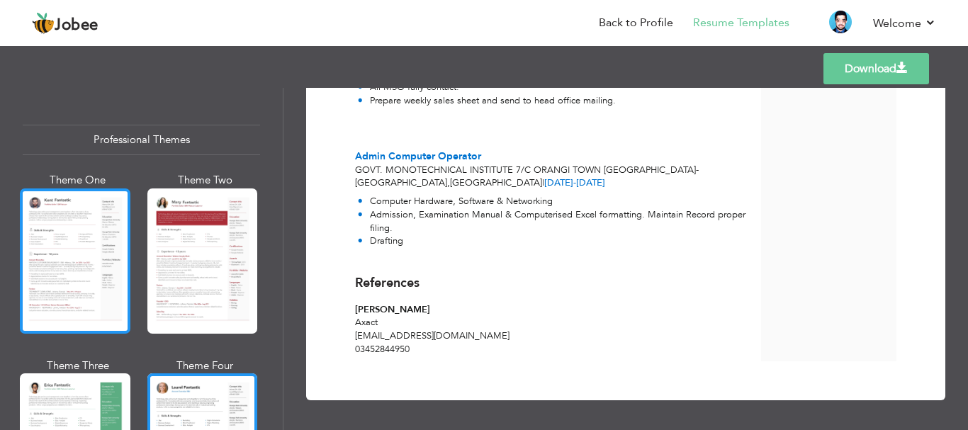
click at [59, 249] on div at bounding box center [75, 260] width 111 height 145
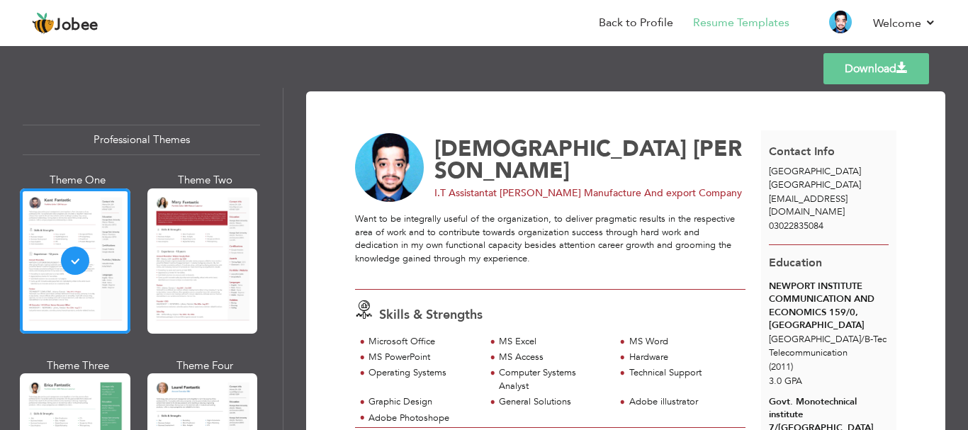
click at [852, 79] on link "Download" at bounding box center [876, 68] width 106 height 31
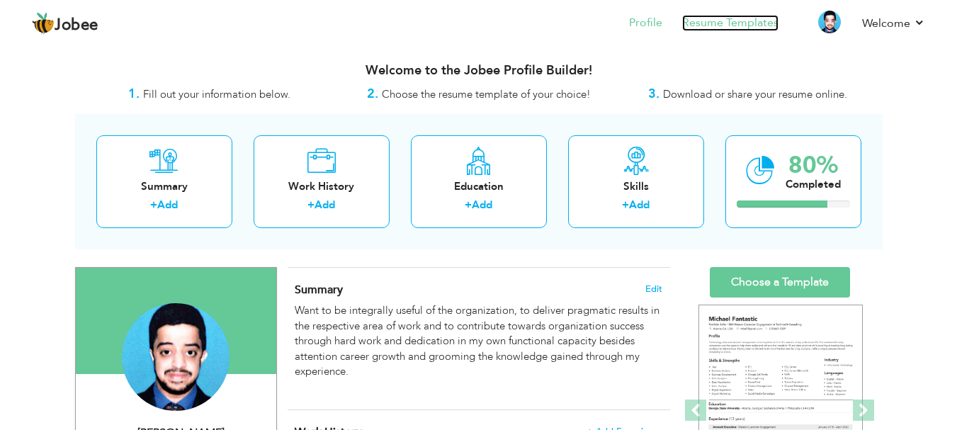
click at [730, 23] on link "Resume Templates" at bounding box center [730, 23] width 96 height 16
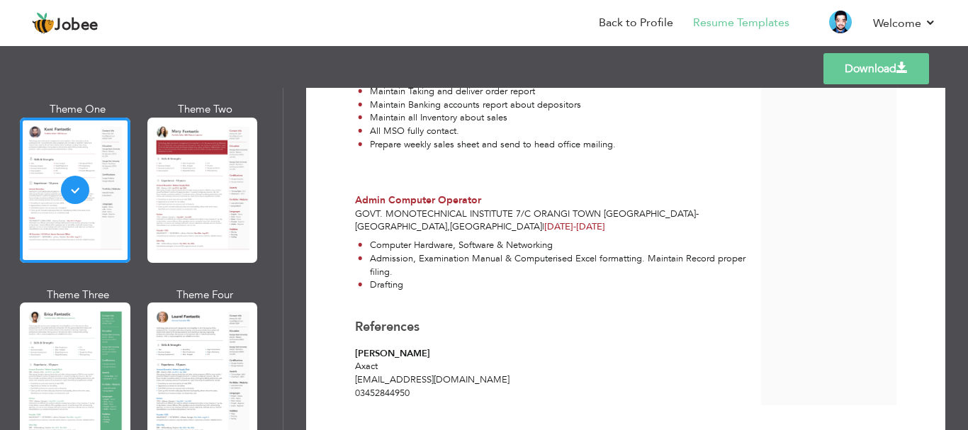
scroll to position [850, 0]
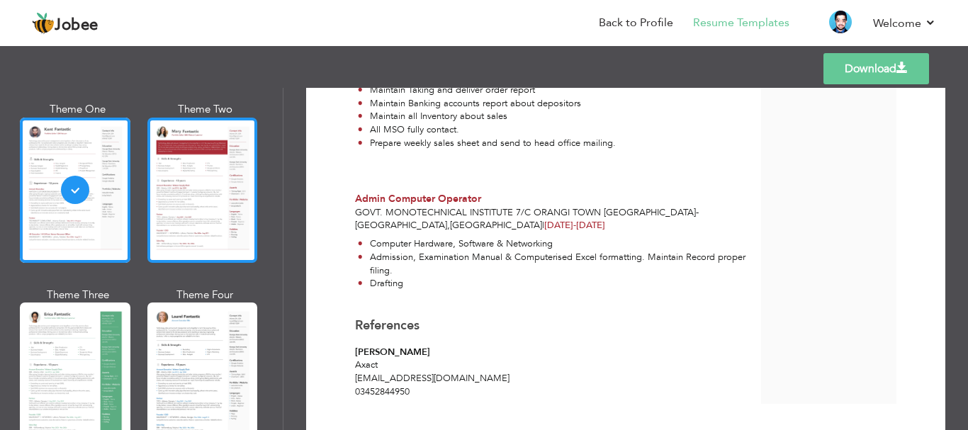
click at [193, 218] on div at bounding box center [202, 190] width 111 height 145
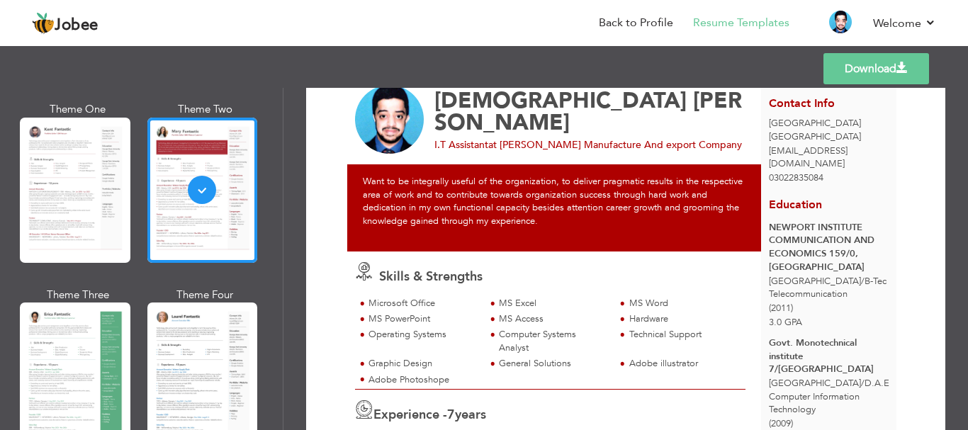
scroll to position [0, 0]
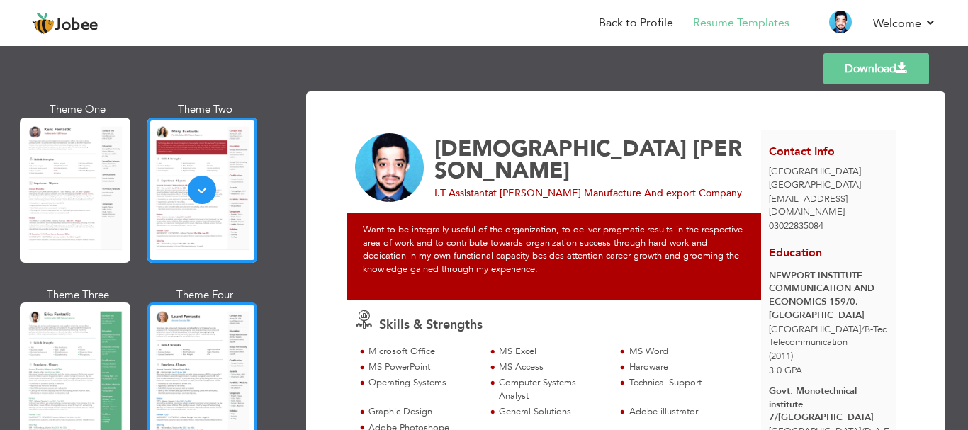
click at [193, 346] on div at bounding box center [202, 374] width 111 height 145
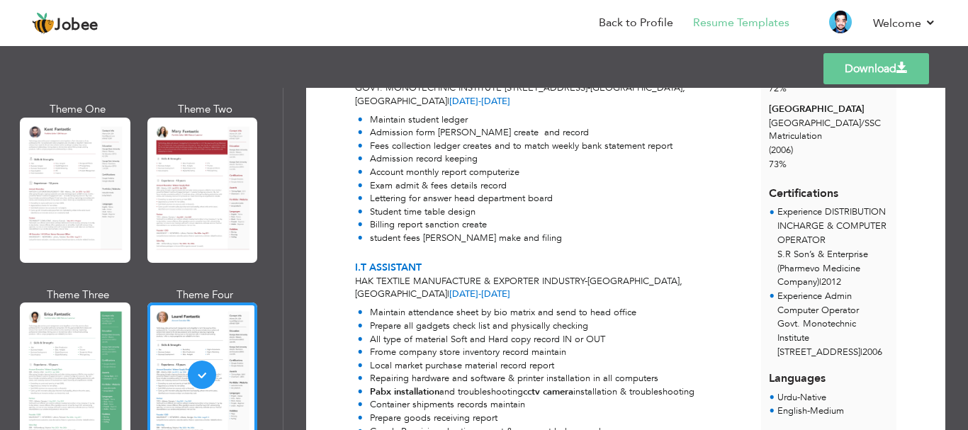
scroll to position [397, 0]
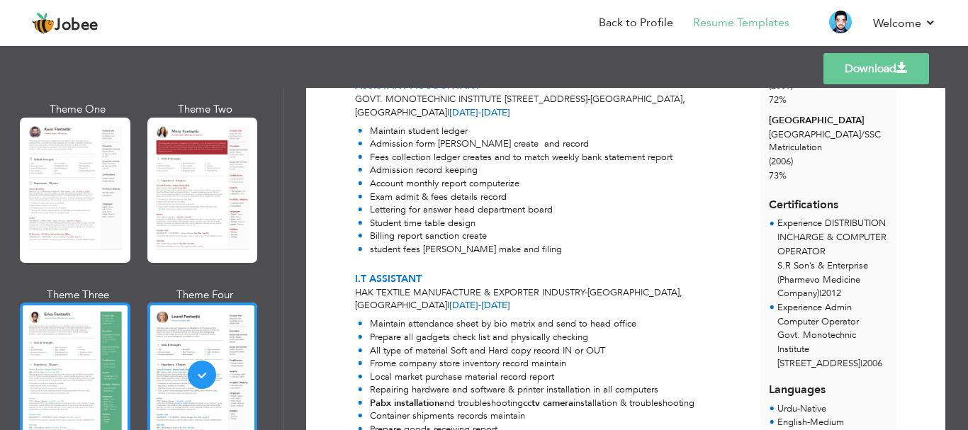
click at [115, 379] on div at bounding box center [75, 374] width 111 height 145
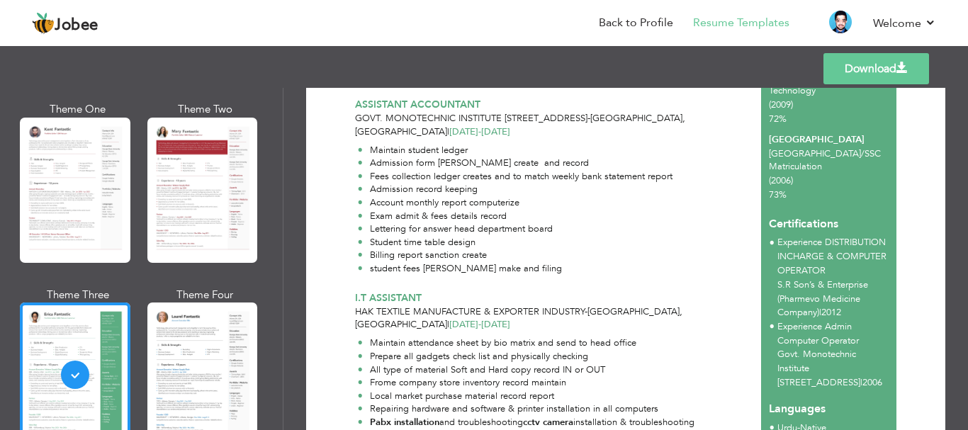
scroll to position [496, 0]
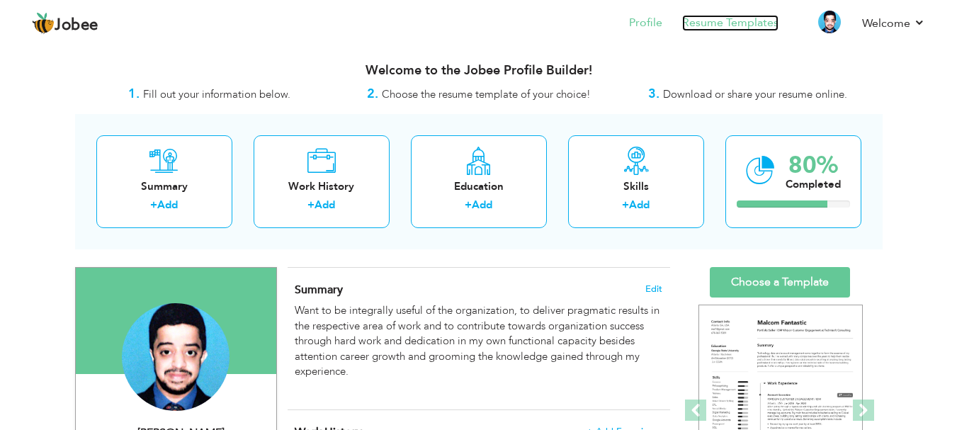
click at [754, 18] on link "Resume Templates" at bounding box center [730, 23] width 96 height 16
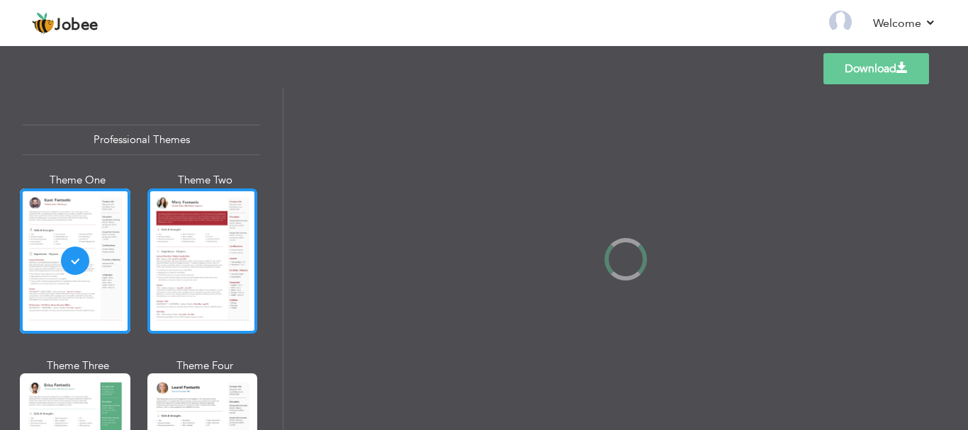
click at [187, 280] on div at bounding box center [202, 260] width 111 height 145
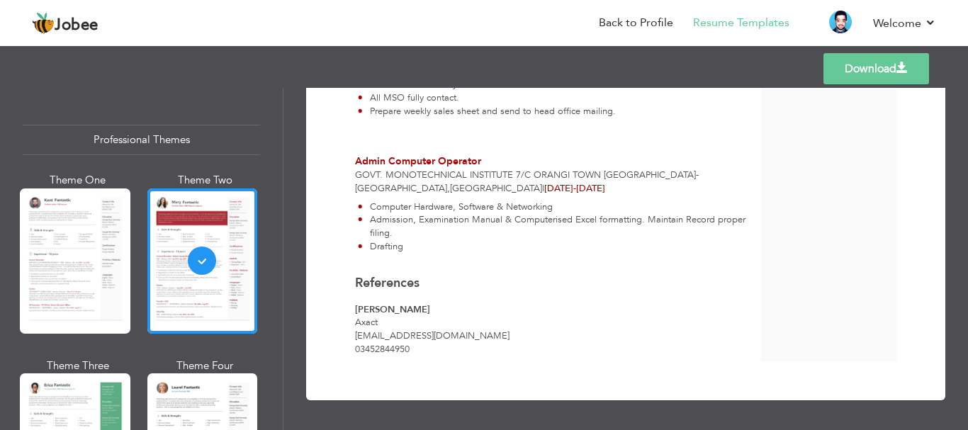
scroll to position [669, 0]
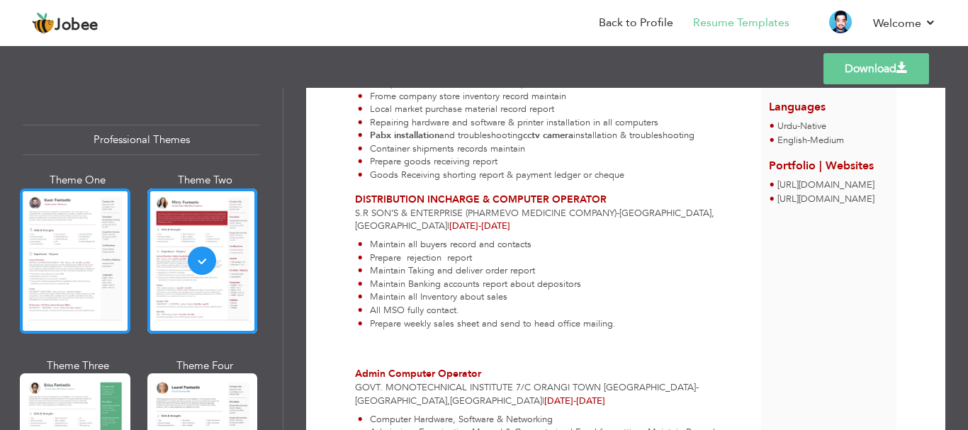
click at [95, 259] on div at bounding box center [75, 260] width 111 height 145
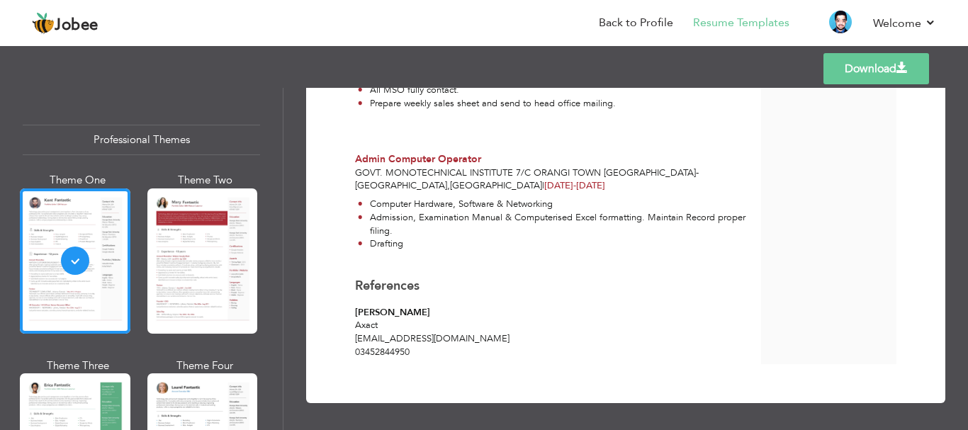
scroll to position [893, 0]
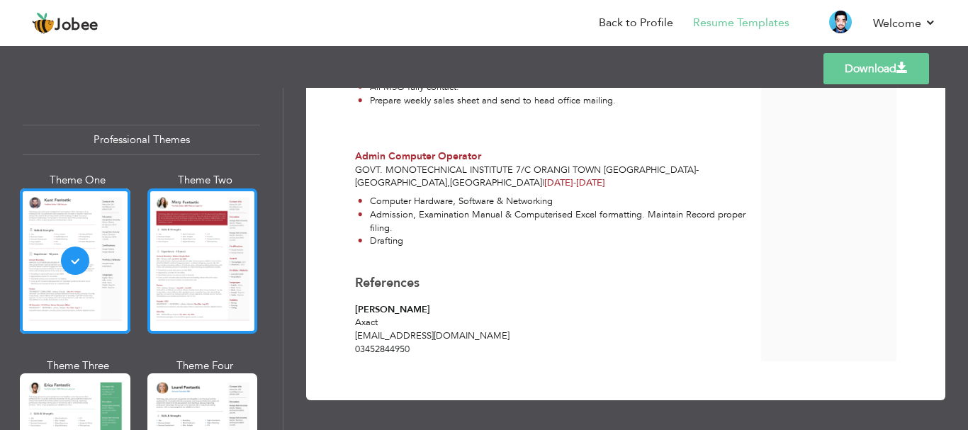
click at [199, 289] on div at bounding box center [202, 260] width 111 height 145
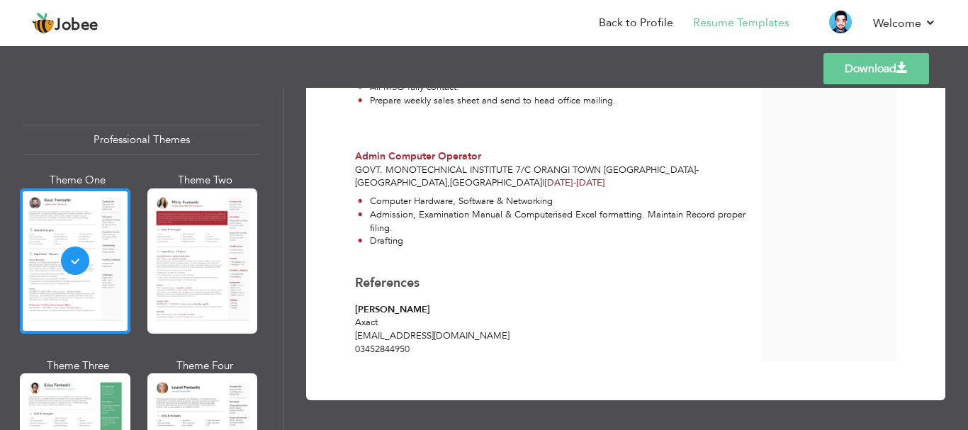
scroll to position [0, 0]
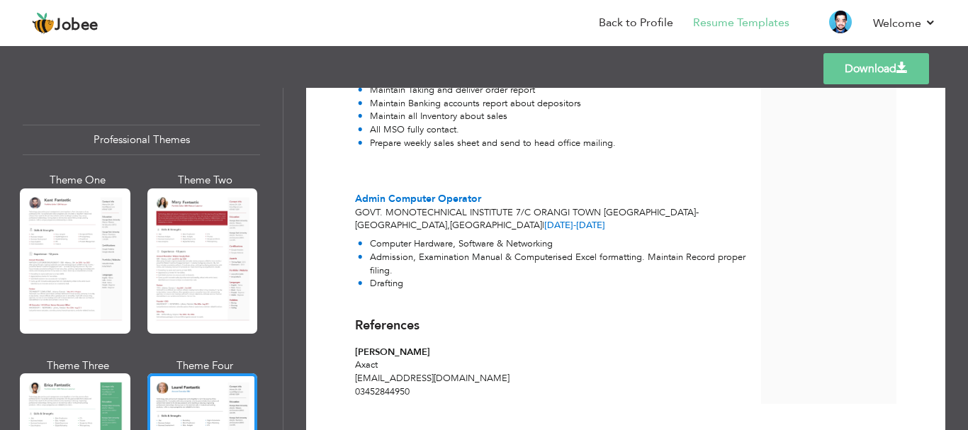
scroll to position [893, 0]
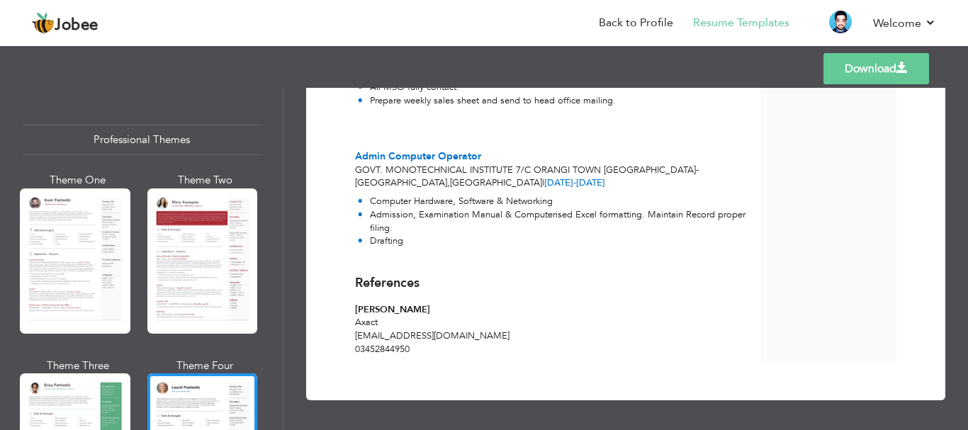
click at [836, 74] on link "Download" at bounding box center [876, 68] width 106 height 31
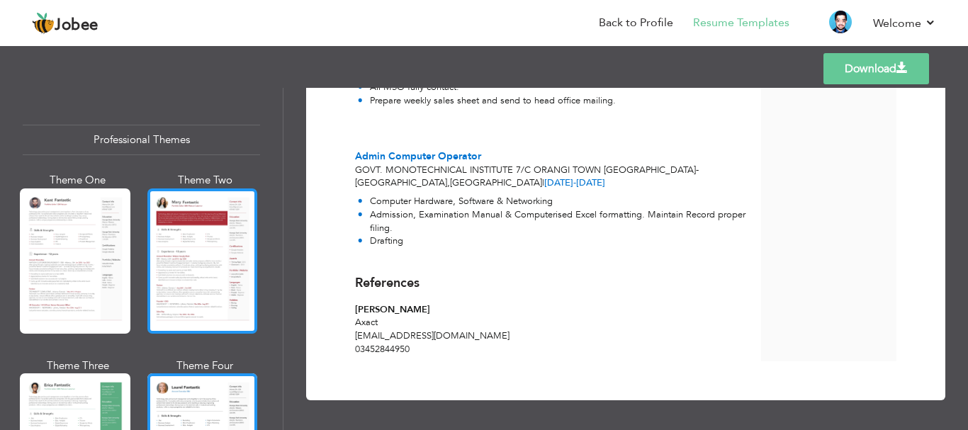
scroll to position [71, 0]
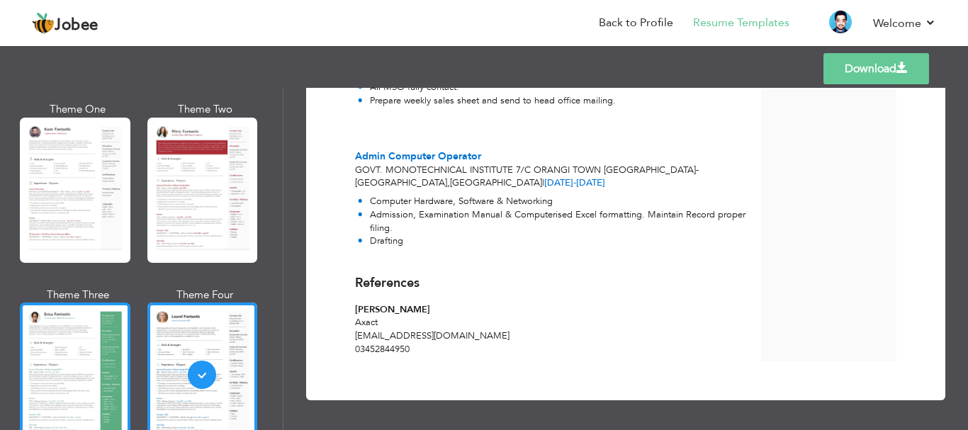
click at [66, 341] on div at bounding box center [75, 374] width 111 height 145
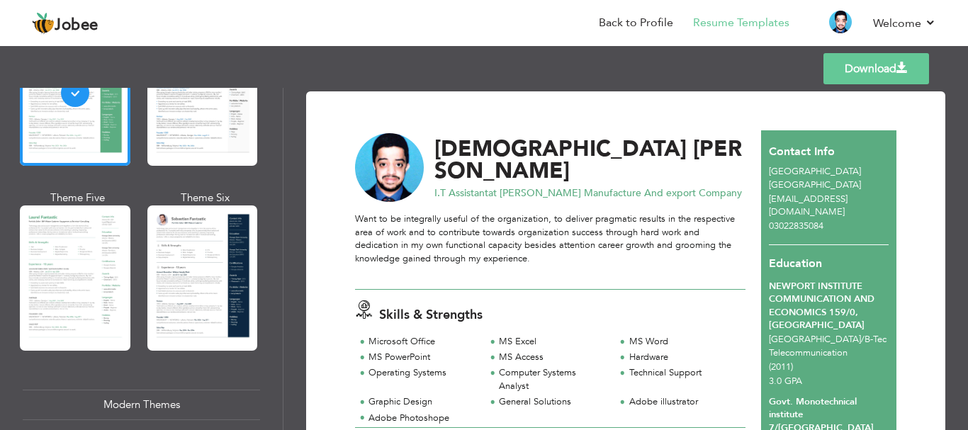
scroll to position [354, 0]
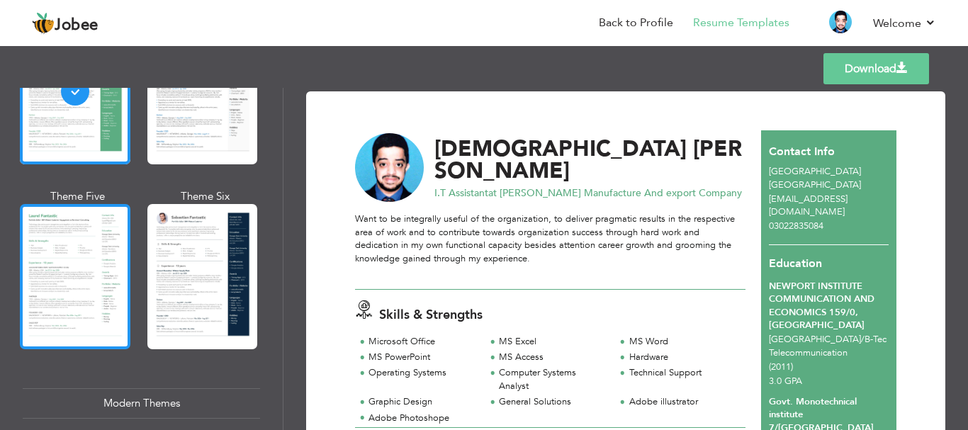
click at [59, 295] on div at bounding box center [75, 276] width 111 height 145
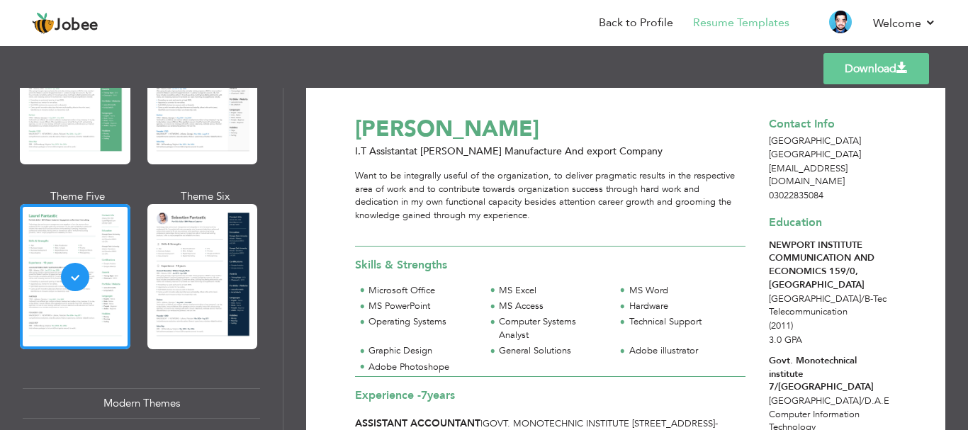
scroll to position [0, 0]
